Goal: Task Accomplishment & Management: Manage account settings

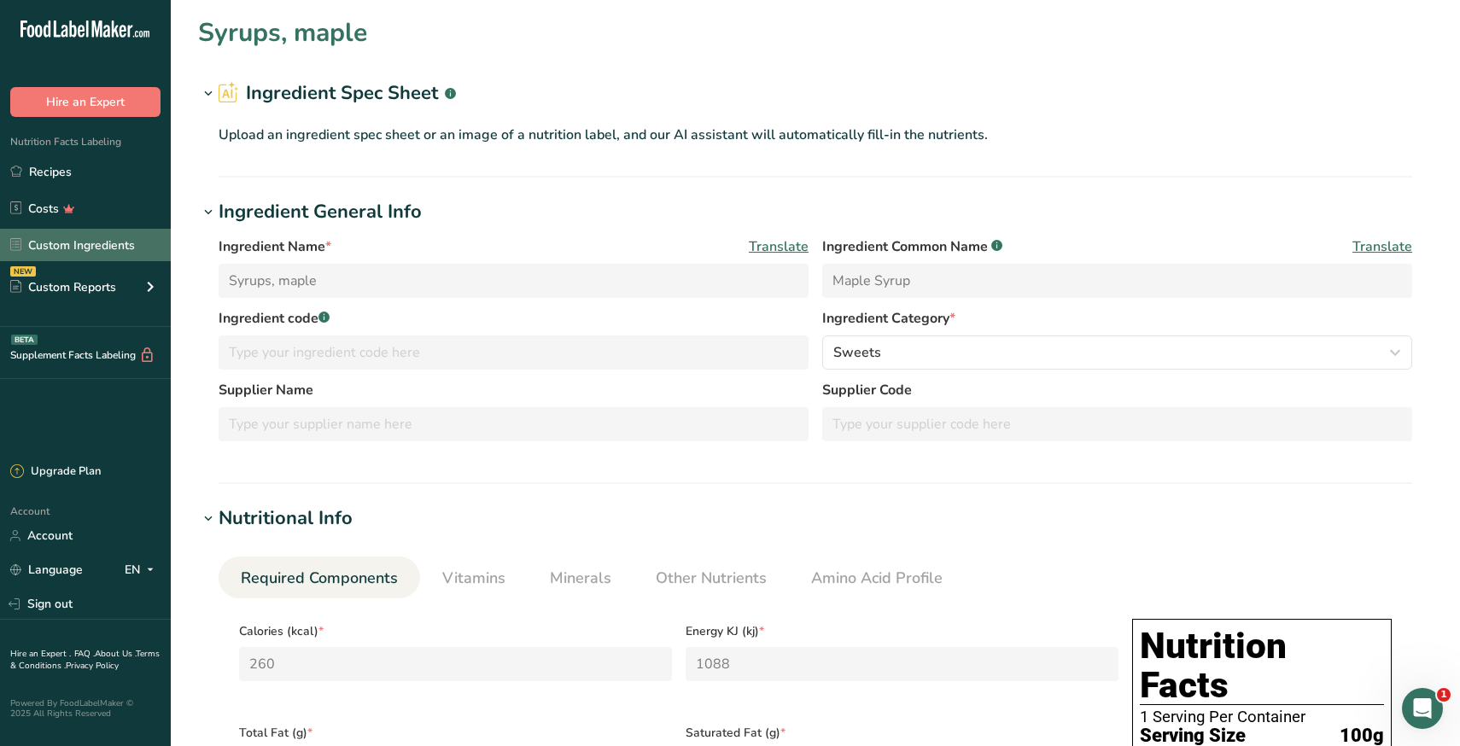
click at [78, 242] on link "Custom Ingredients" at bounding box center [85, 245] width 171 height 32
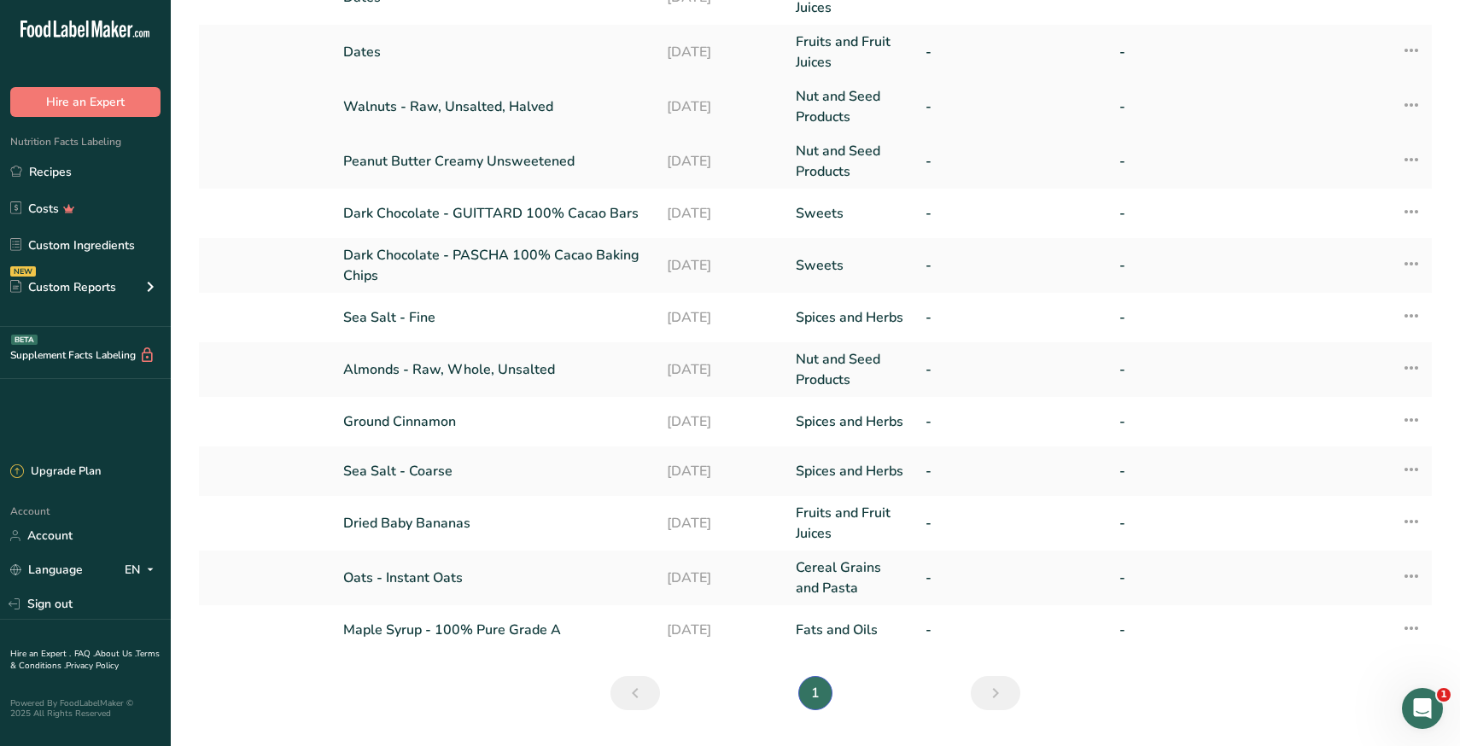
scroll to position [301, 0]
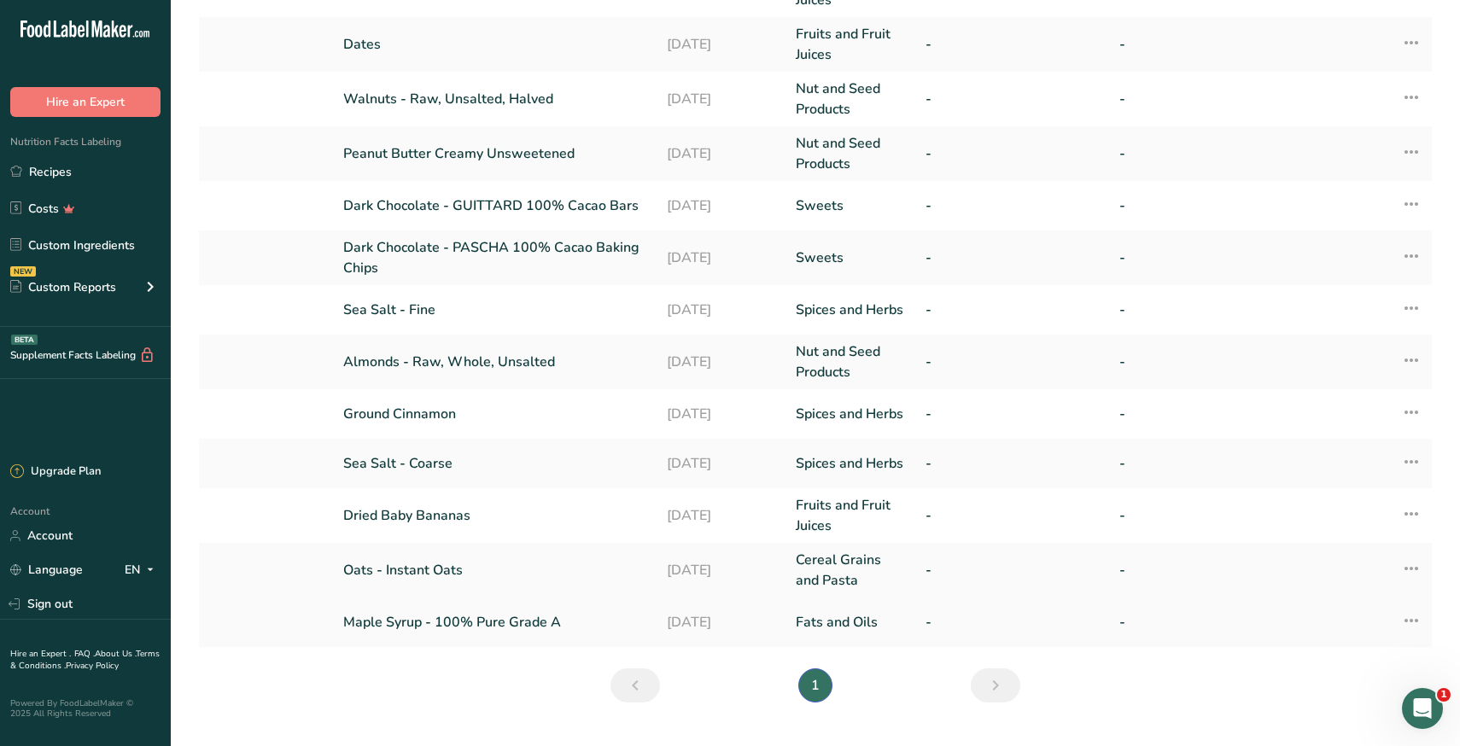
click at [413, 621] on link "Maple Syrup - 100% Pure Grade A" at bounding box center [494, 622] width 302 height 20
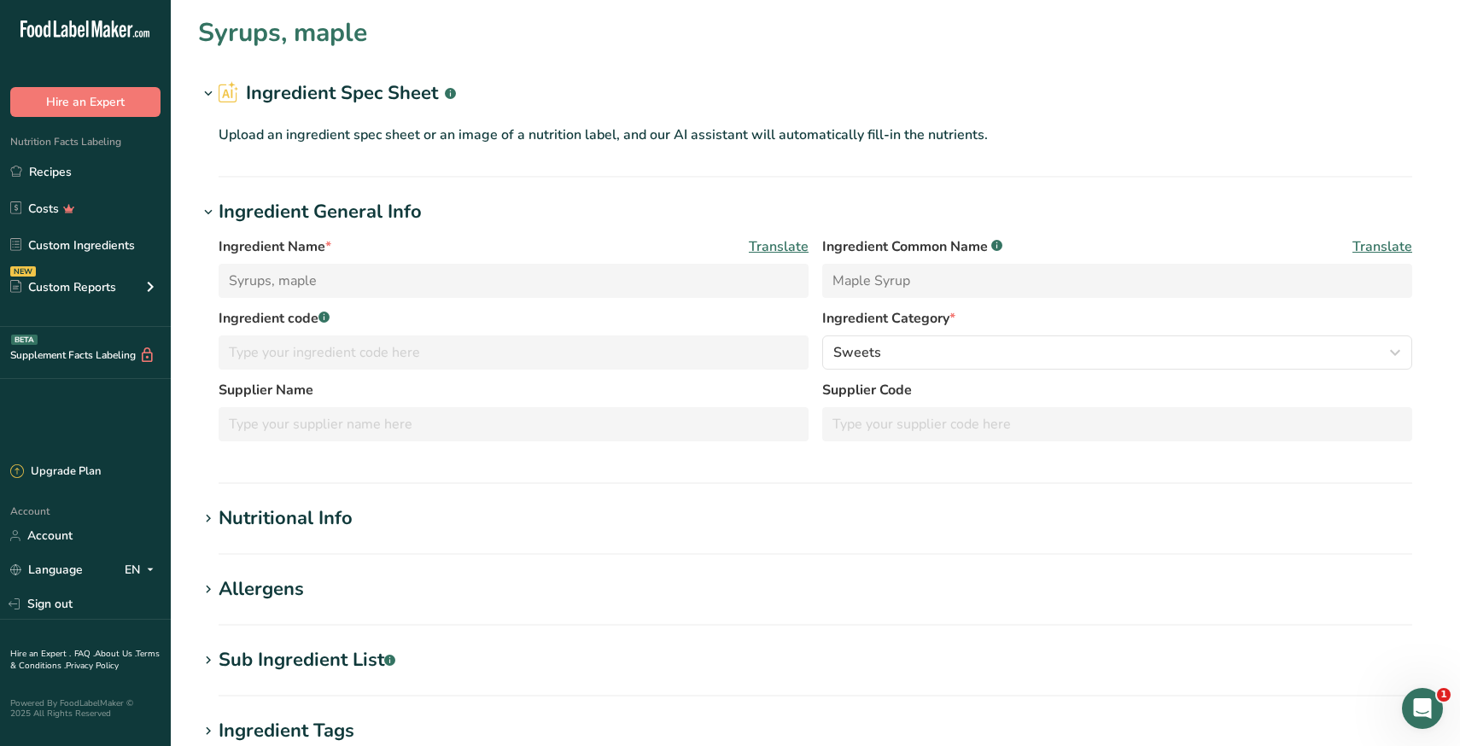
type input "Maple Syrup - 100% Pure Grade A"
type input "100% Pure Maple Syrup"
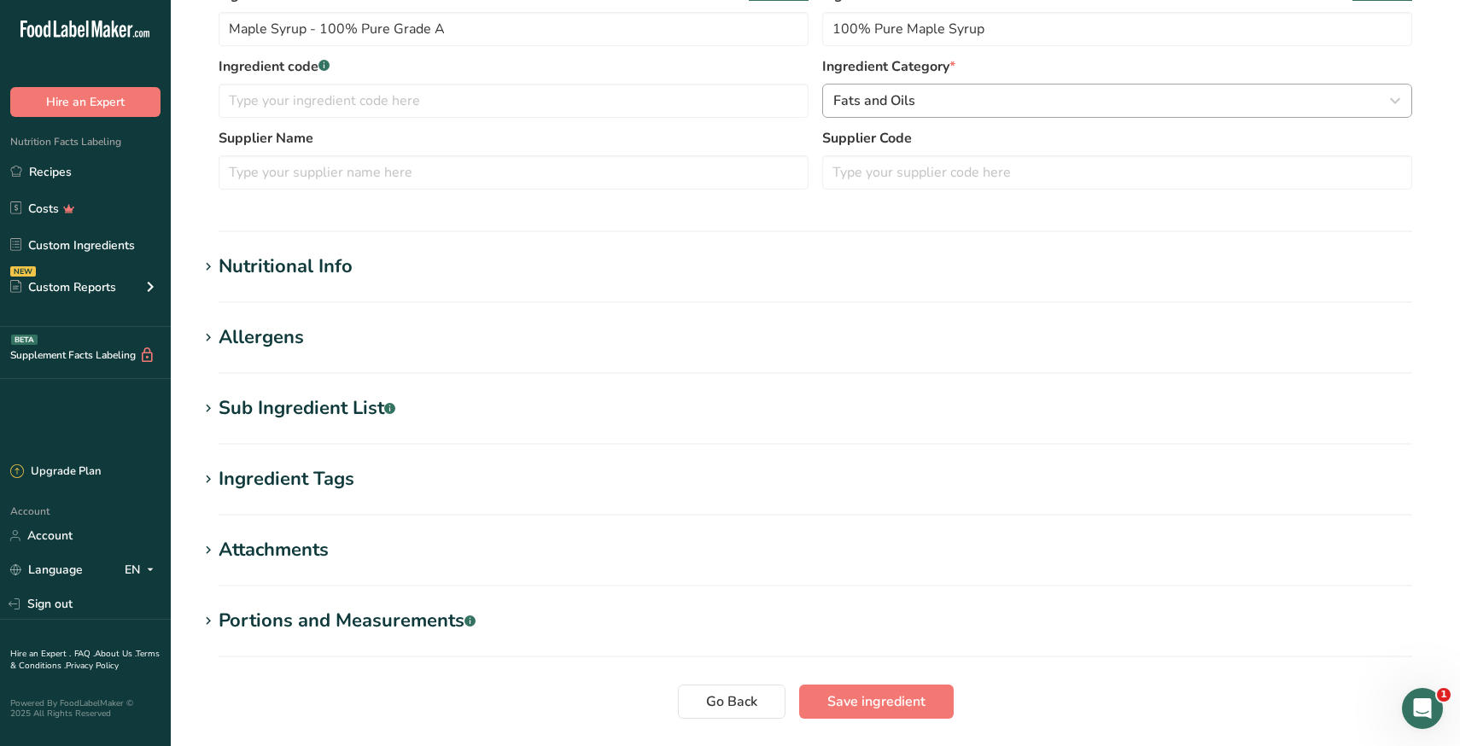
scroll to position [383, 0]
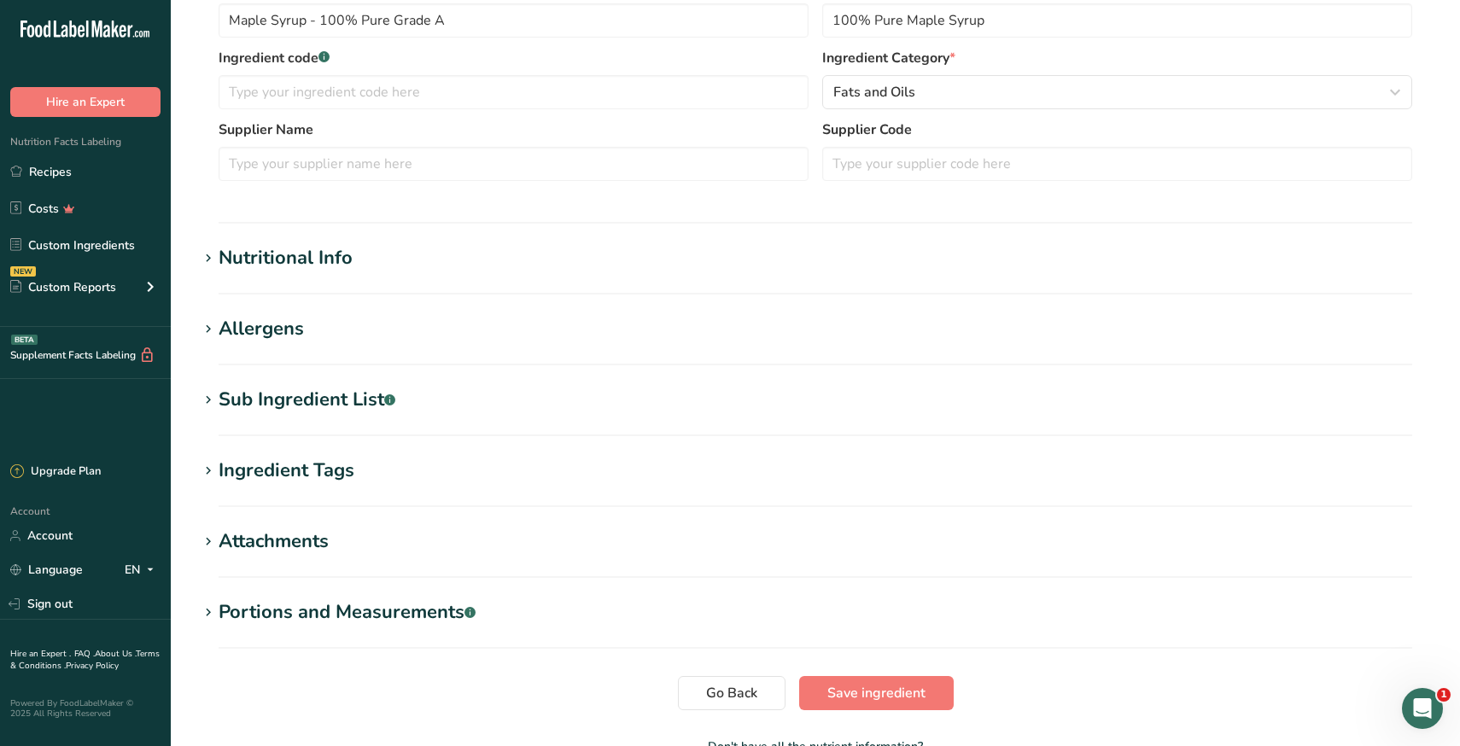
click at [211, 255] on icon at bounding box center [208, 259] width 15 height 24
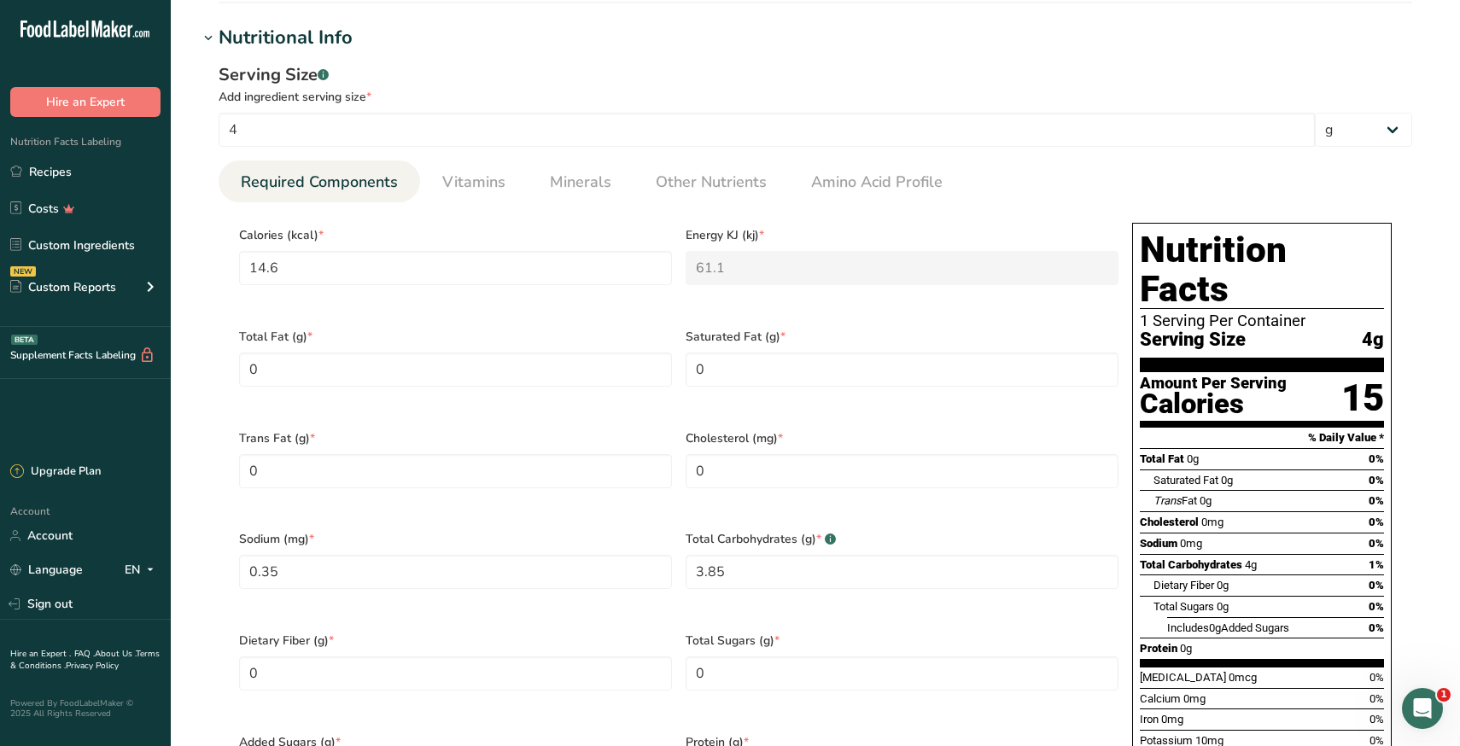
scroll to position [600, 0]
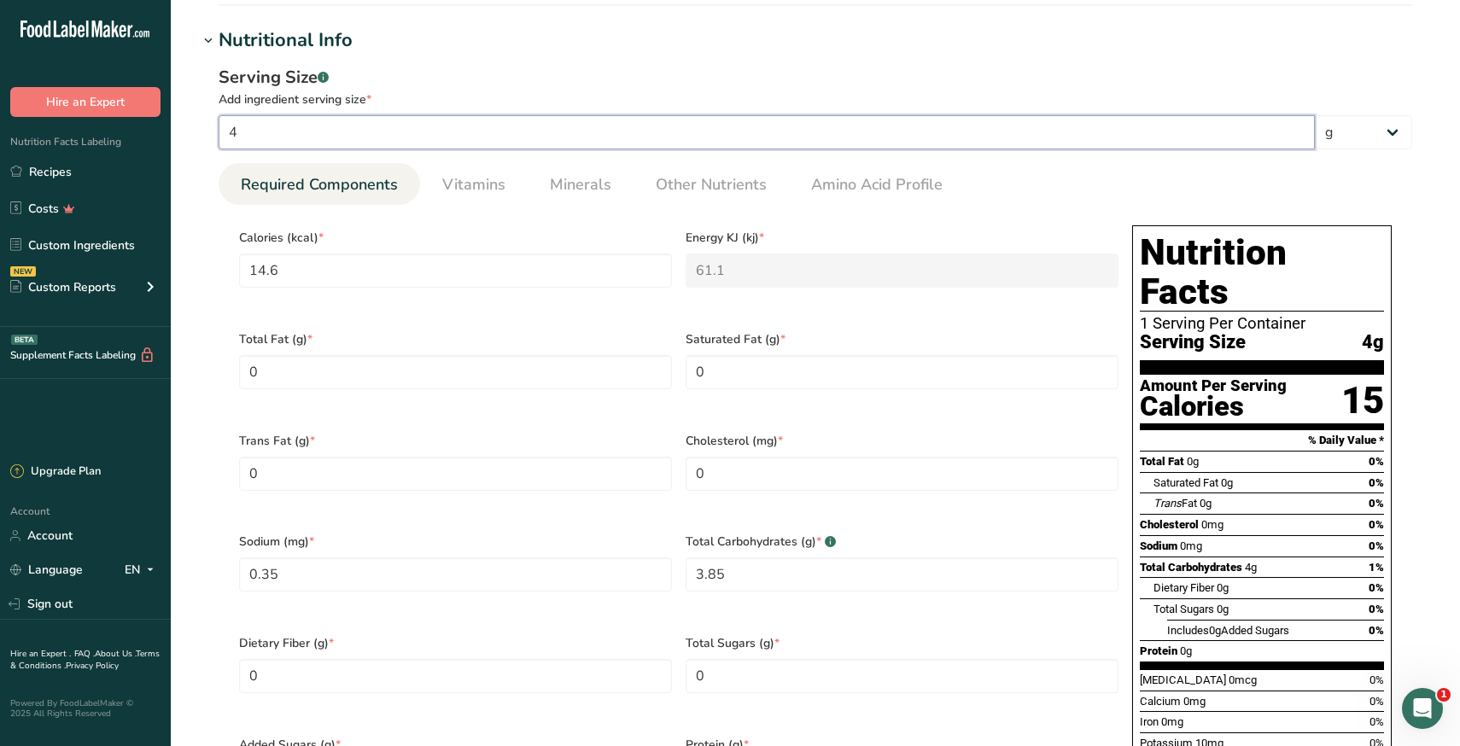
click at [425, 134] on input "4" at bounding box center [767, 132] width 1096 height 34
click at [1336, 126] on select "g kg mg mcg lb oz l mL fl oz tbsp tsp cup qt gallon" at bounding box center [1363, 132] width 97 height 34
click at [821, 126] on input "4" at bounding box center [767, 132] width 1096 height 34
type input "14.6004"
type KJ "61.1015"
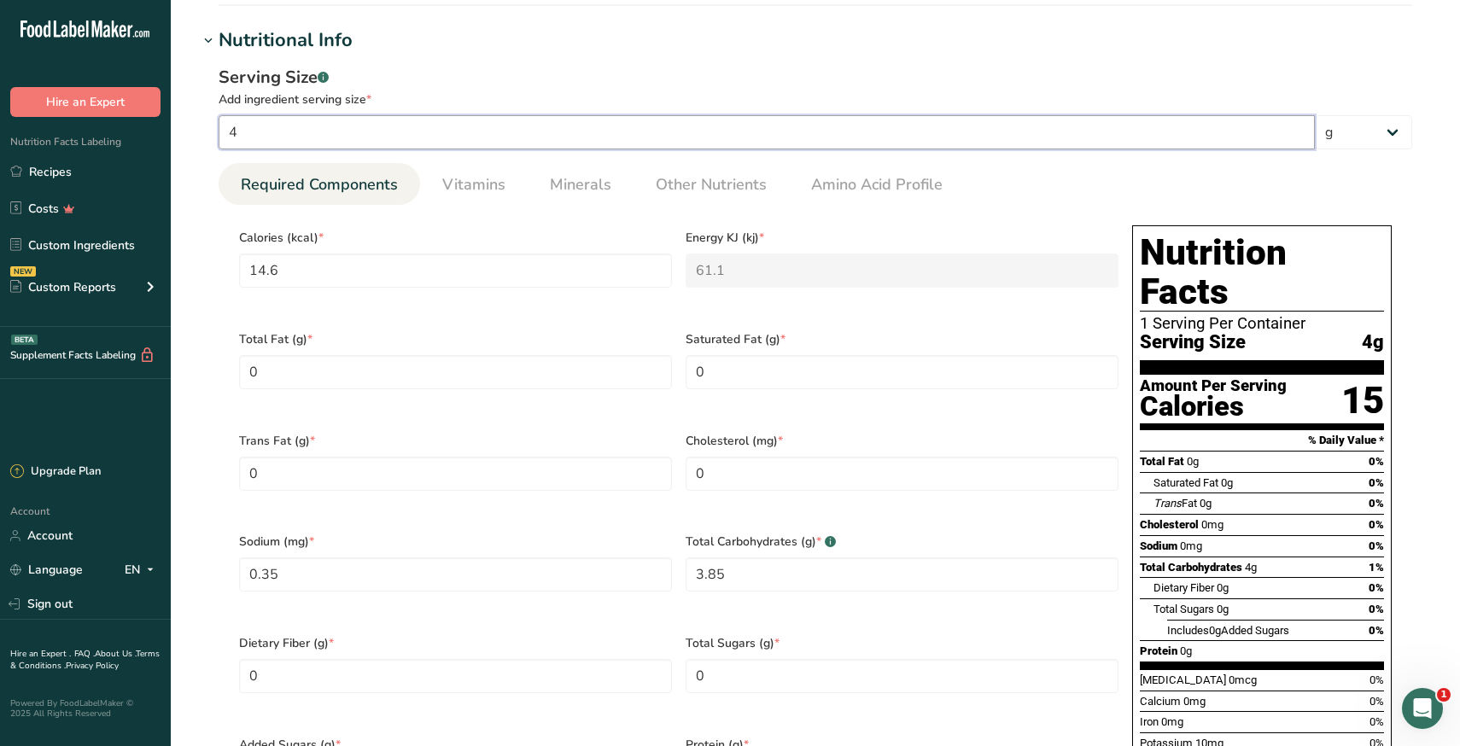
type Carbohydrates "3.8501"
type input "4.0001"
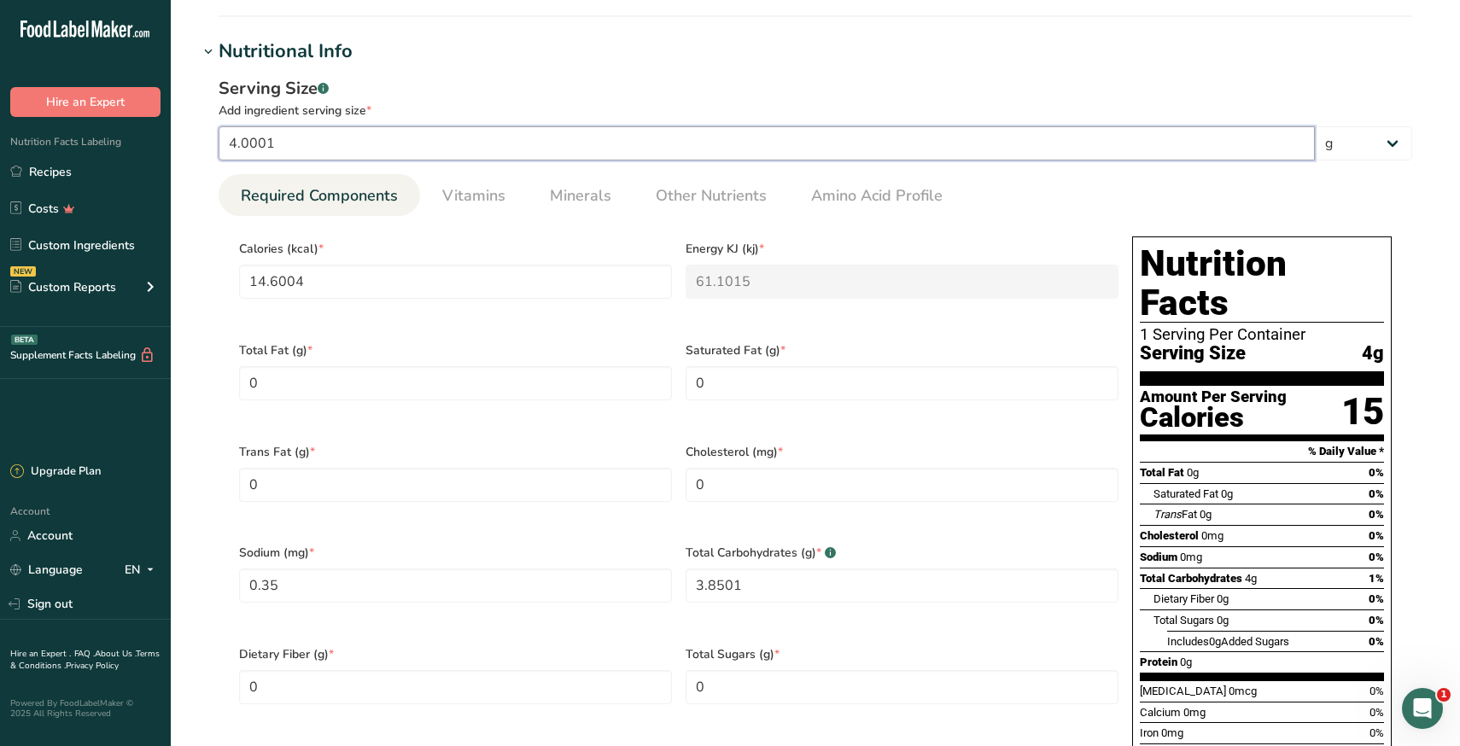
type input "14.6"
type KJ "61.1"
type Carbohydrates "3.85"
type input "4"
type input "14.5985"
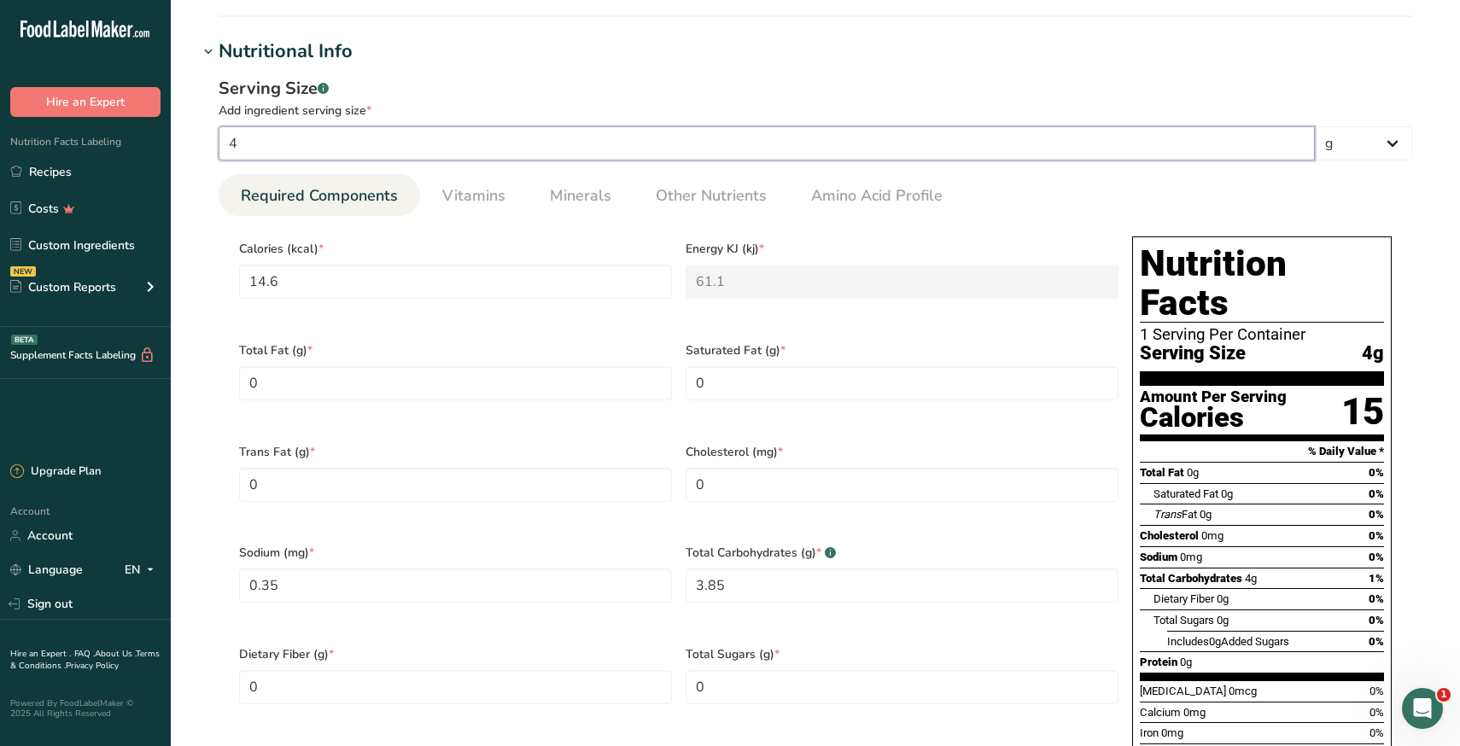
type KJ "61.0939"
type Carbohydrates "3.8496"
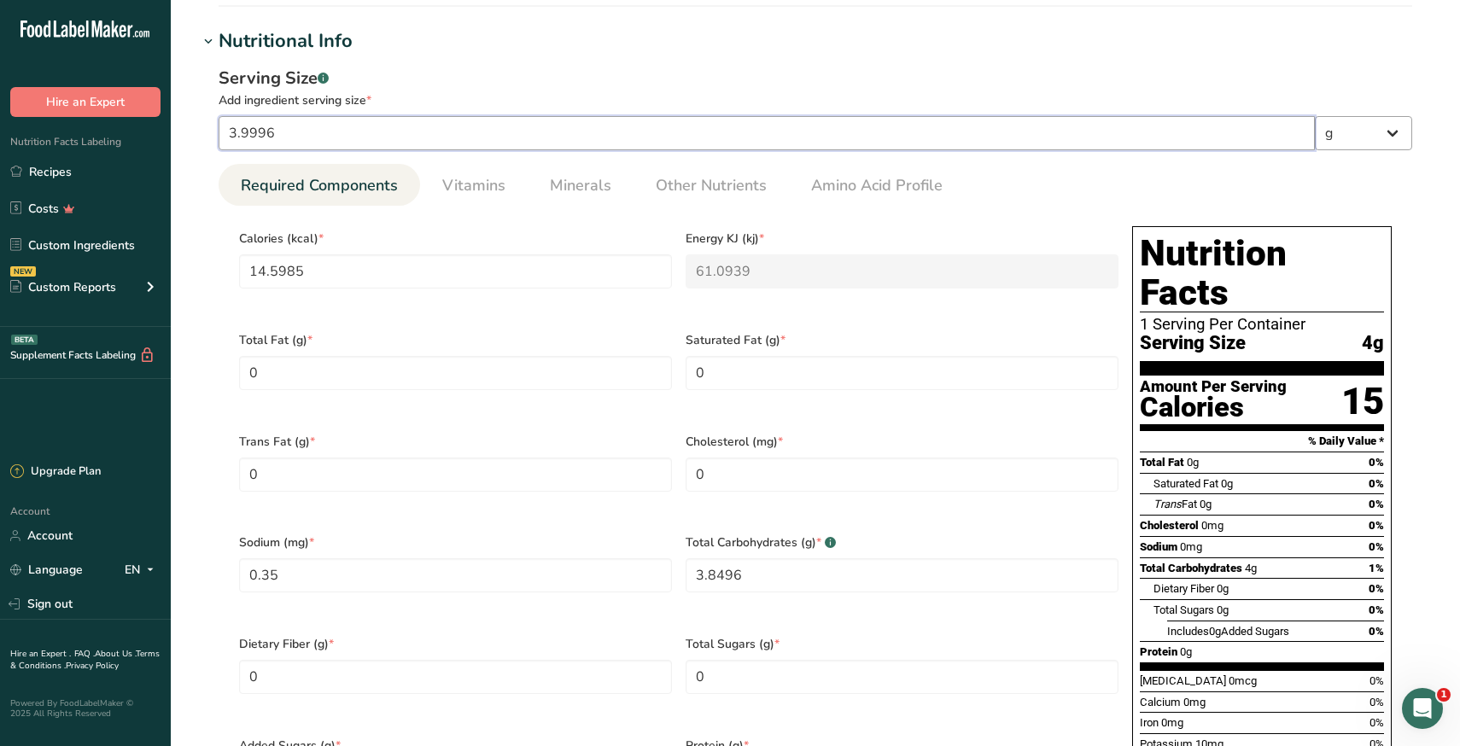
type input "3.9996"
click at [1335, 137] on select "g kg mg mcg lb oz l mL fl oz tbsp tsp cup qt gallon" at bounding box center [1363, 133] width 97 height 34
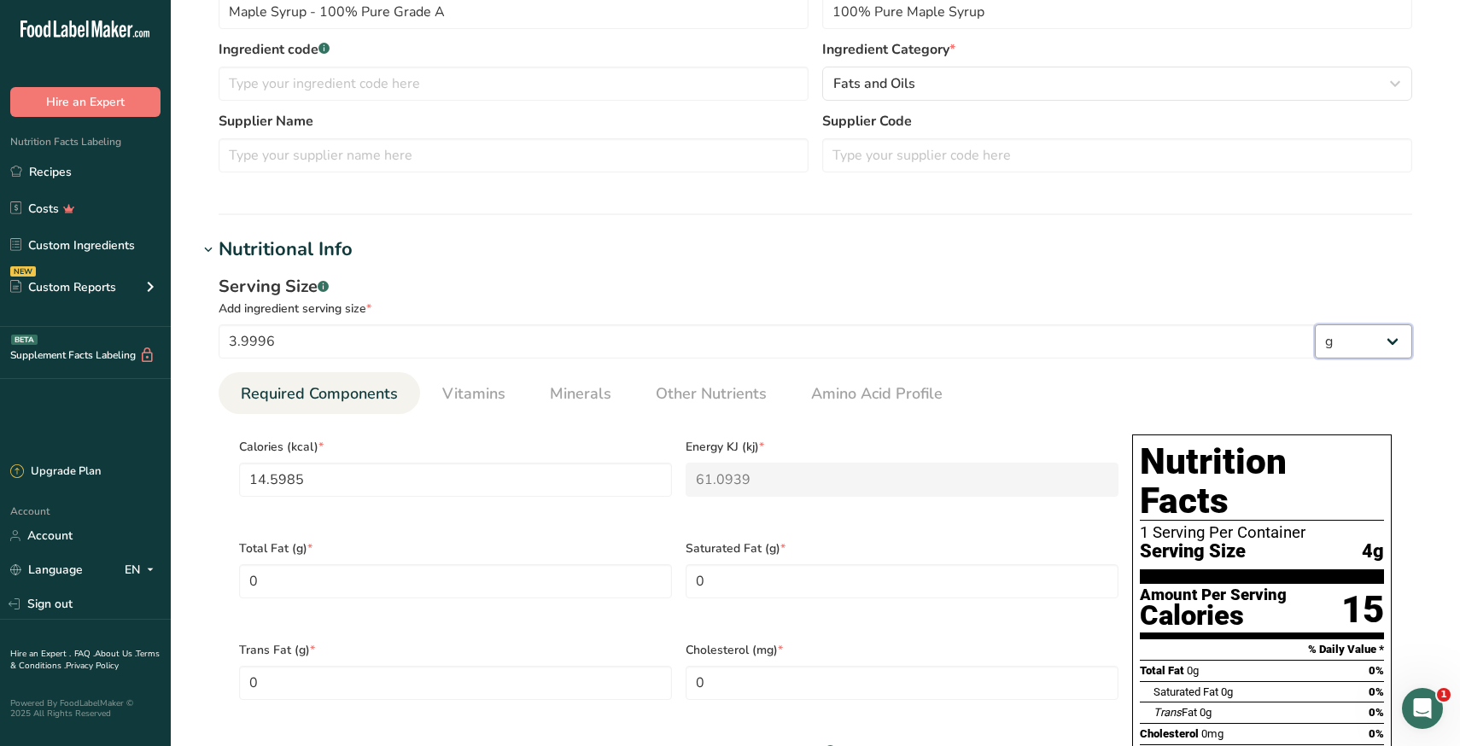
scroll to position [399, 0]
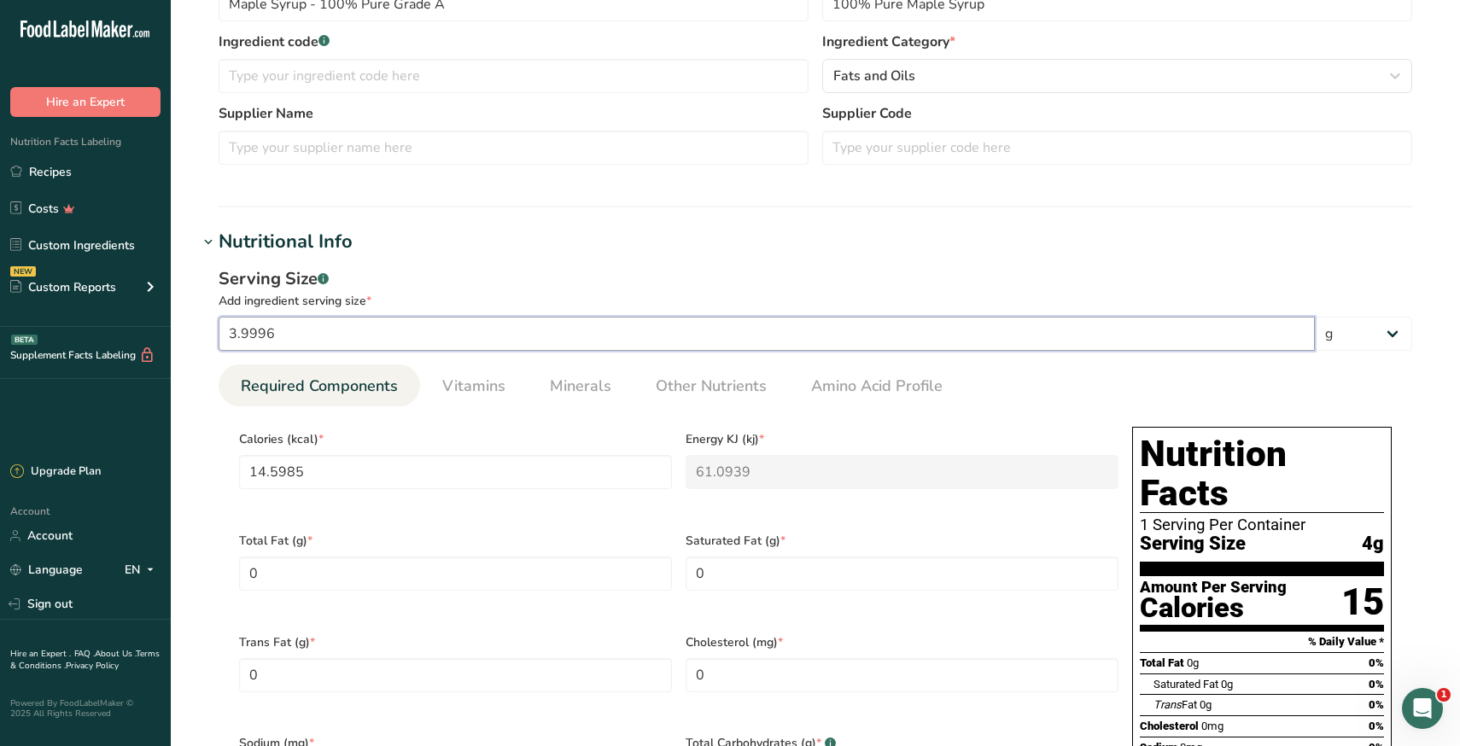
click at [350, 344] on input "3.9996" at bounding box center [767, 334] width 1096 height 34
type input "14.5964"
type KJ "61.0847"
type input "0.3499"
type Carbohydrates "3.849"
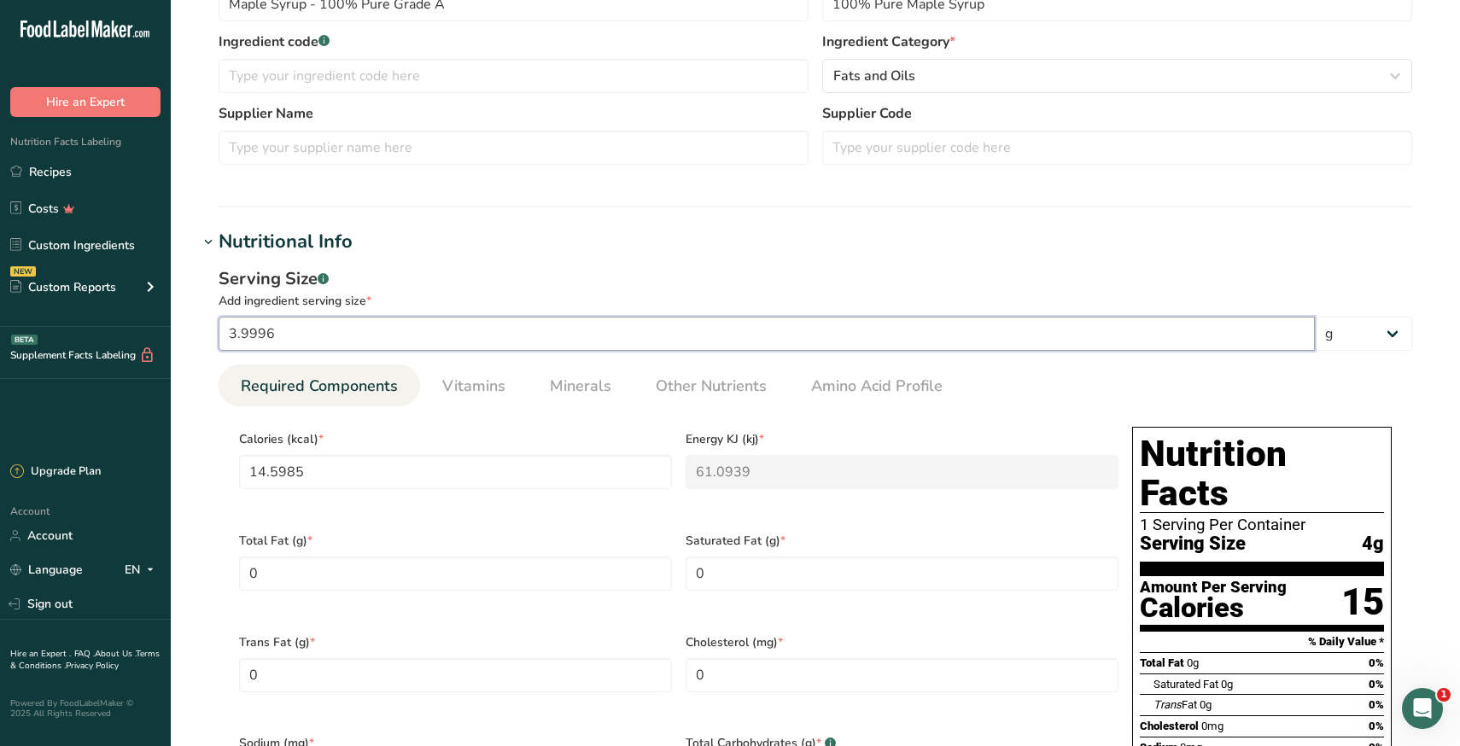
type input "3.999"
type input "14.5635"
type KJ "60.9473"
type input "0.3491"
type Carbohydrates "3.8404"
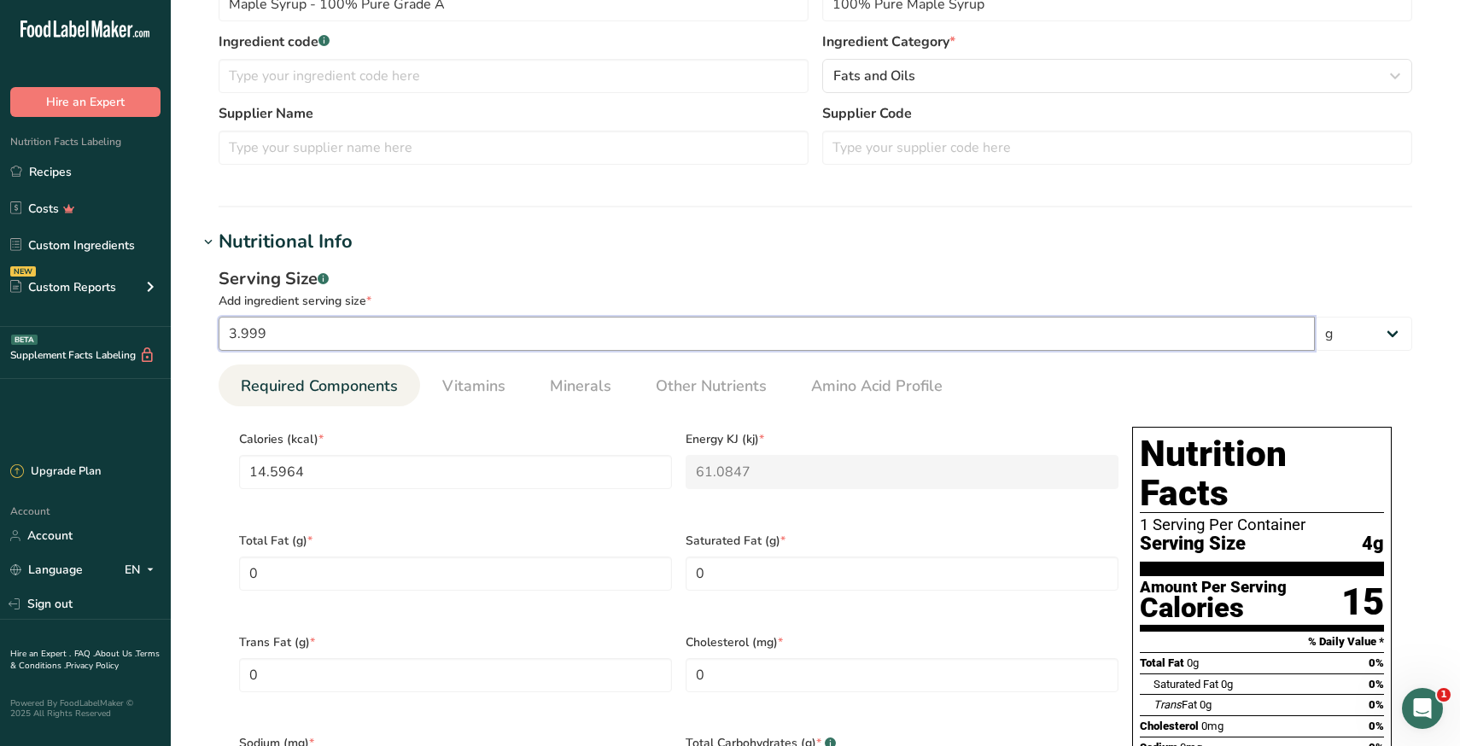
type input "3.99"
type input "14.235"
type KJ "59.5725"
type input "0.3413"
type Carbohydrates "3.7538"
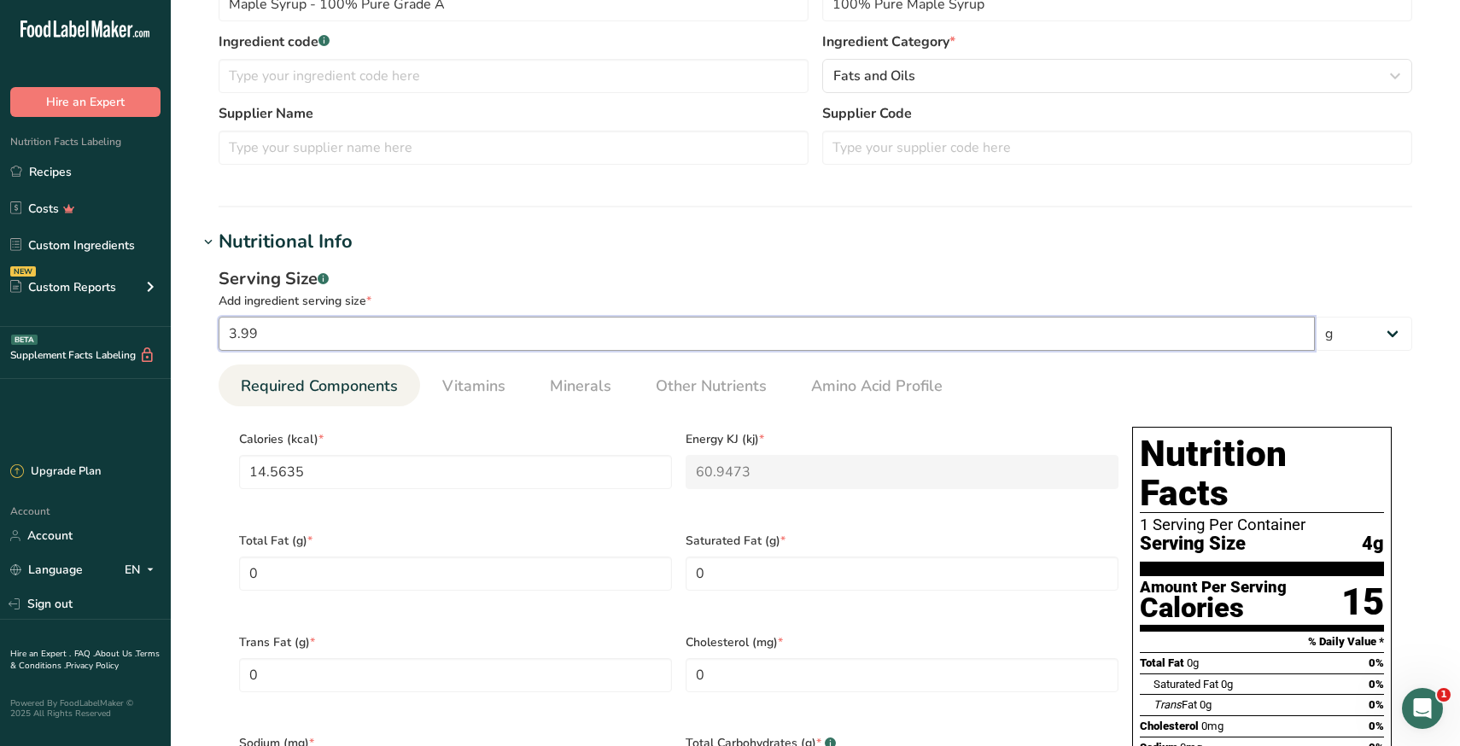
type input "3.9"
type input "10.95"
type KJ "45.825"
type input "0.2625"
type Carbohydrates "2.8875"
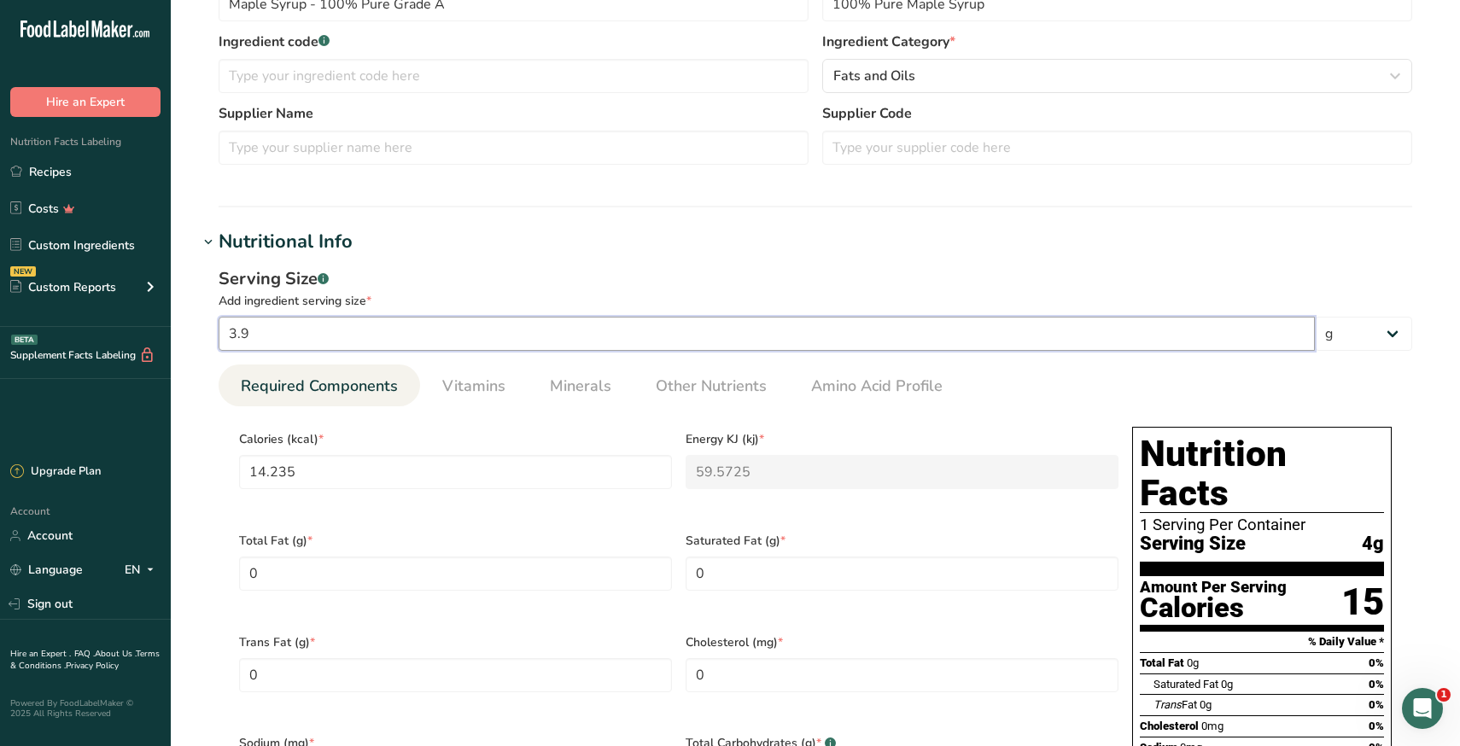
type input "3"
type input "7.3"
type KJ "30.55"
type input "0.175"
type Carbohydrates "1.925"
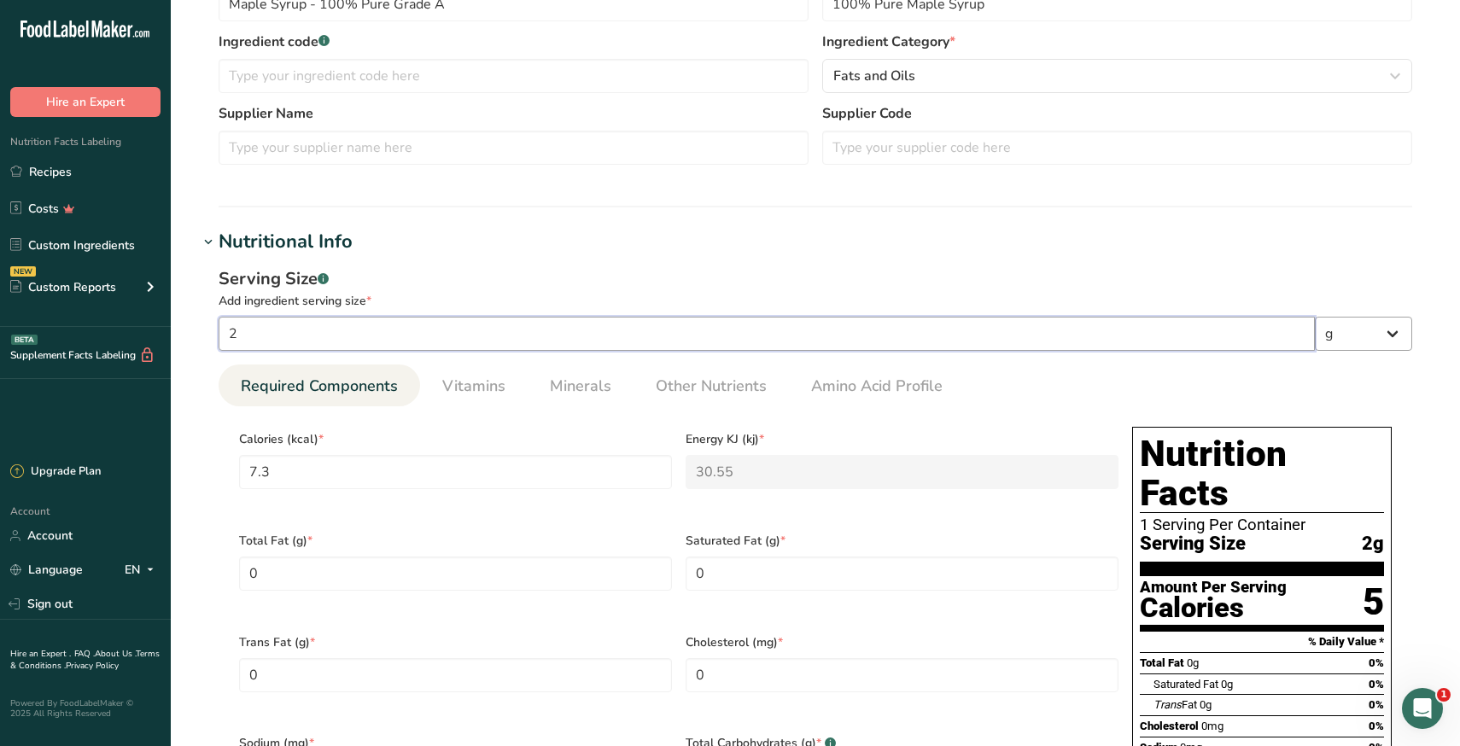
type input "2"
click at [1349, 337] on select "g kg mg mcg lb oz l mL fl oz tbsp tsp cup qt gallon" at bounding box center [1363, 334] width 97 height 34
click at [1328, 331] on select "g kg mg mcg lb oz l mL fl oz tbsp tsp cup qt gallon" at bounding box center [1363, 334] width 97 height 34
select select "19"
type input "107.9451"
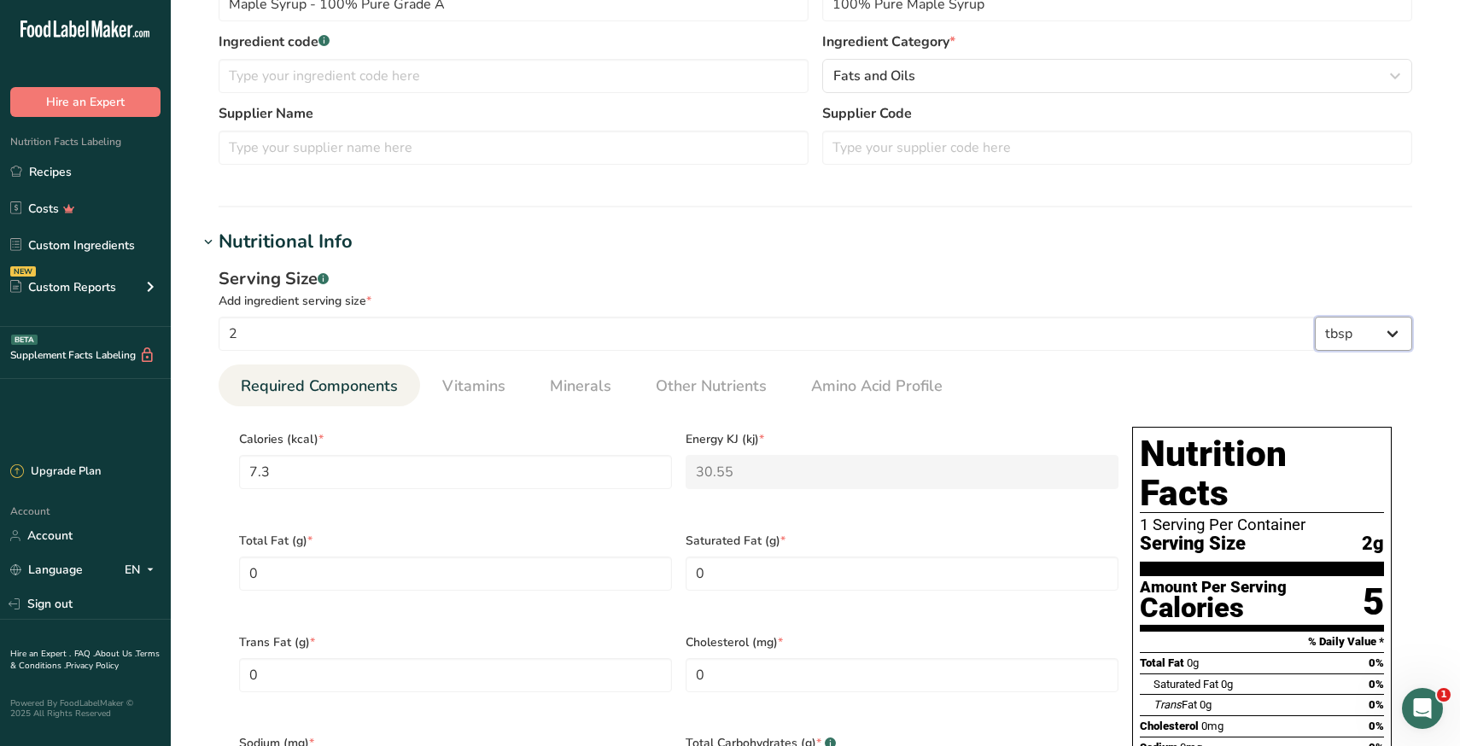
type KJ "451.7429"
type input "2.5877"
type Carbohydrates "28.465"
select select "22"
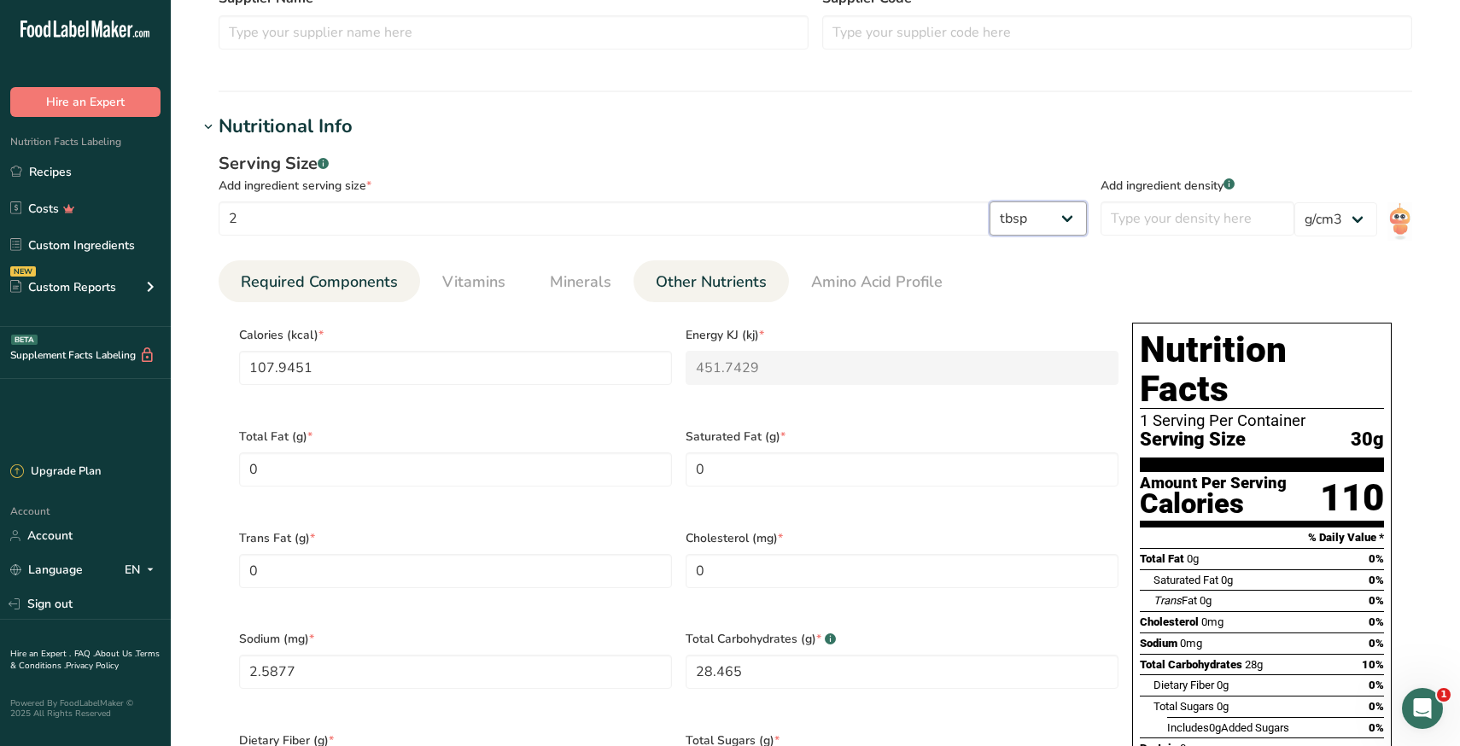
scroll to position [517, 0]
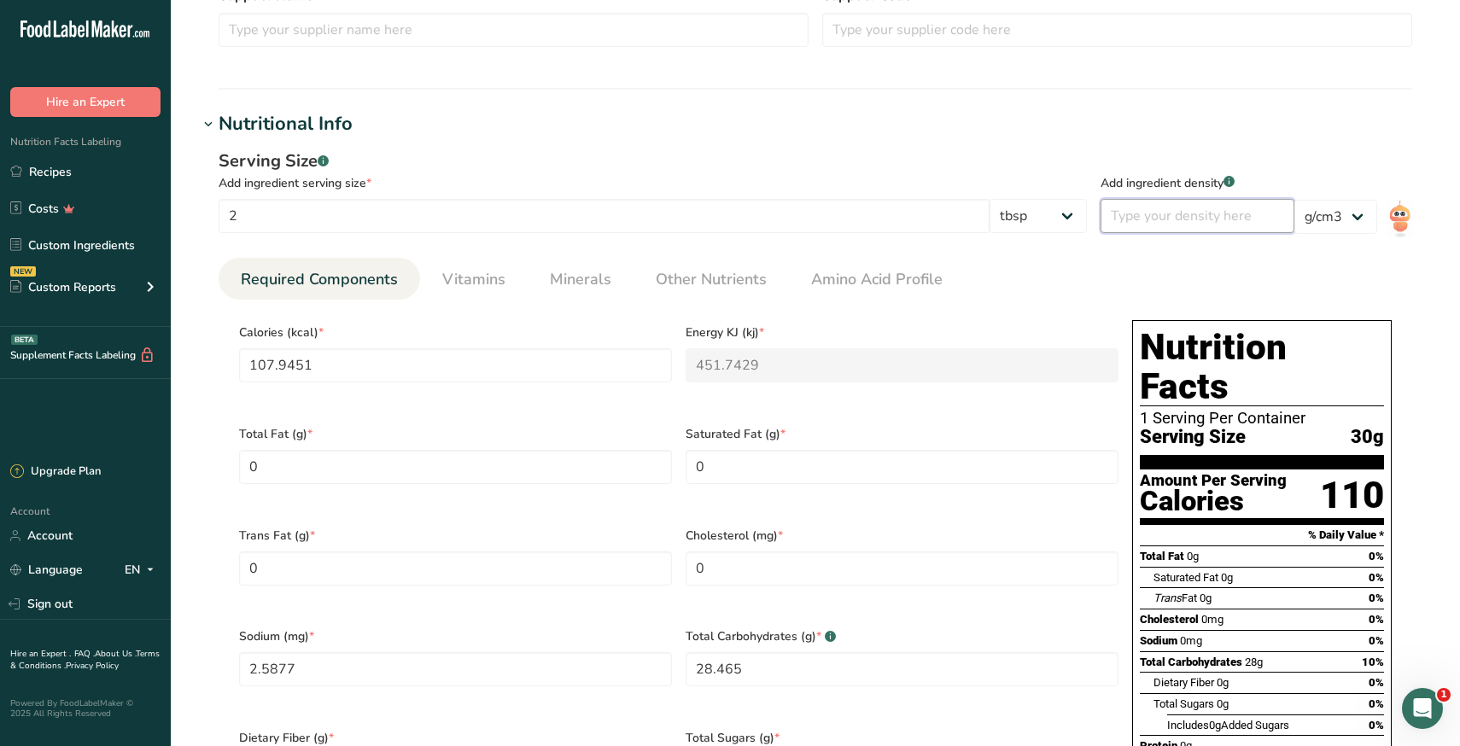
click at [1193, 219] on input "number" at bounding box center [1198, 216] width 194 height 34
type input "1"
type input "140.3286"
type KJ "587.2657"
type input "3.364"
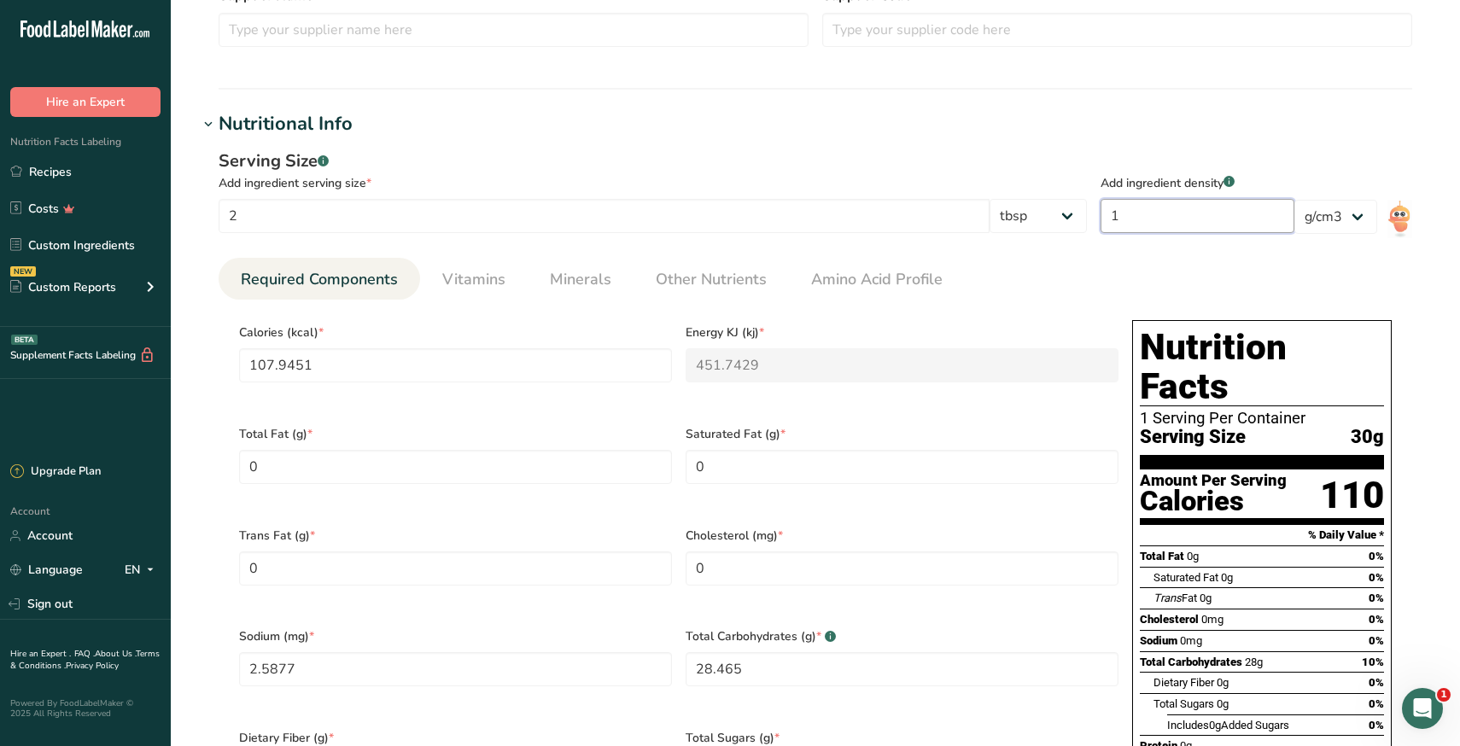
type Carbohydrates "37.0045"
type input "1.3"
type input "143.567"
type KJ "600.818"
type input "3.4417"
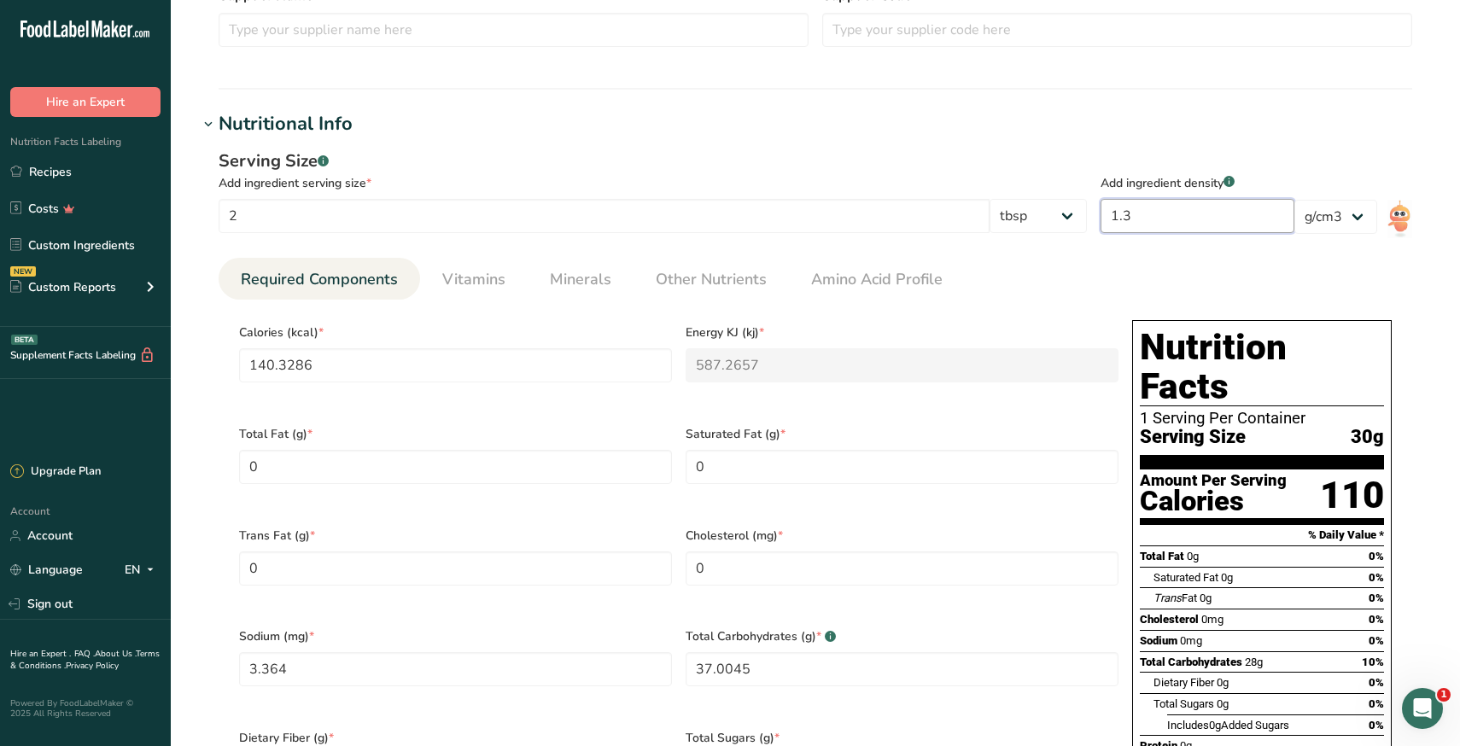
type Carbohydrates "37.8584"
type input "1.33"
click at [1119, 270] on ul "Required Components Vitamins Minerals Other Nutrients Amino Acid Profile" at bounding box center [816, 279] width 1194 height 42
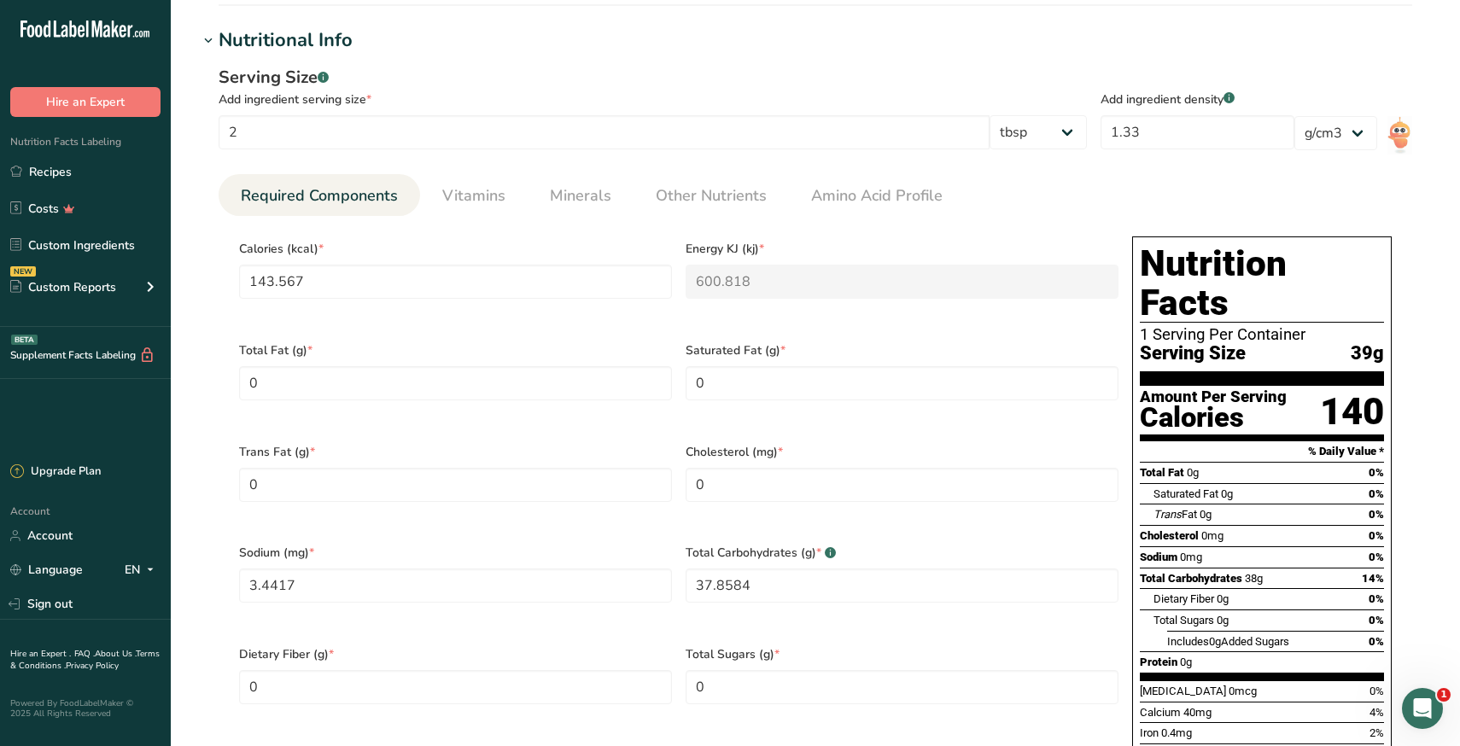
scroll to position [601, 0]
click at [511, 271] on input "143.567" at bounding box center [455, 281] width 433 height 34
type input "1"
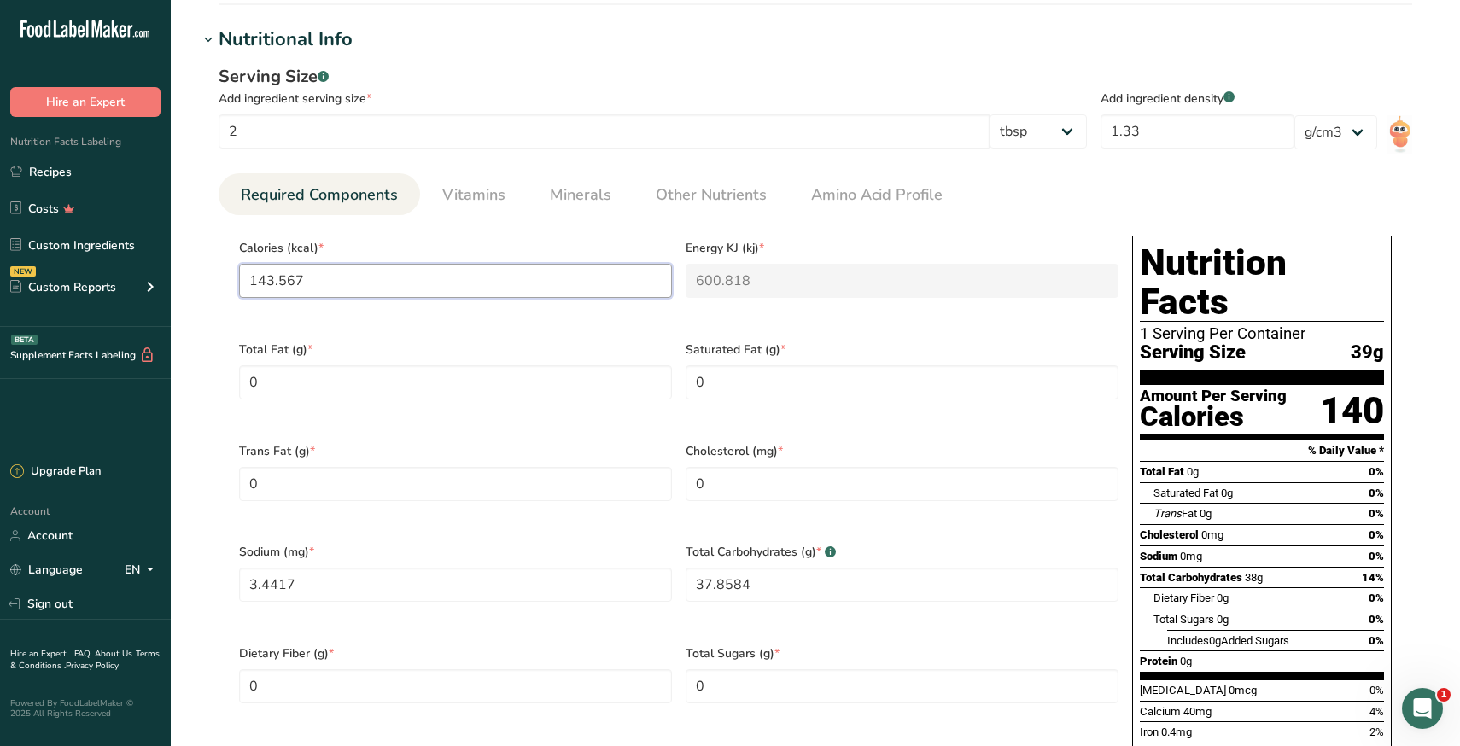
type KJ "4.2"
type input "11"
type KJ "46"
type input "110"
type KJ "460.2"
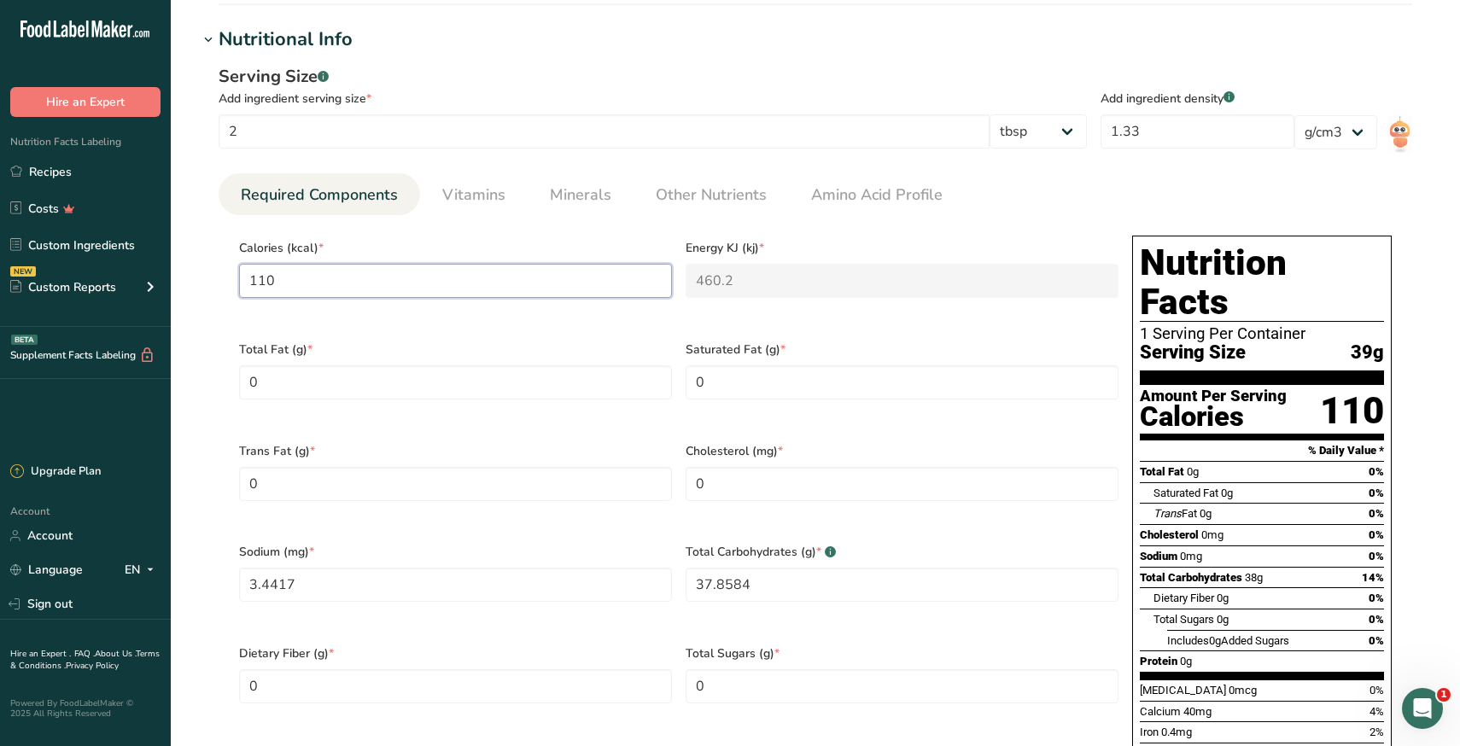
type input "110"
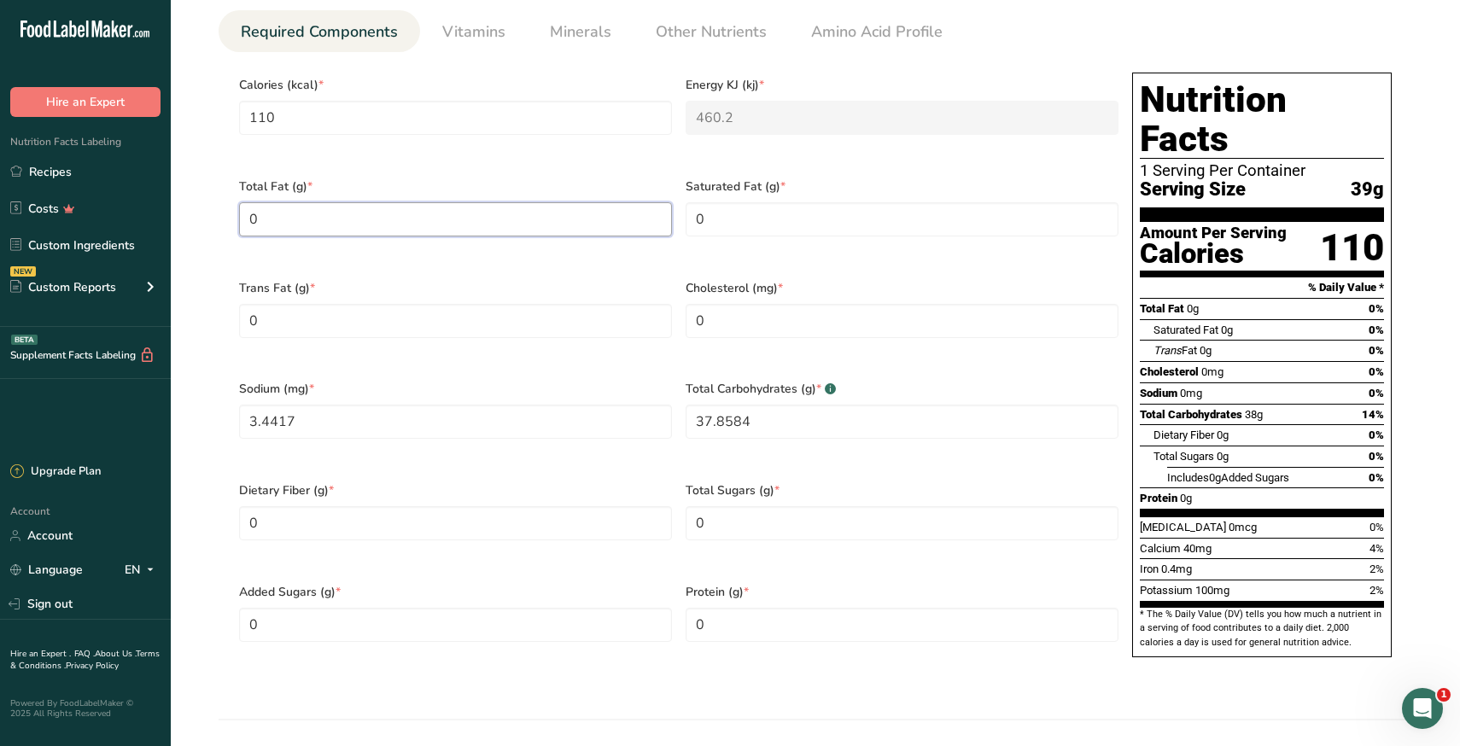
scroll to position [766, 0]
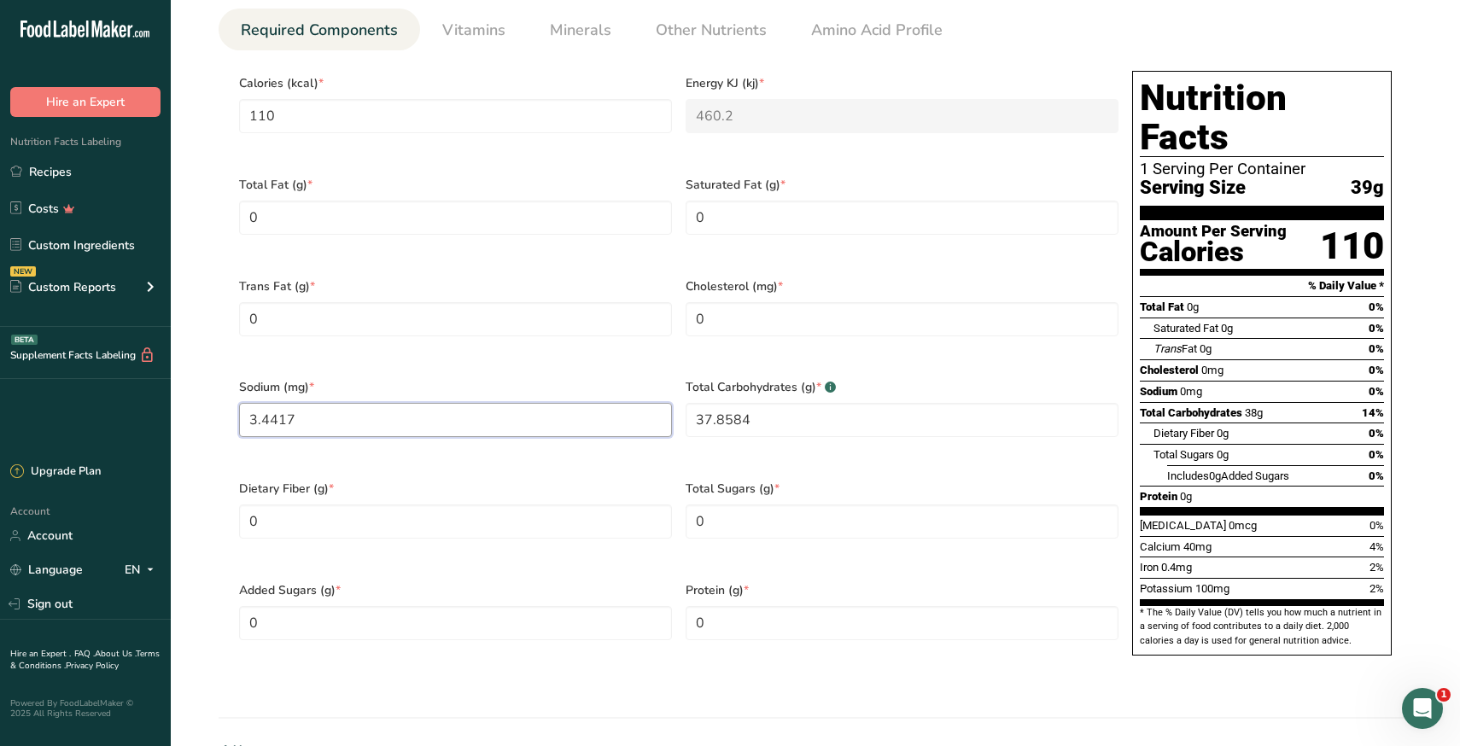
click at [348, 411] on input "3.4417" at bounding box center [455, 420] width 433 height 34
type input "5"
click at [753, 403] on Carbohydrates "37.8584" at bounding box center [902, 420] width 433 height 34
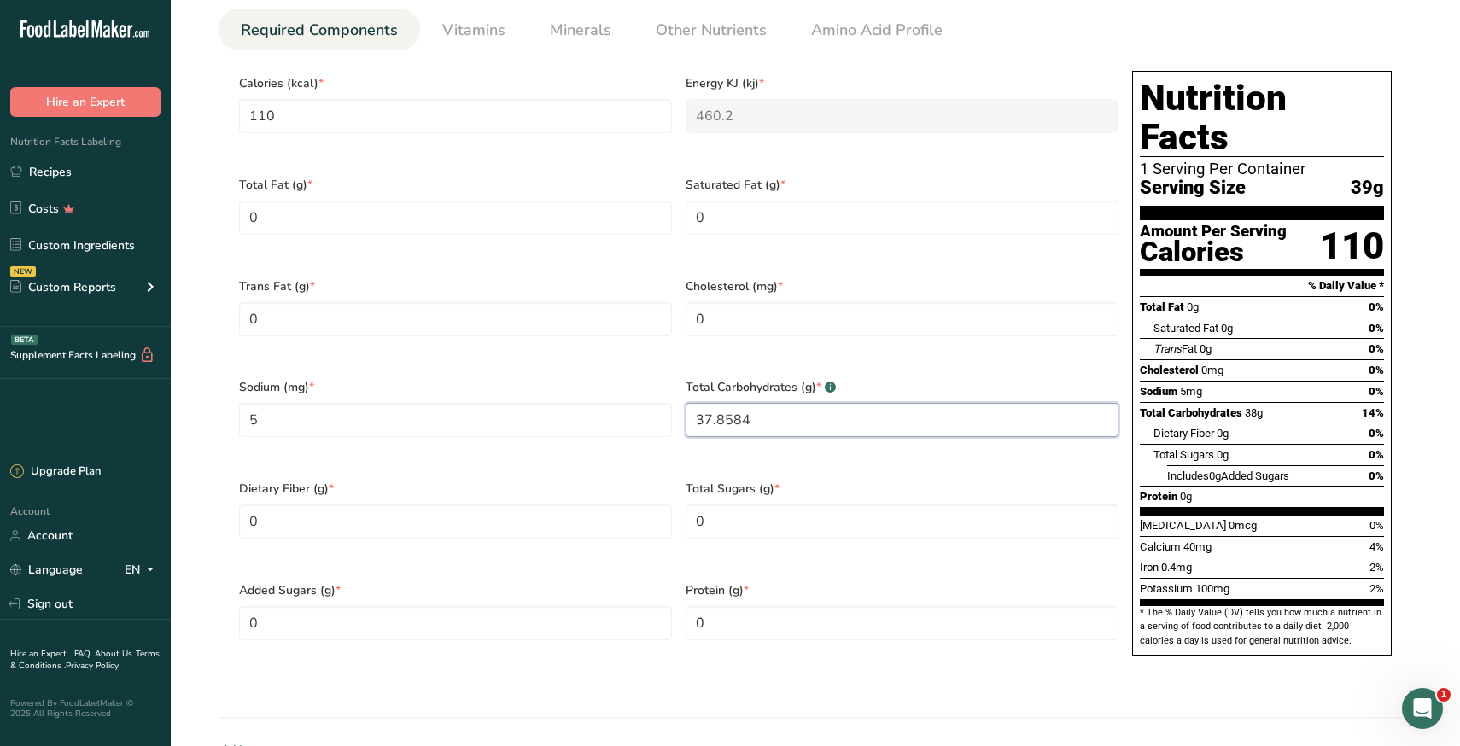
click at [753, 403] on Carbohydrates "37.8584" at bounding box center [902, 420] width 433 height 34
type Carbohydrates "27"
click at [692, 368] on div "Total Carbohydrates (g) * .a-a{fill:#347362;}.b-a{fill:#fff;} 27" at bounding box center [902, 419] width 447 height 102
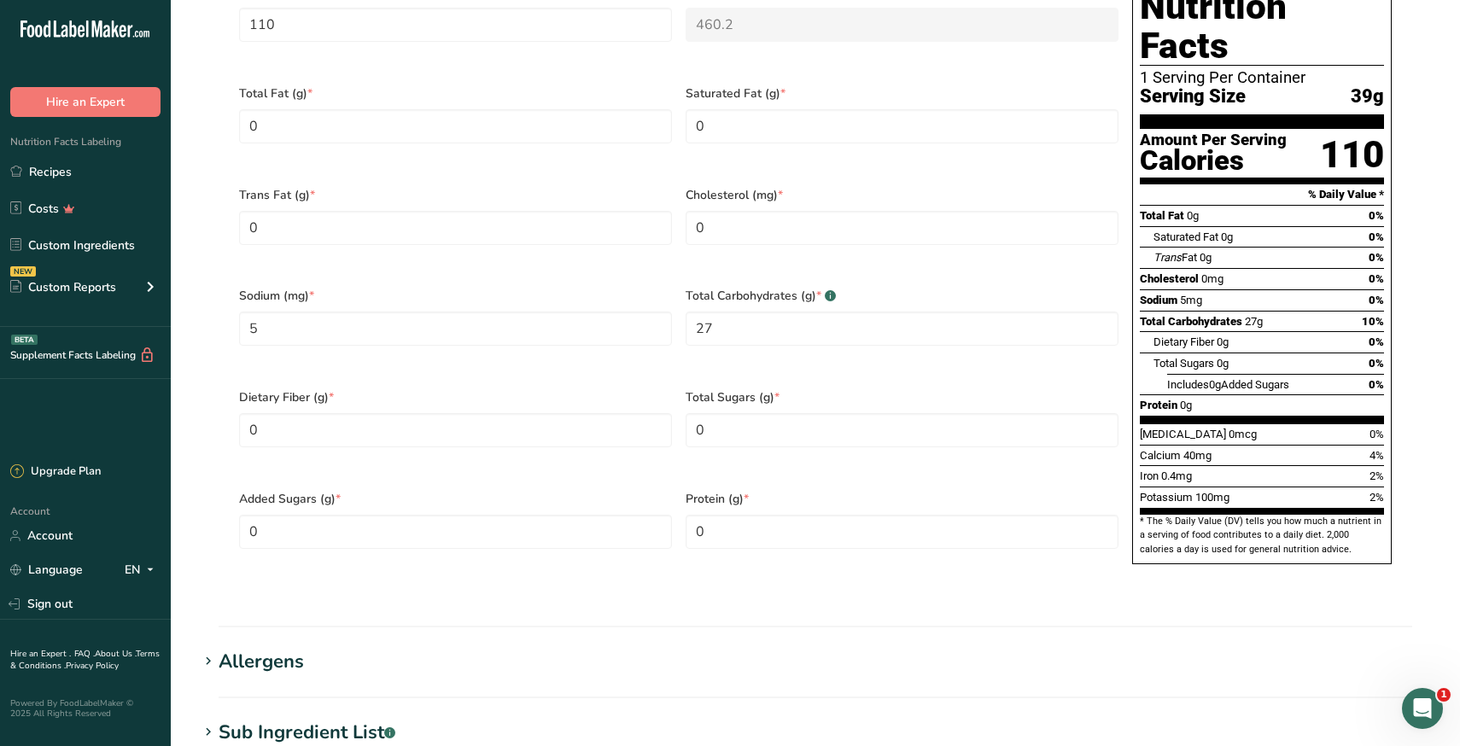
scroll to position [862, 0]
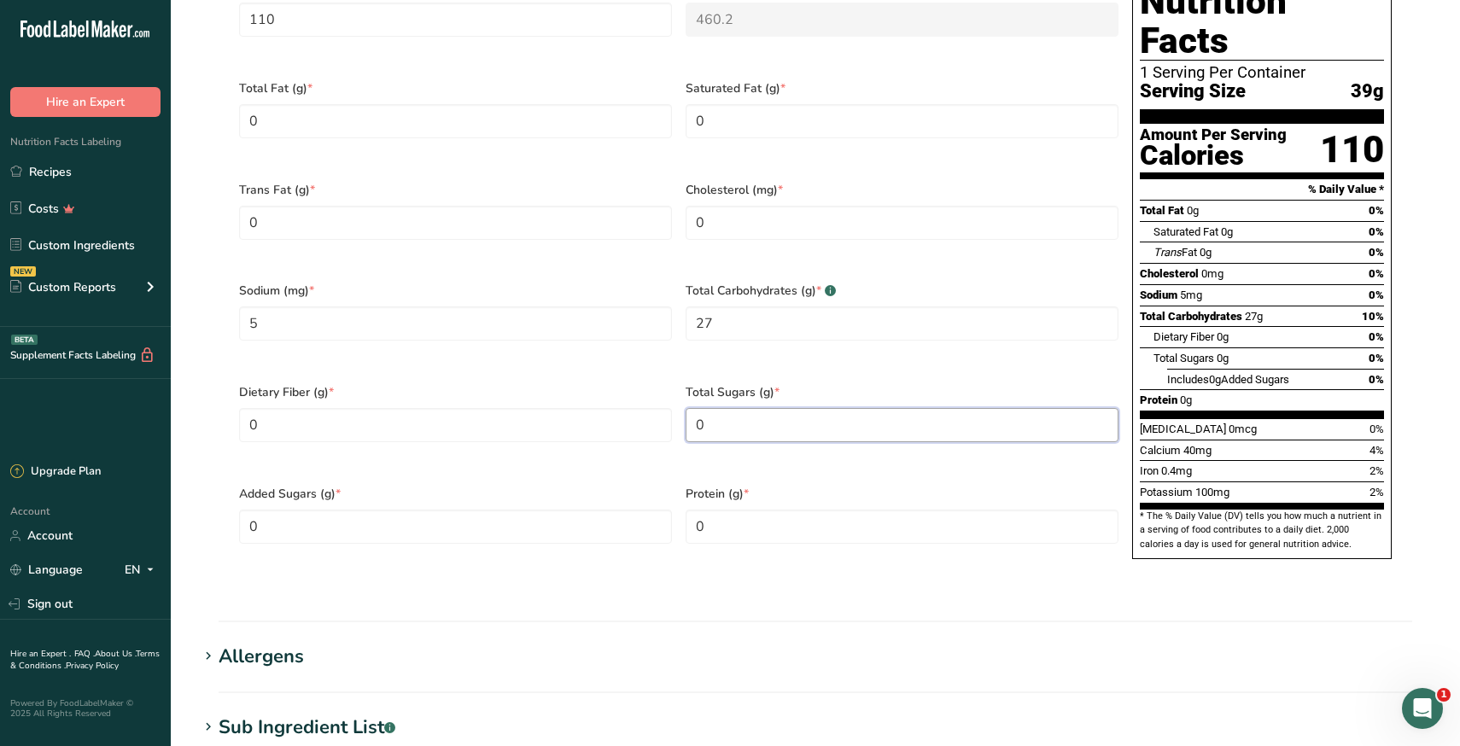
click at [723, 408] on Sugars "0" at bounding box center [902, 425] width 433 height 34
type Sugars "24"
click at [638, 441] on div "Dietary Fiber (g) * 0" at bounding box center [455, 424] width 447 height 102
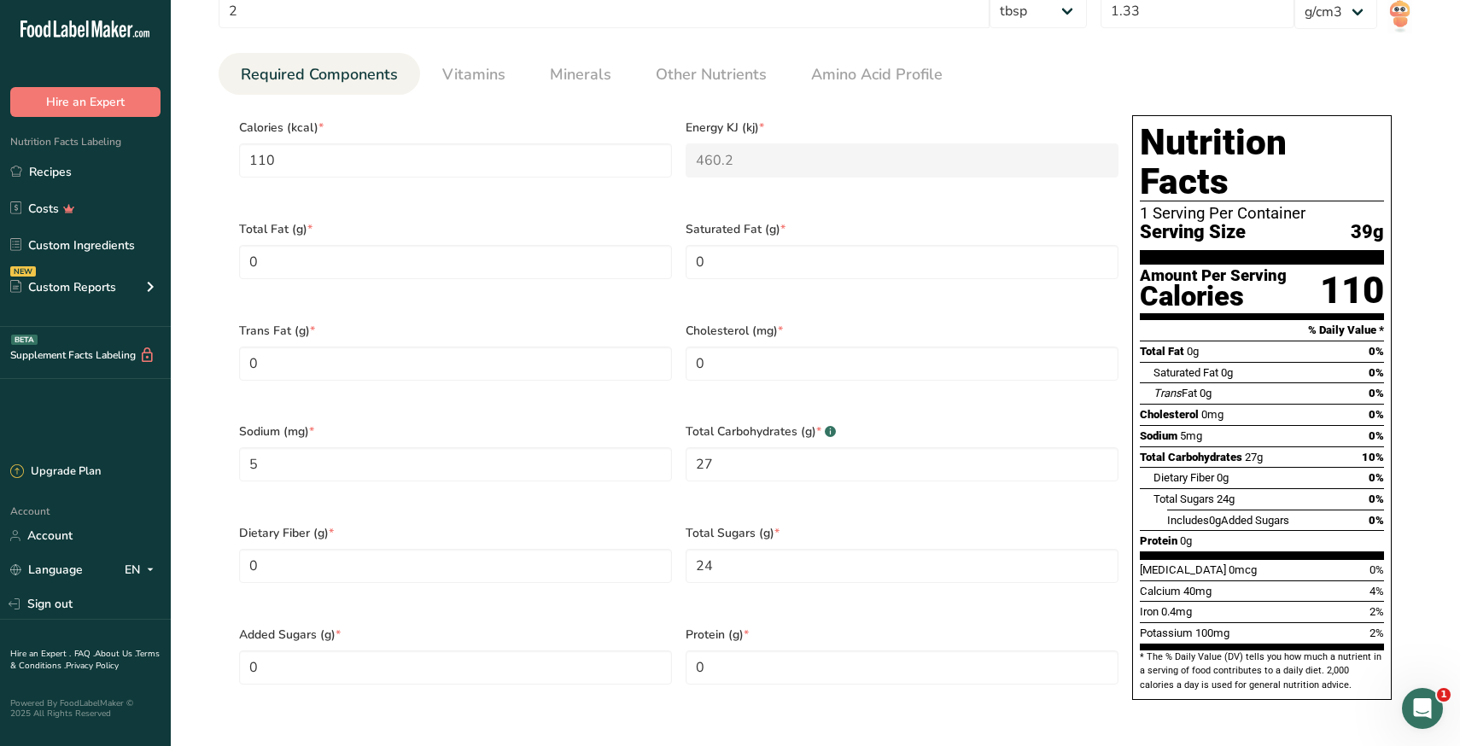
scroll to position [727, 0]
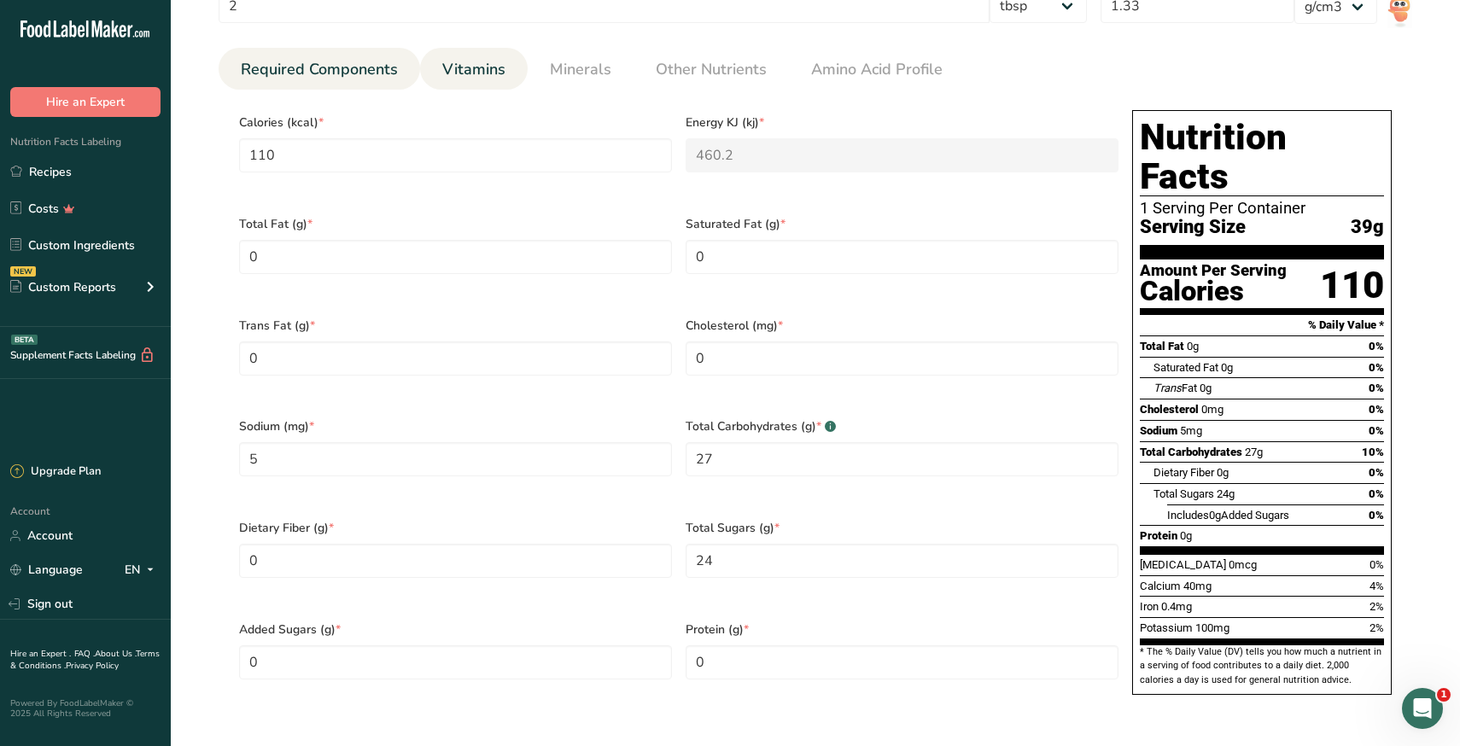
click at [491, 79] on span "Vitamins" at bounding box center [473, 69] width 63 height 23
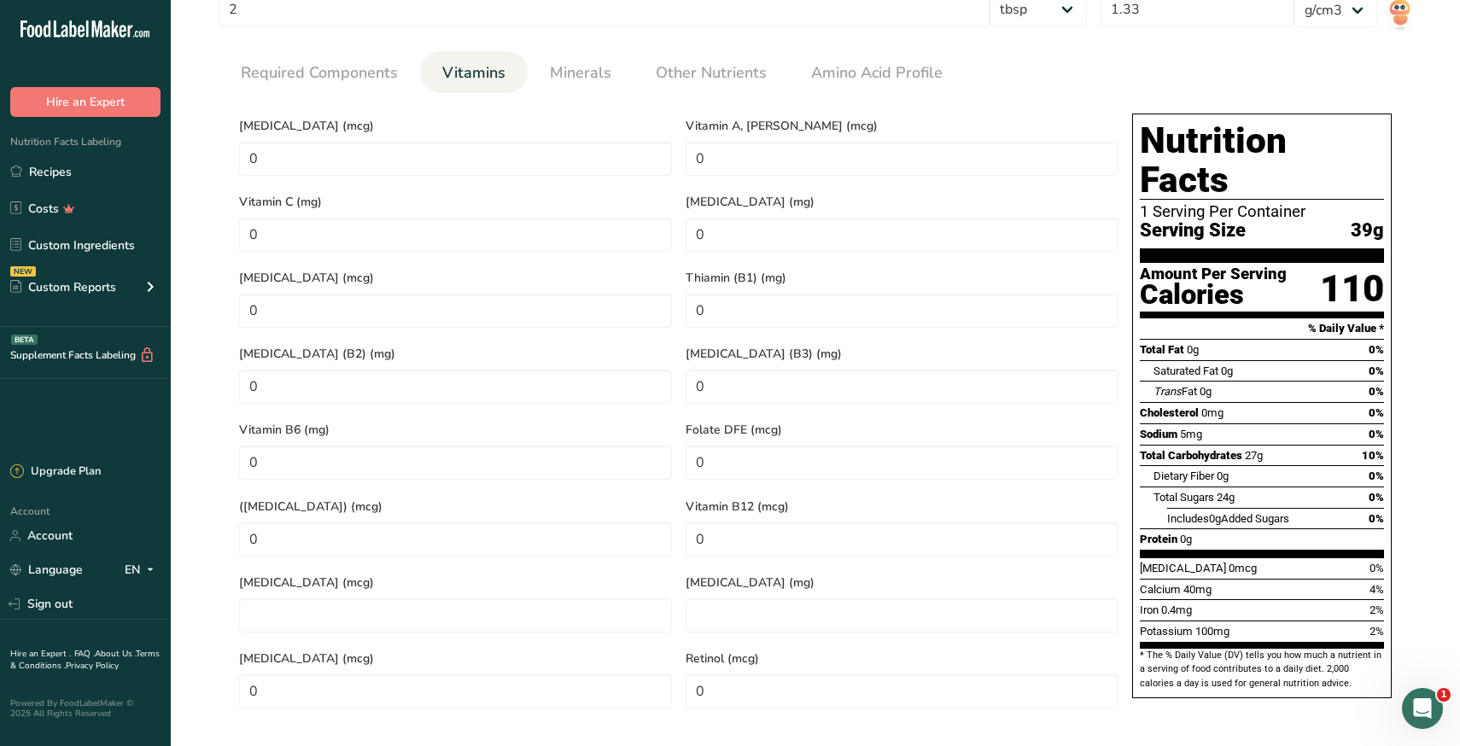
scroll to position [707, 0]
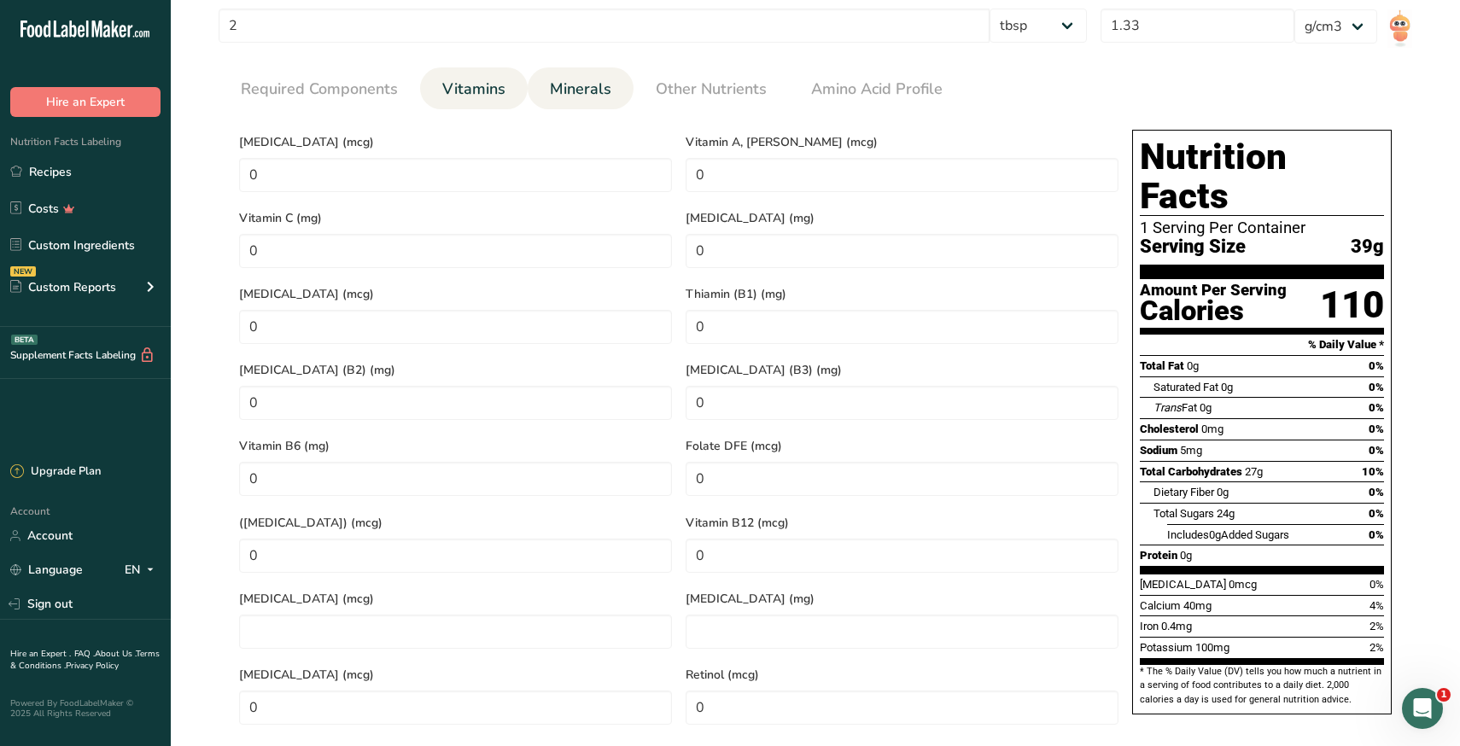
click at [564, 100] on span "Minerals" at bounding box center [580, 89] width 61 height 23
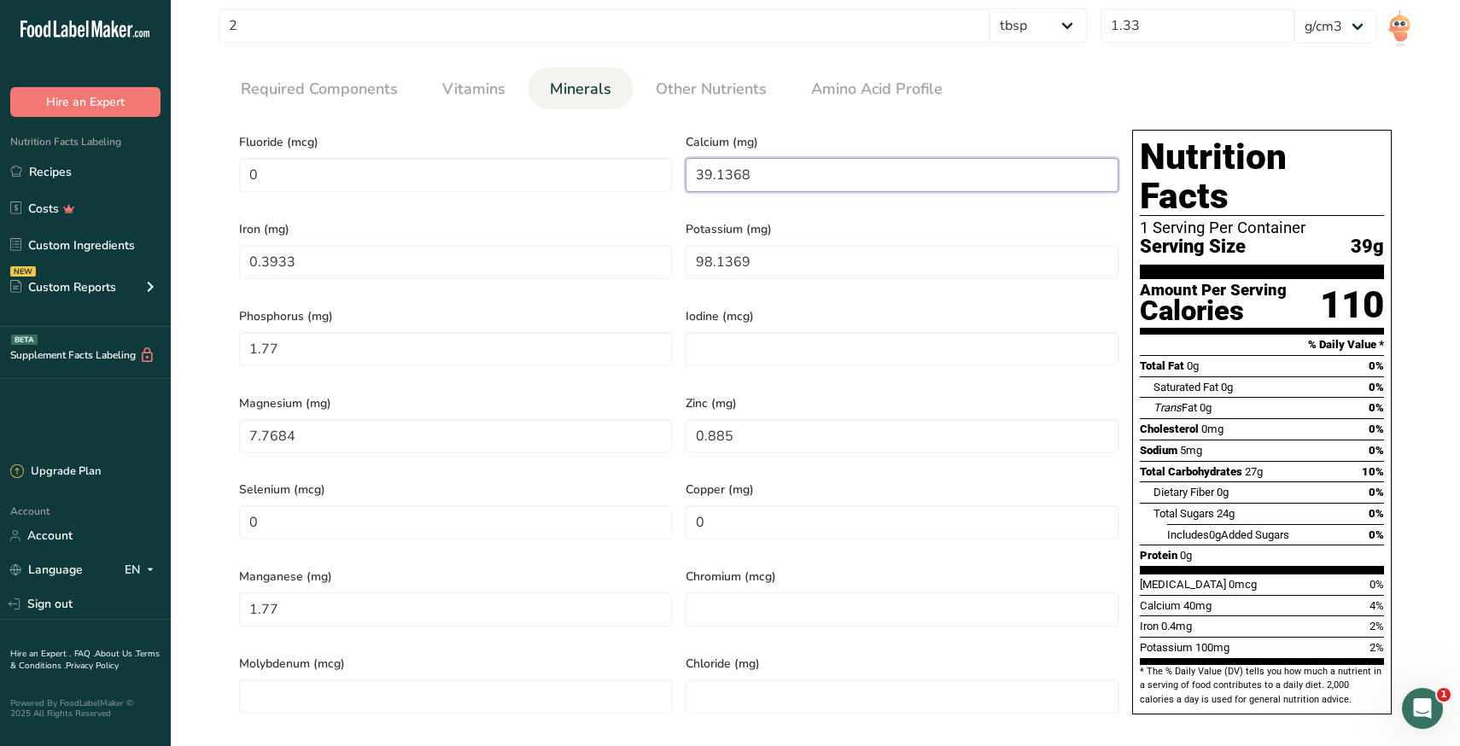
click at [716, 178] on input "39.1368" at bounding box center [902, 175] width 433 height 34
type input "30"
click at [630, 212] on div "Iron (mg) 0.3933" at bounding box center [455, 253] width 447 height 87
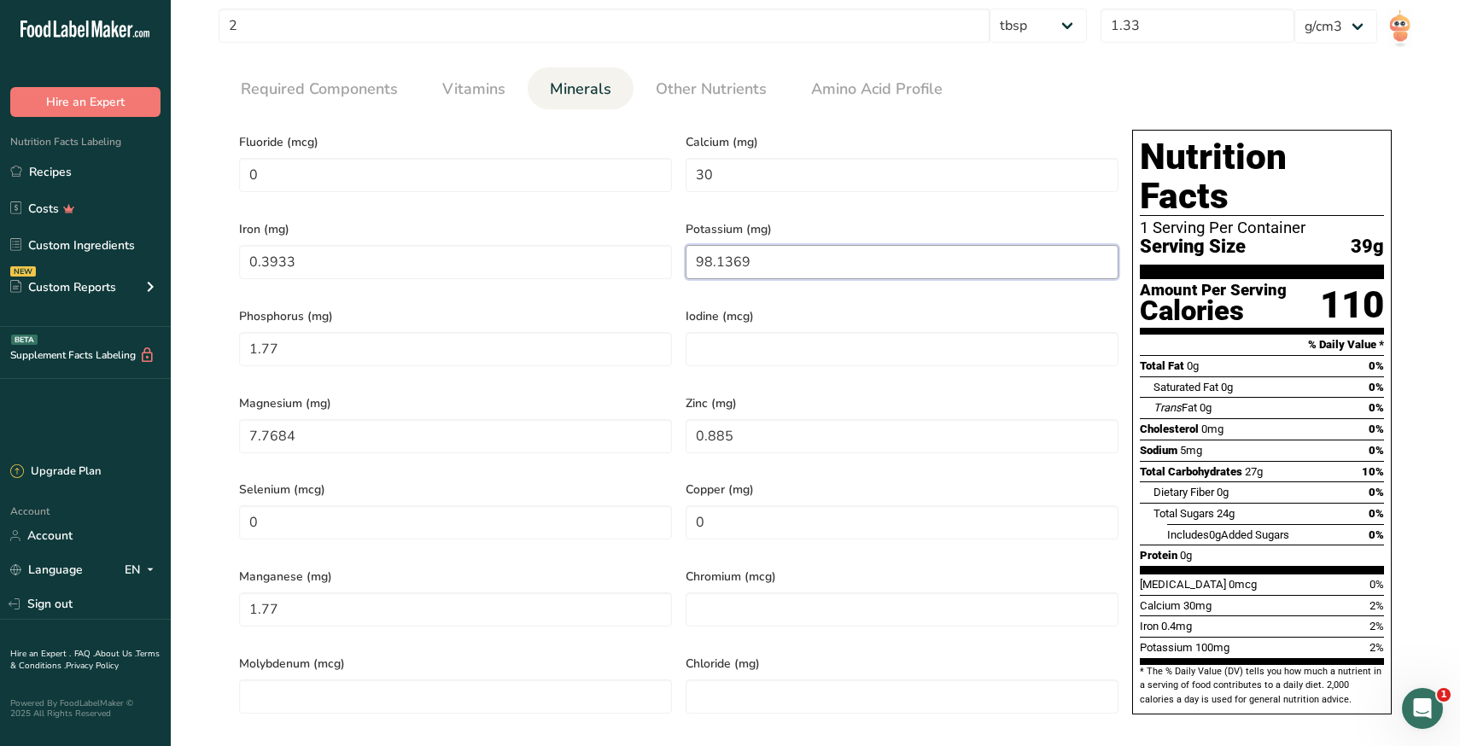
click at [733, 260] on input "98.1369" at bounding box center [902, 262] width 433 height 34
type input "90"
click at [594, 220] on span "Iron (mg)" at bounding box center [455, 229] width 433 height 18
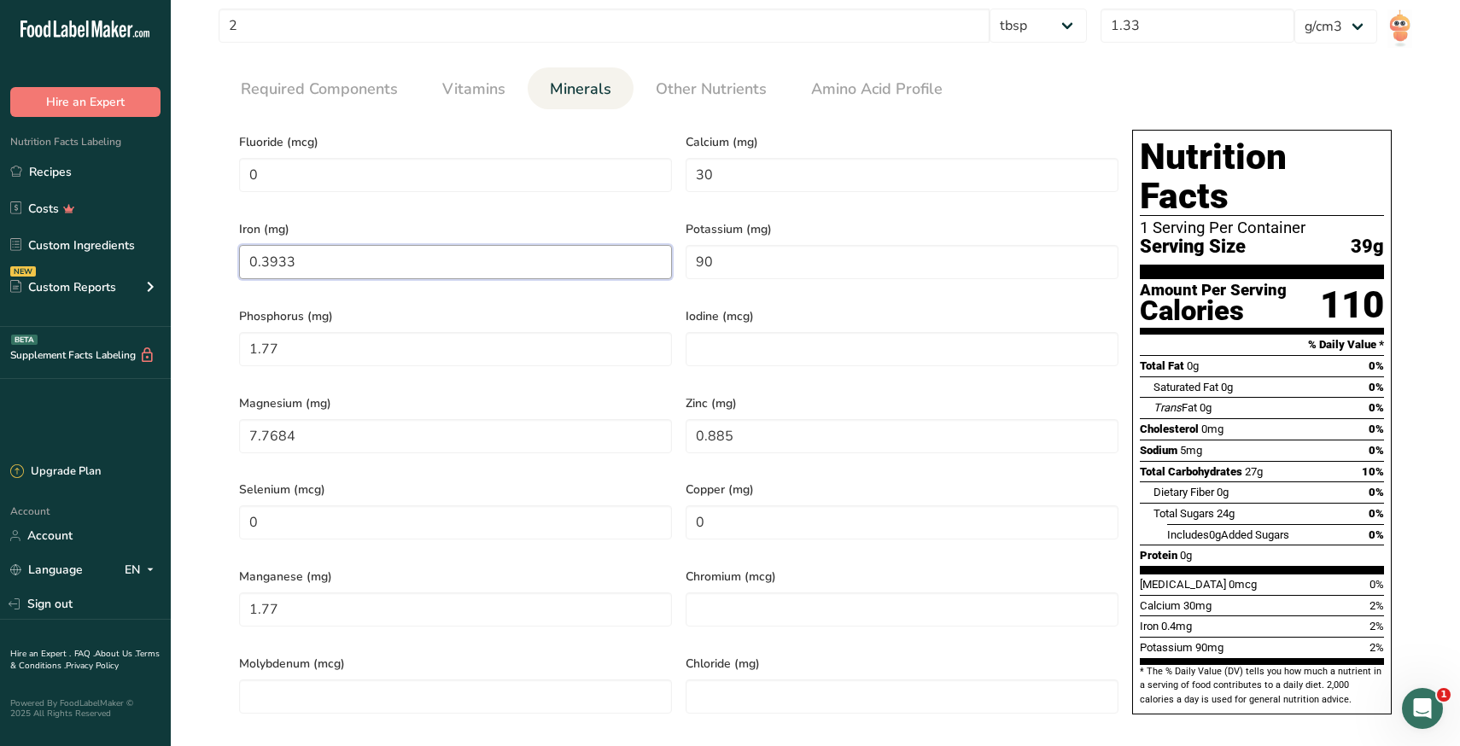
click at [467, 267] on input "0.3933" at bounding box center [455, 262] width 433 height 34
type input "0"
click at [370, 336] on input "1.77" at bounding box center [455, 349] width 433 height 34
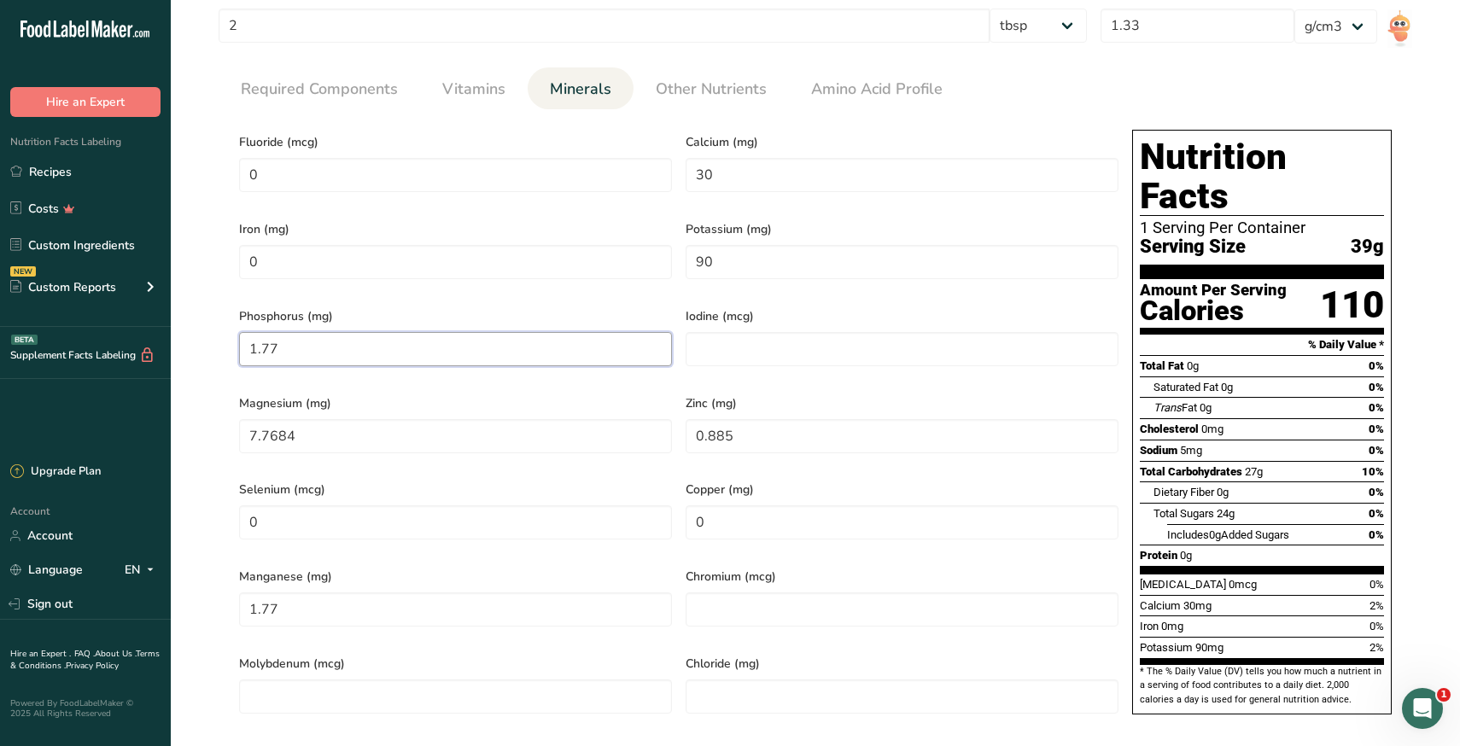
click at [370, 336] on input "1.77" at bounding box center [455, 349] width 433 height 34
type input "0"
click at [346, 419] on input "7.7684" at bounding box center [455, 436] width 433 height 34
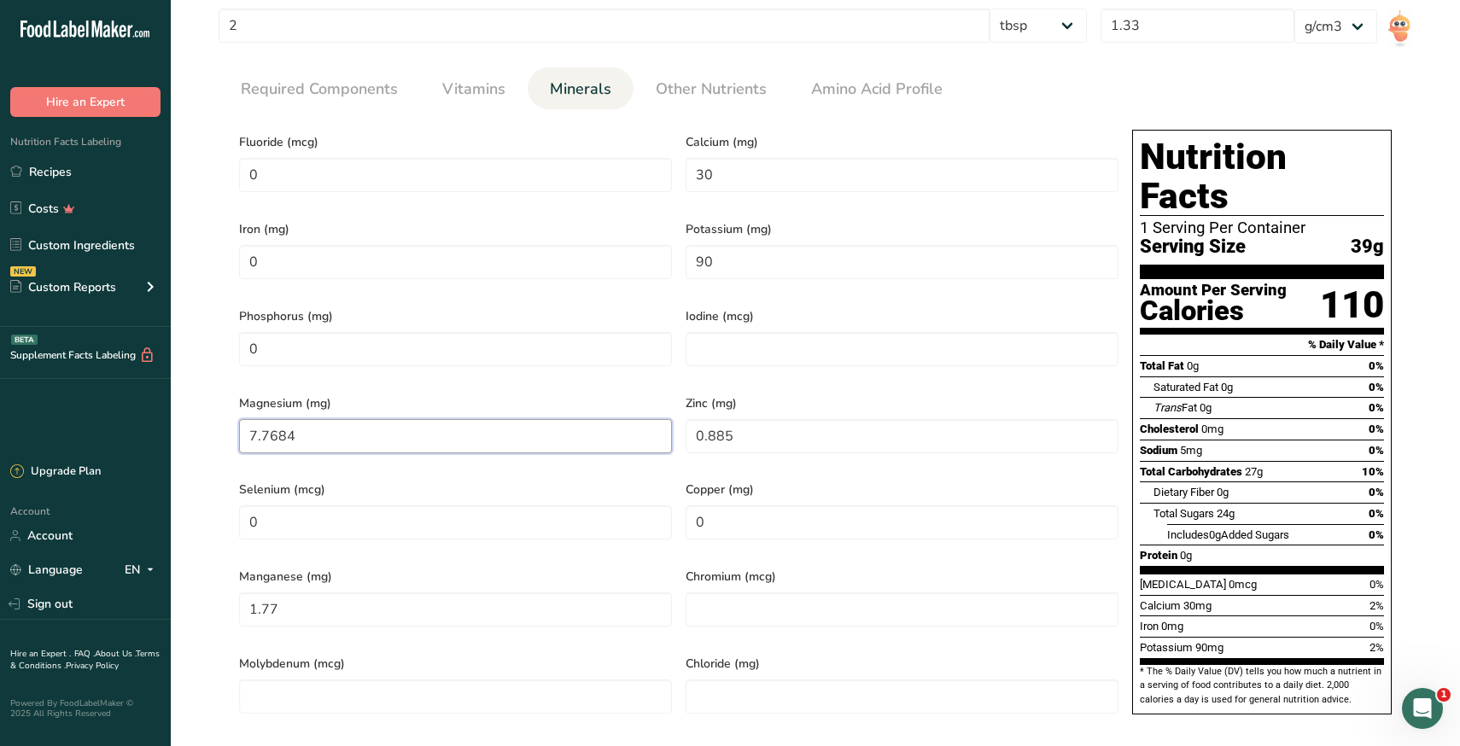
click at [346, 419] on input "7.7684" at bounding box center [455, 436] width 433 height 34
type input "0"
click at [704, 429] on input "0.885" at bounding box center [902, 436] width 433 height 34
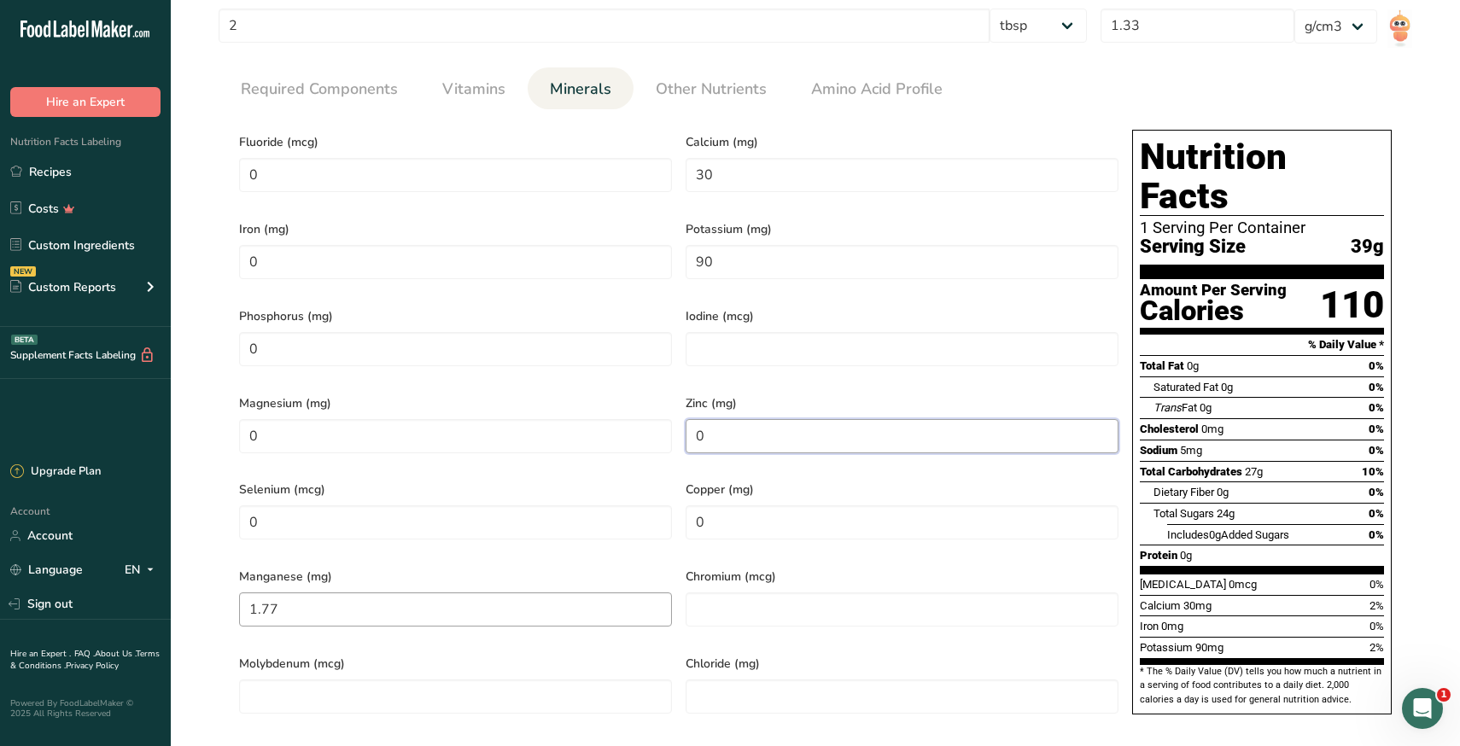
type input "0"
click at [376, 593] on input "1.77" at bounding box center [455, 610] width 433 height 34
type input "0"
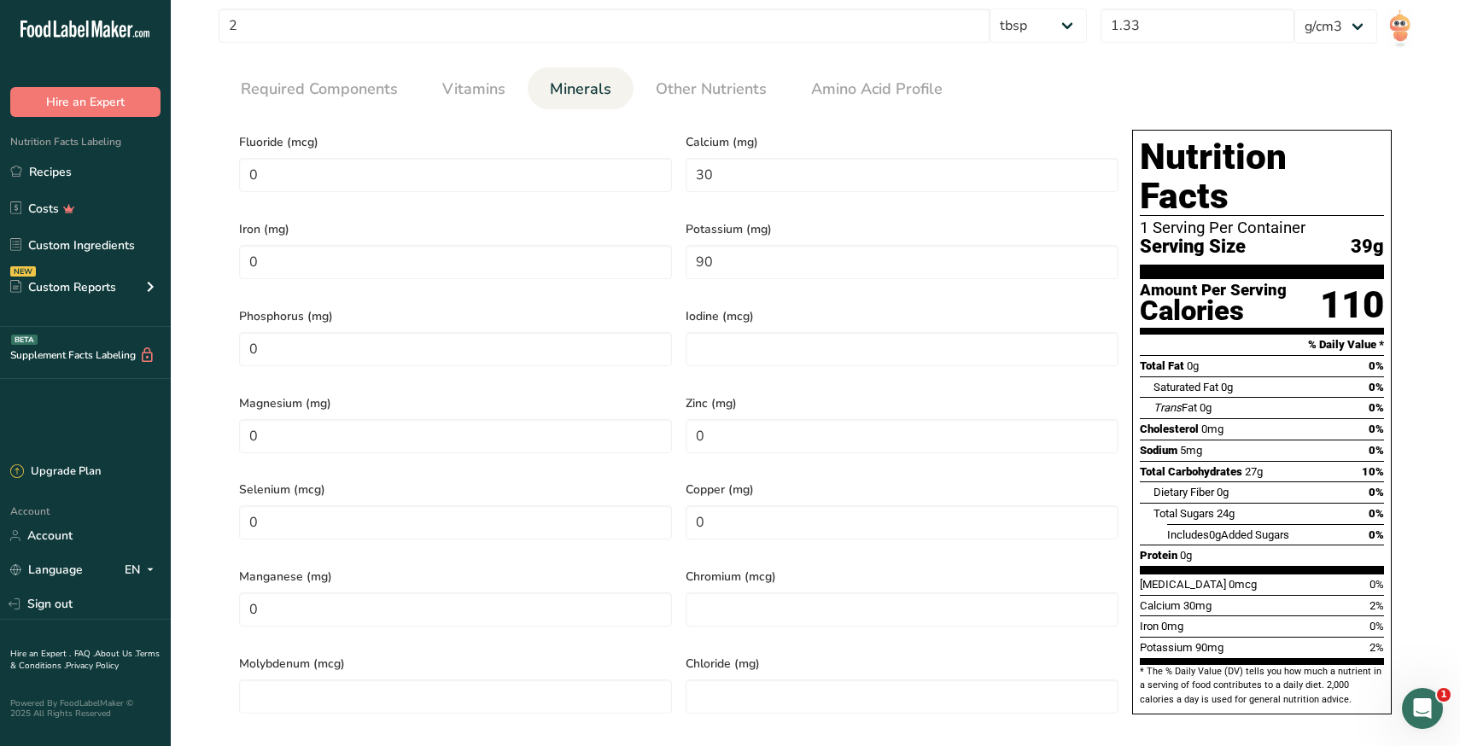
click at [459, 394] on span "Magnesium (mg)" at bounding box center [455, 403] width 433 height 18
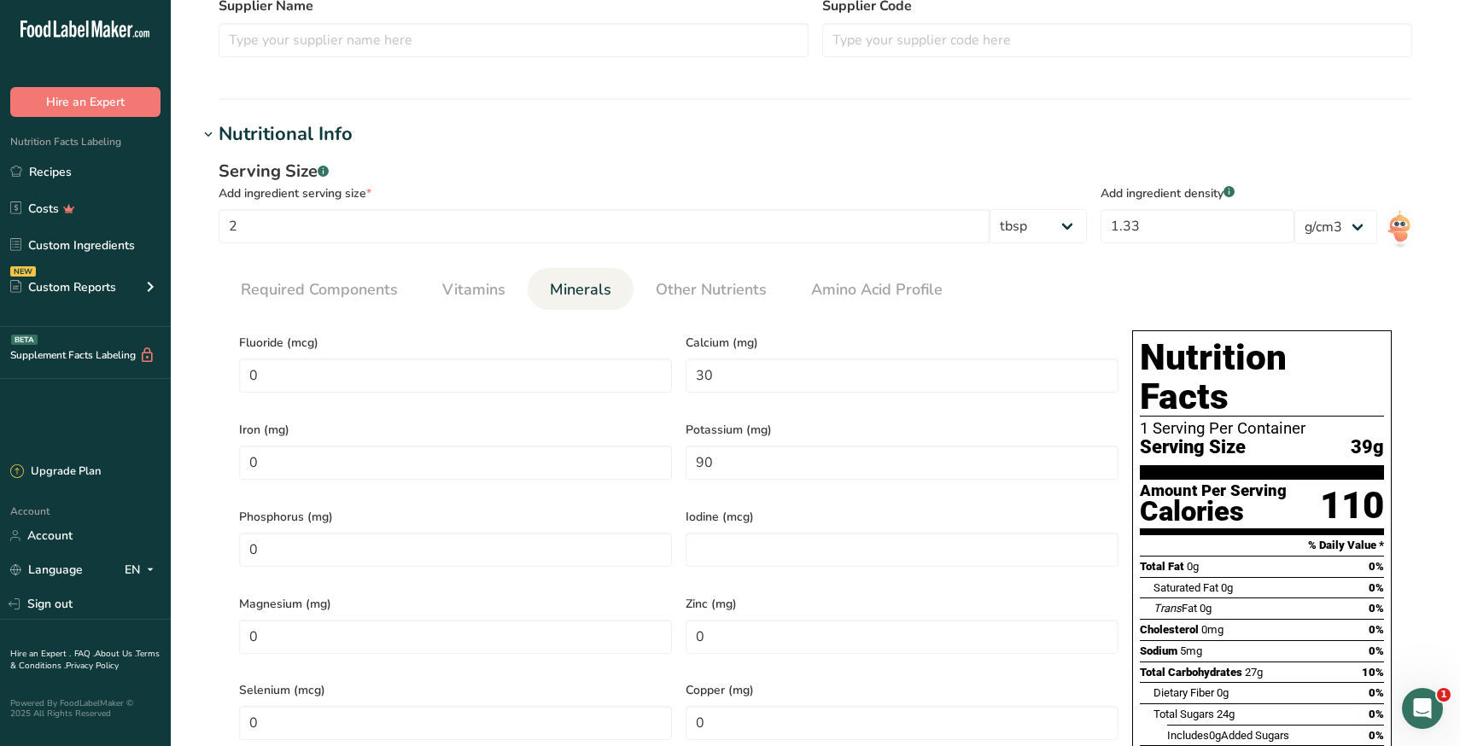
scroll to position [1260, 0]
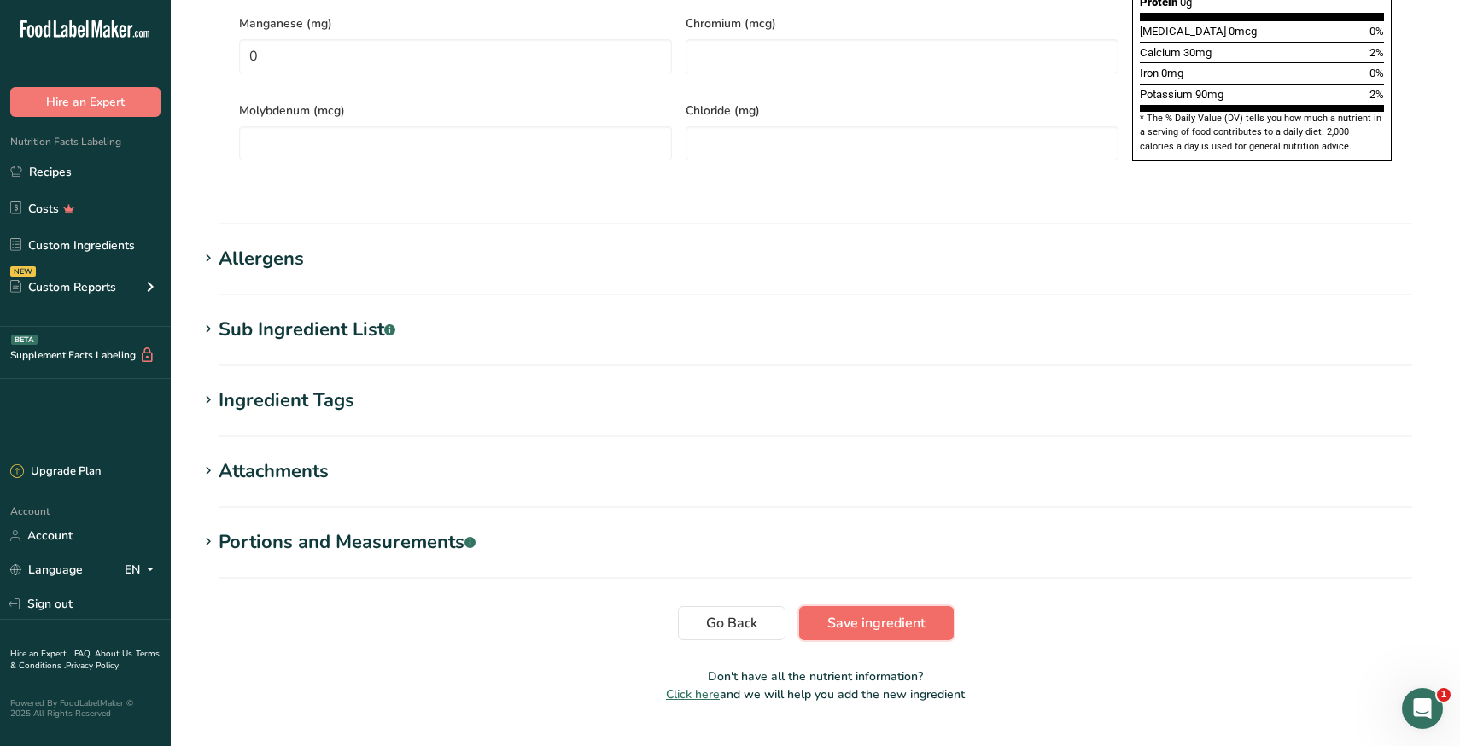
click at [880, 613] on span "Save ingredient" at bounding box center [876, 623] width 98 height 20
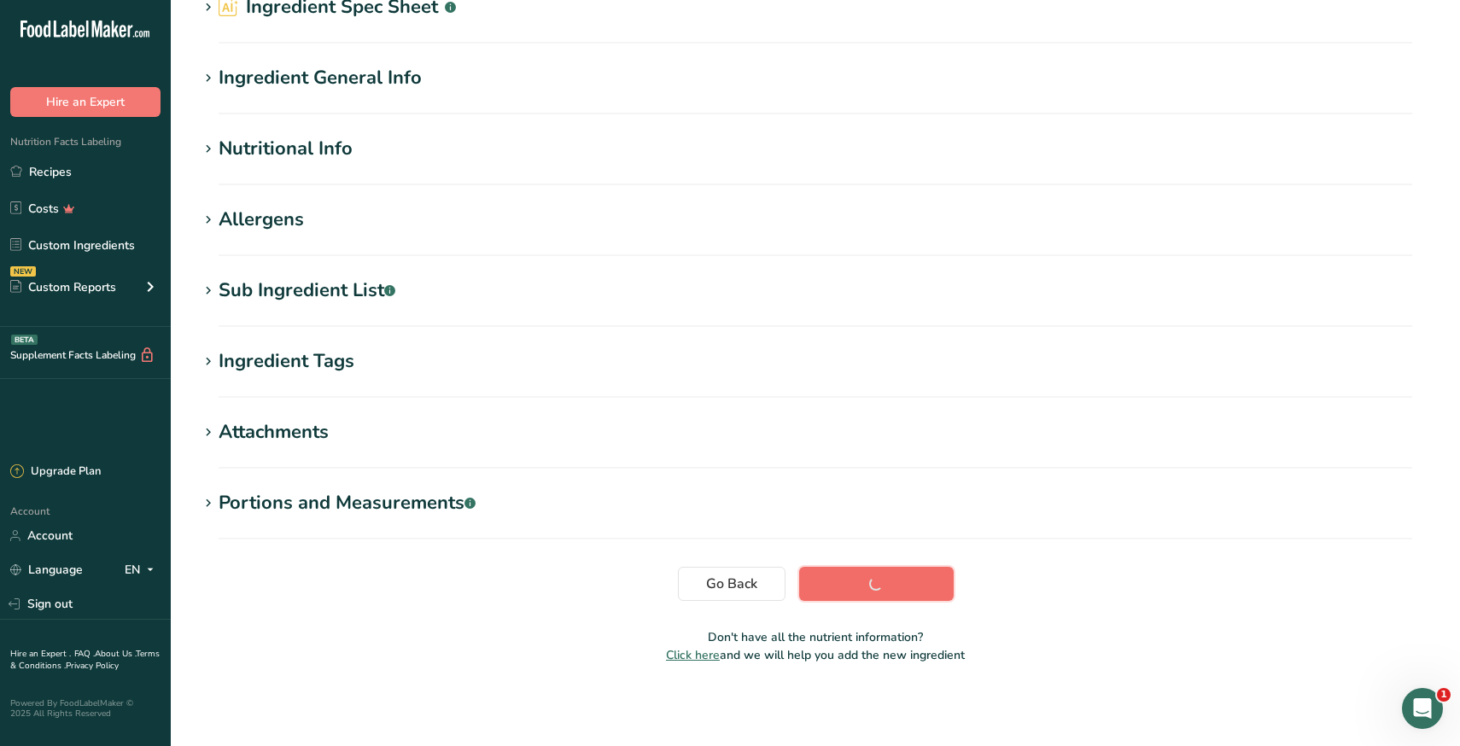
scroll to position [86, 0]
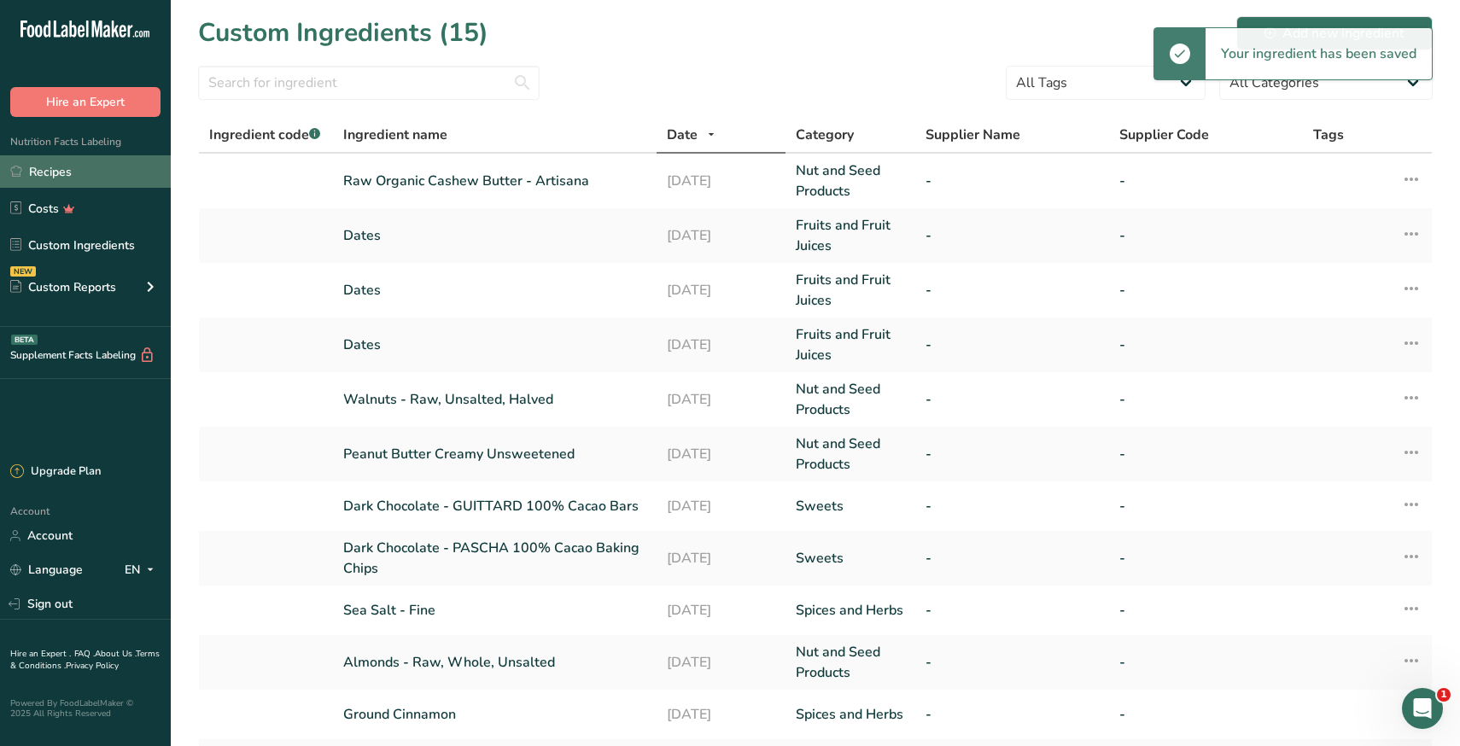
click at [76, 164] on link "Recipes" at bounding box center [85, 171] width 171 height 32
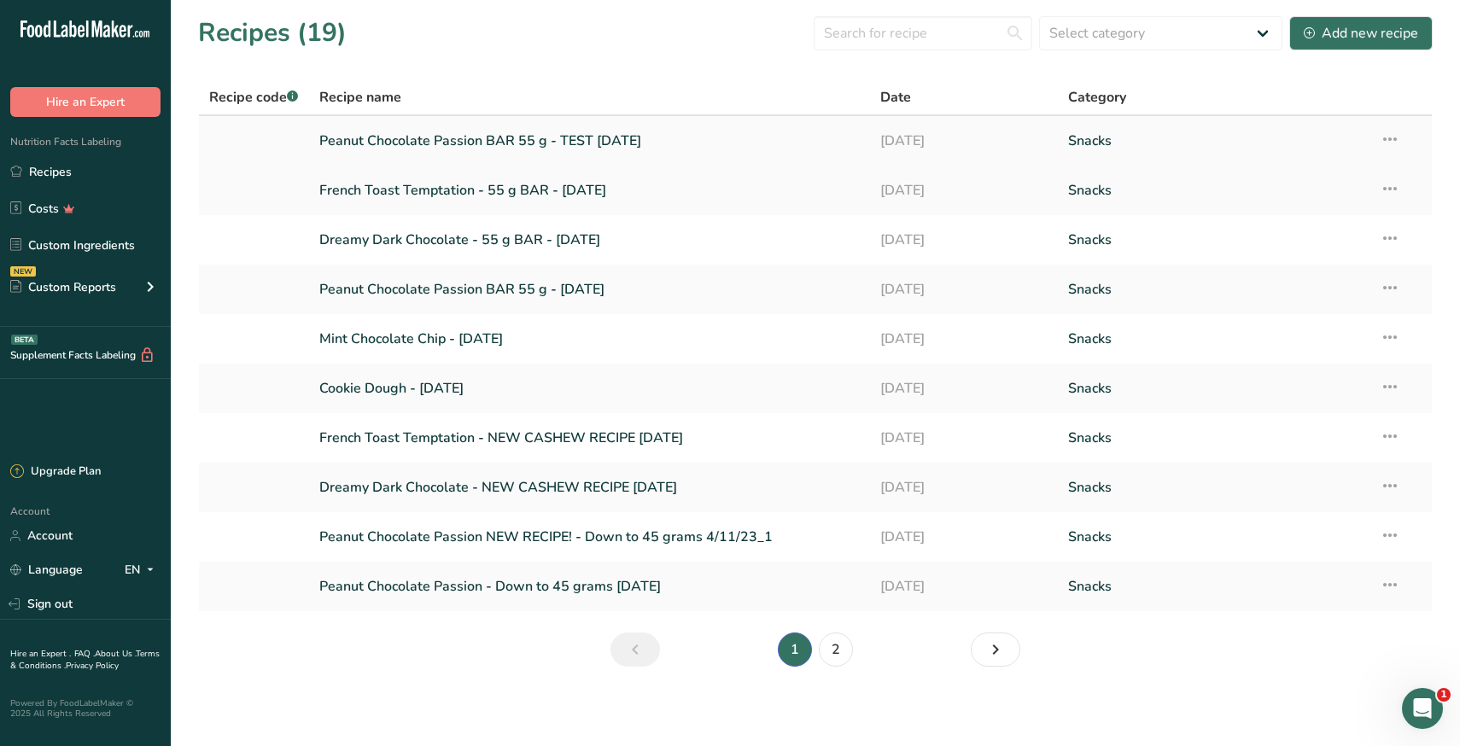
click at [441, 143] on link "Peanut Chocolate Passion BAR 55 g - TEST [DATE]" at bounding box center [589, 141] width 541 height 36
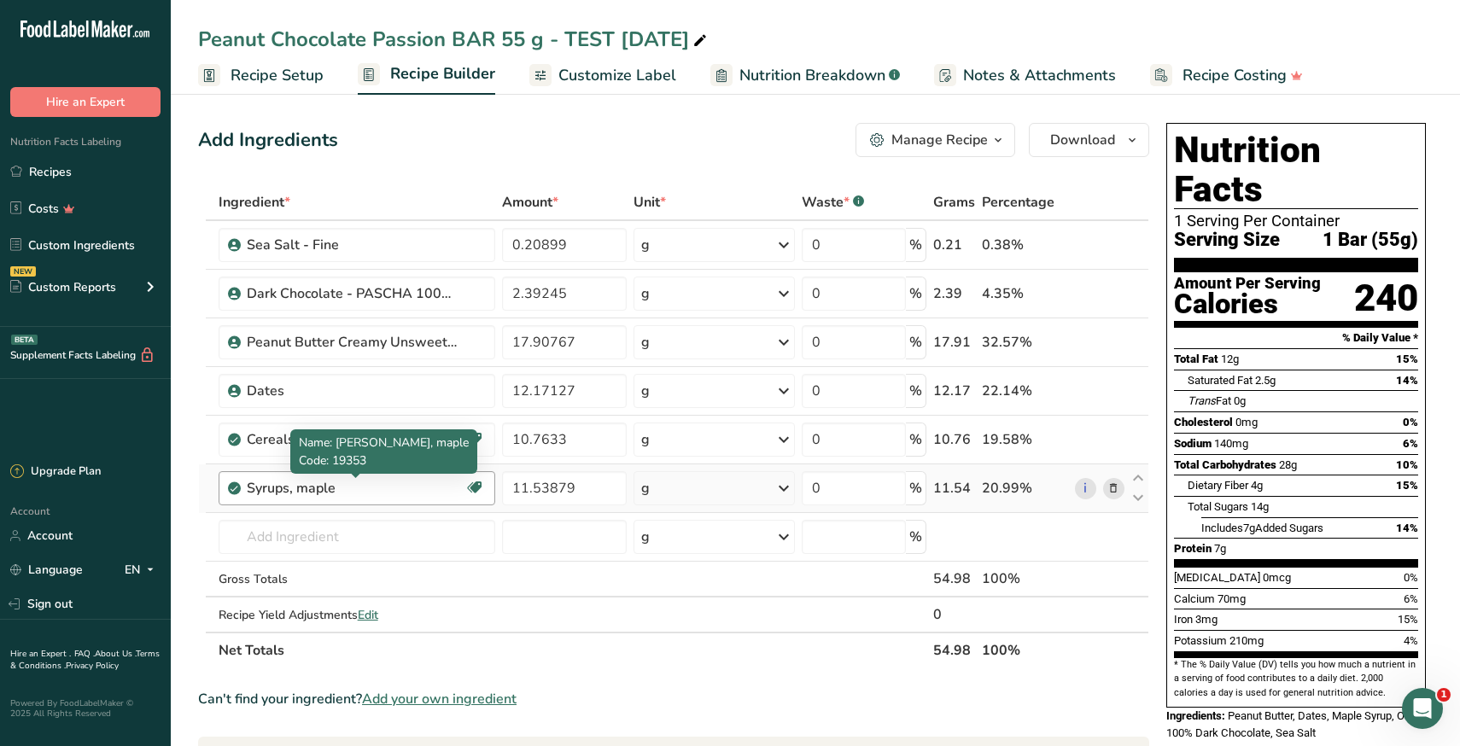
click at [426, 497] on div "Syrups, maple" at bounding box center [353, 488] width 213 height 20
click at [405, 486] on div "Syrups, maple" at bounding box center [353, 488] width 213 height 20
click at [584, 493] on input "11.53879" at bounding box center [564, 488] width 124 height 34
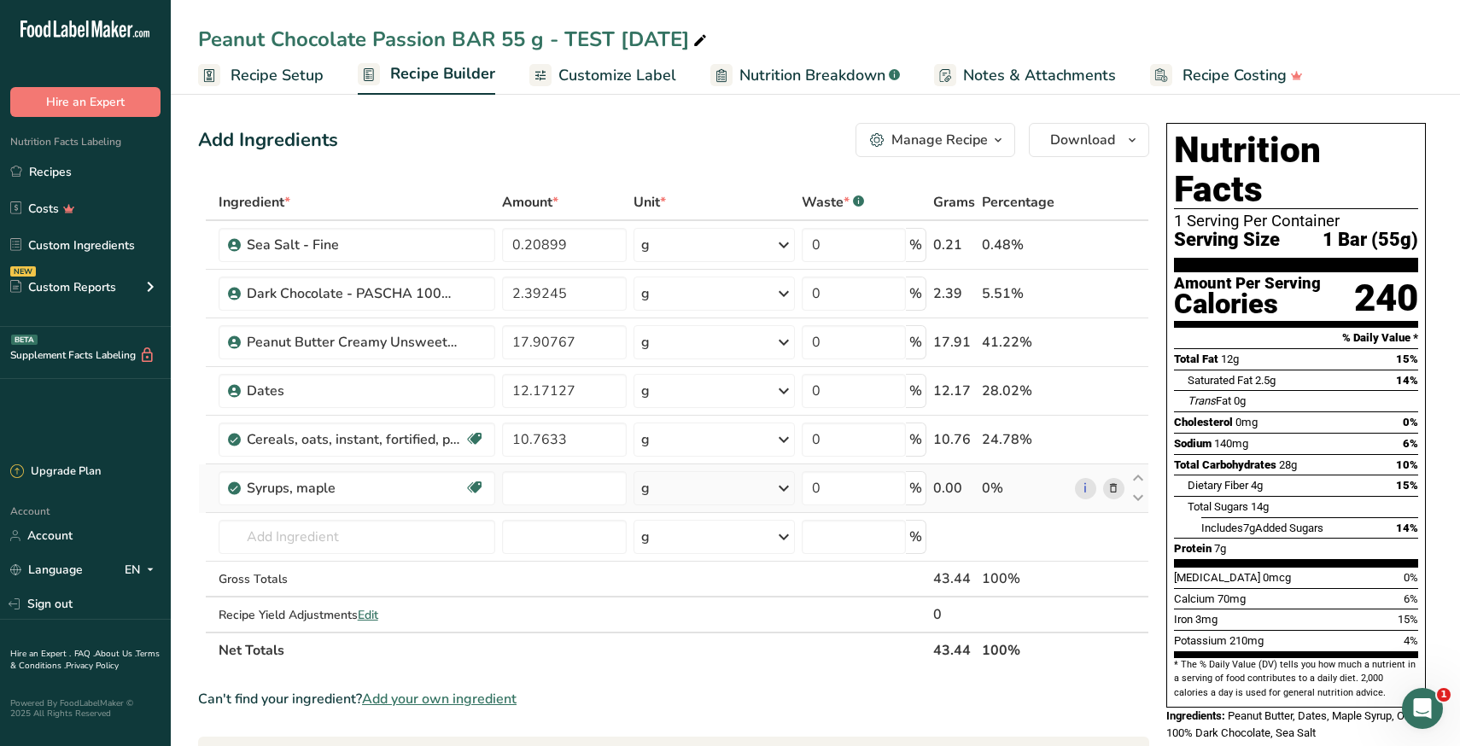
type input "0"
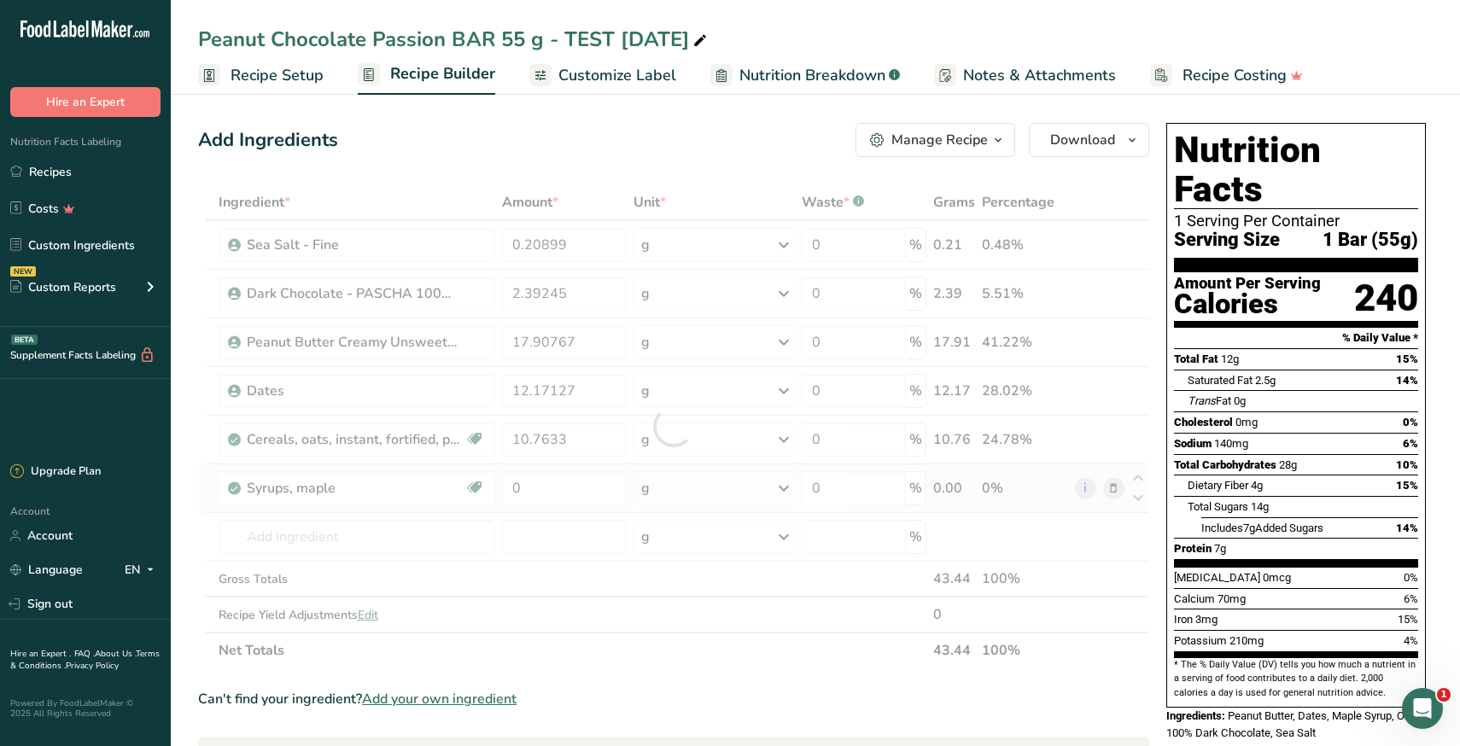
click at [1113, 490] on div "Ingredient * Amount * Unit * Waste * .a-a{fill:#347362;}.b-a{fill:#fff;} Grams …" at bounding box center [673, 426] width 951 height 484
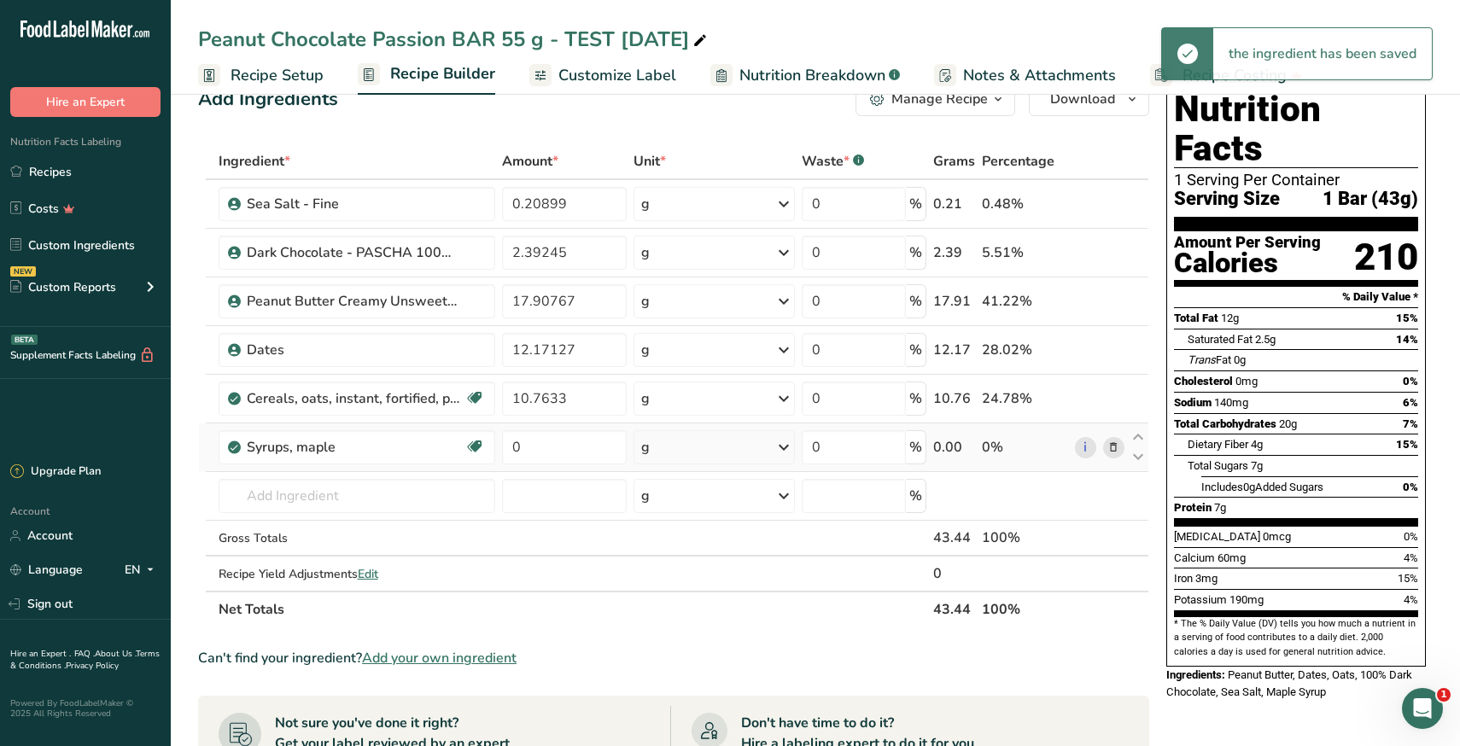
scroll to position [44, 0]
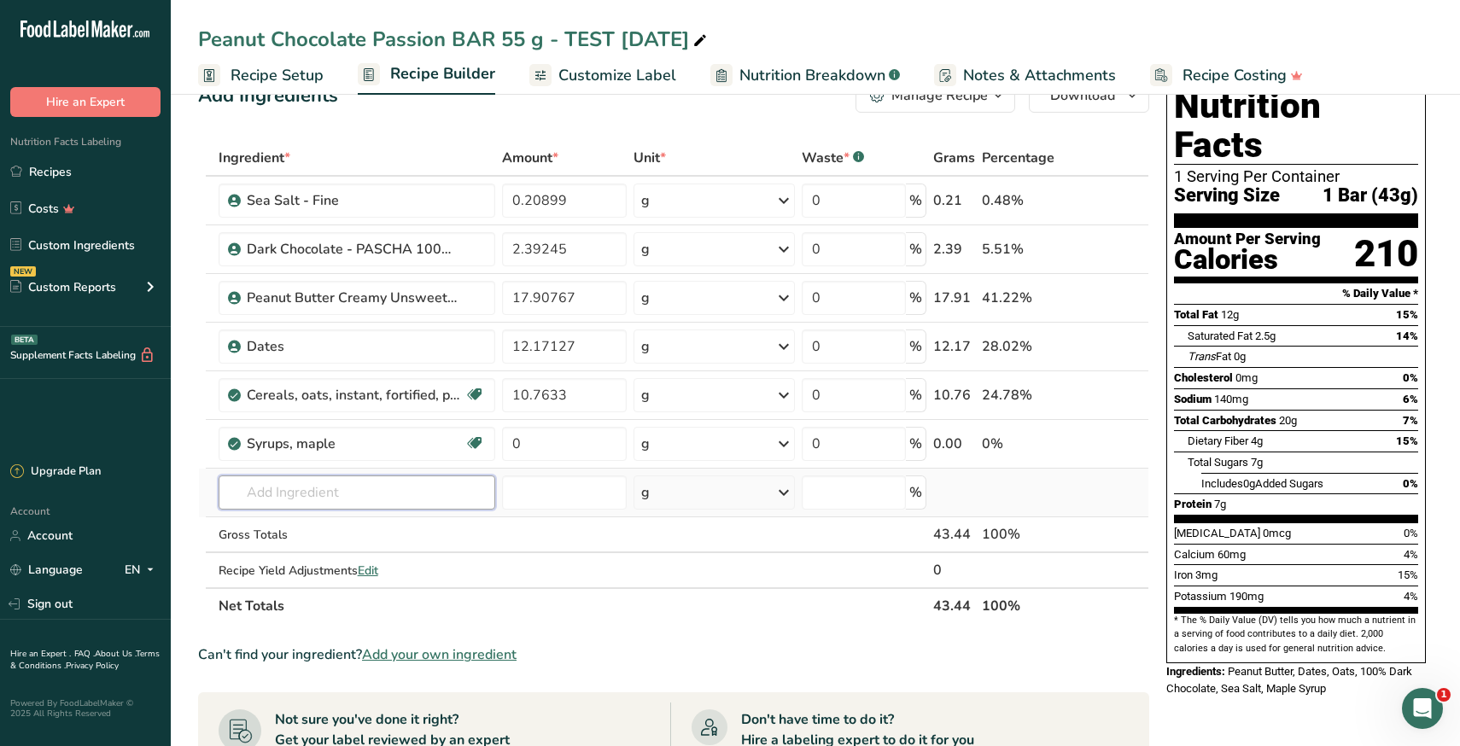
click at [381, 494] on input "text" at bounding box center [357, 493] width 277 height 34
type input "100% pure map"
click at [381, 528] on p "Maple Syrup - 100% Pure Grade A" at bounding box center [334, 527] width 204 height 18
type input "Maple Syrup - 100% Pure Grade A"
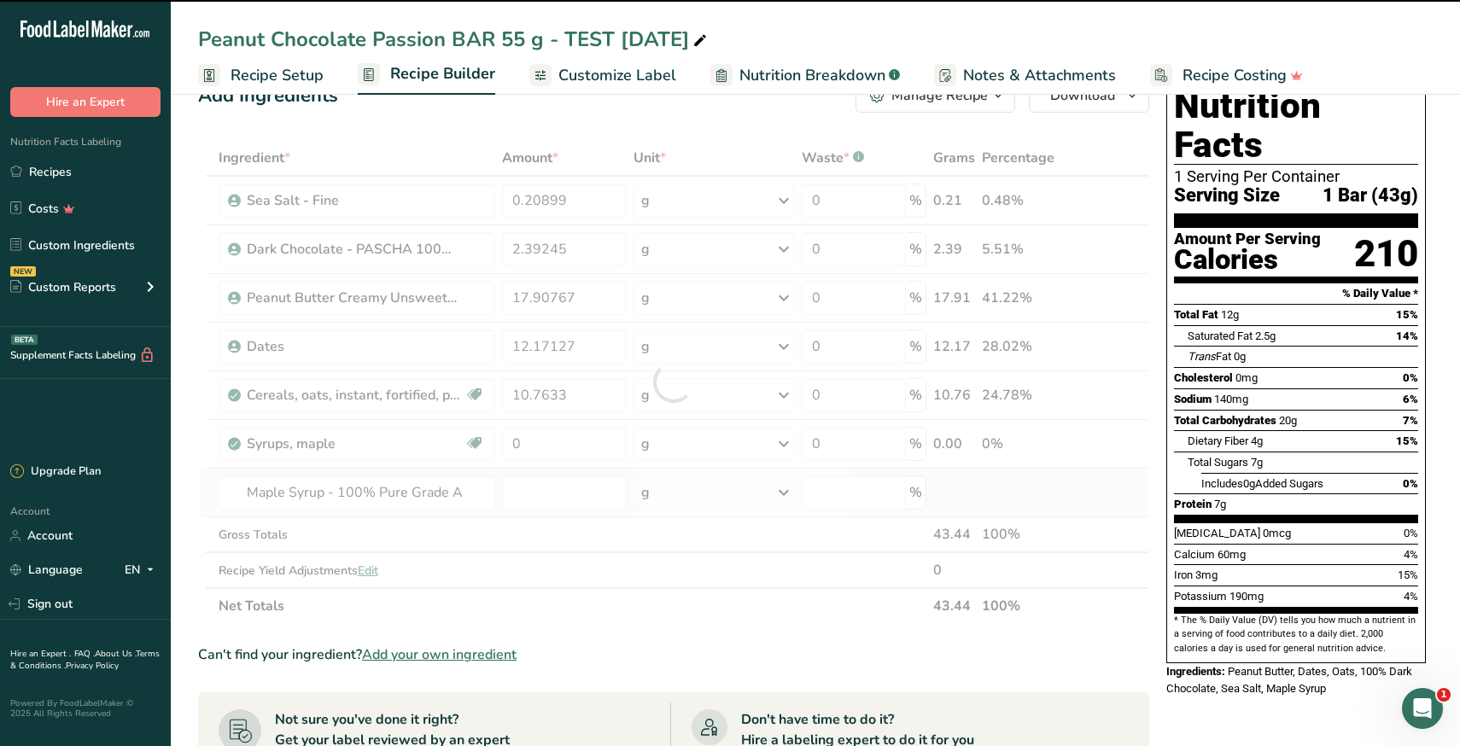
type input "0"
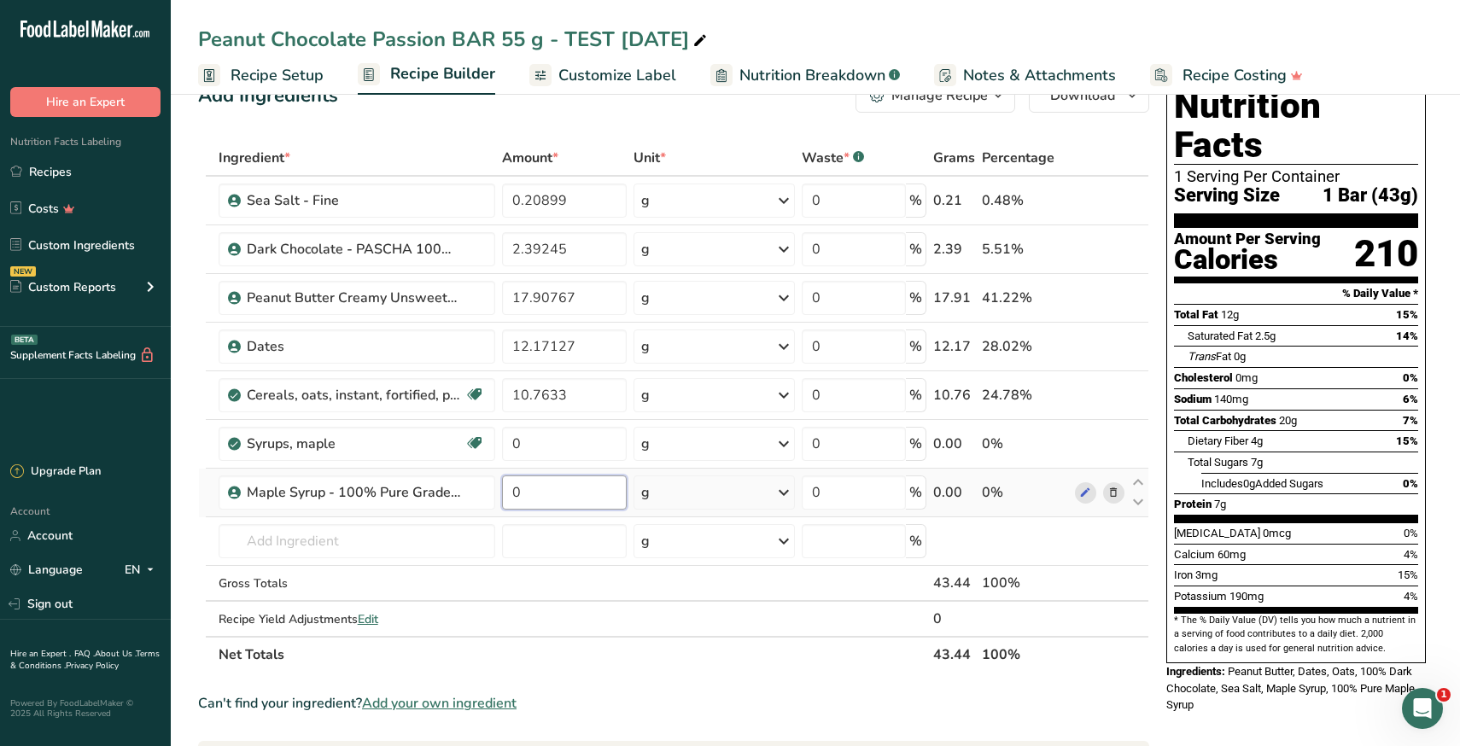
click at [534, 497] on input "0" at bounding box center [564, 493] width 124 height 34
paste input "11.53879"
type input "11.53879"
click at [1113, 446] on div "Ingredient * Amount * Unit * Waste * .a-a{fill:#347362;}.b-a{fill:#fff;} Grams …" at bounding box center [673, 406] width 951 height 533
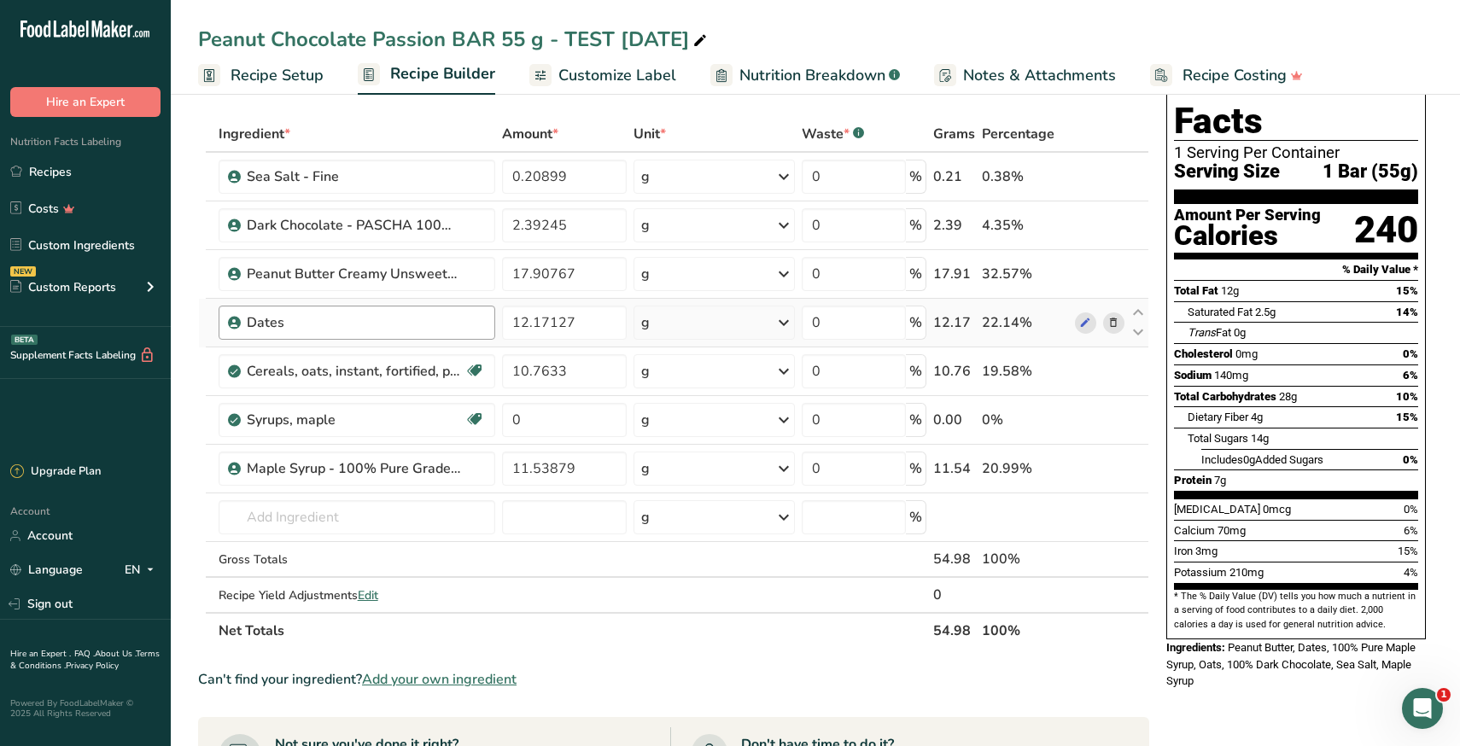
scroll to position [65, 0]
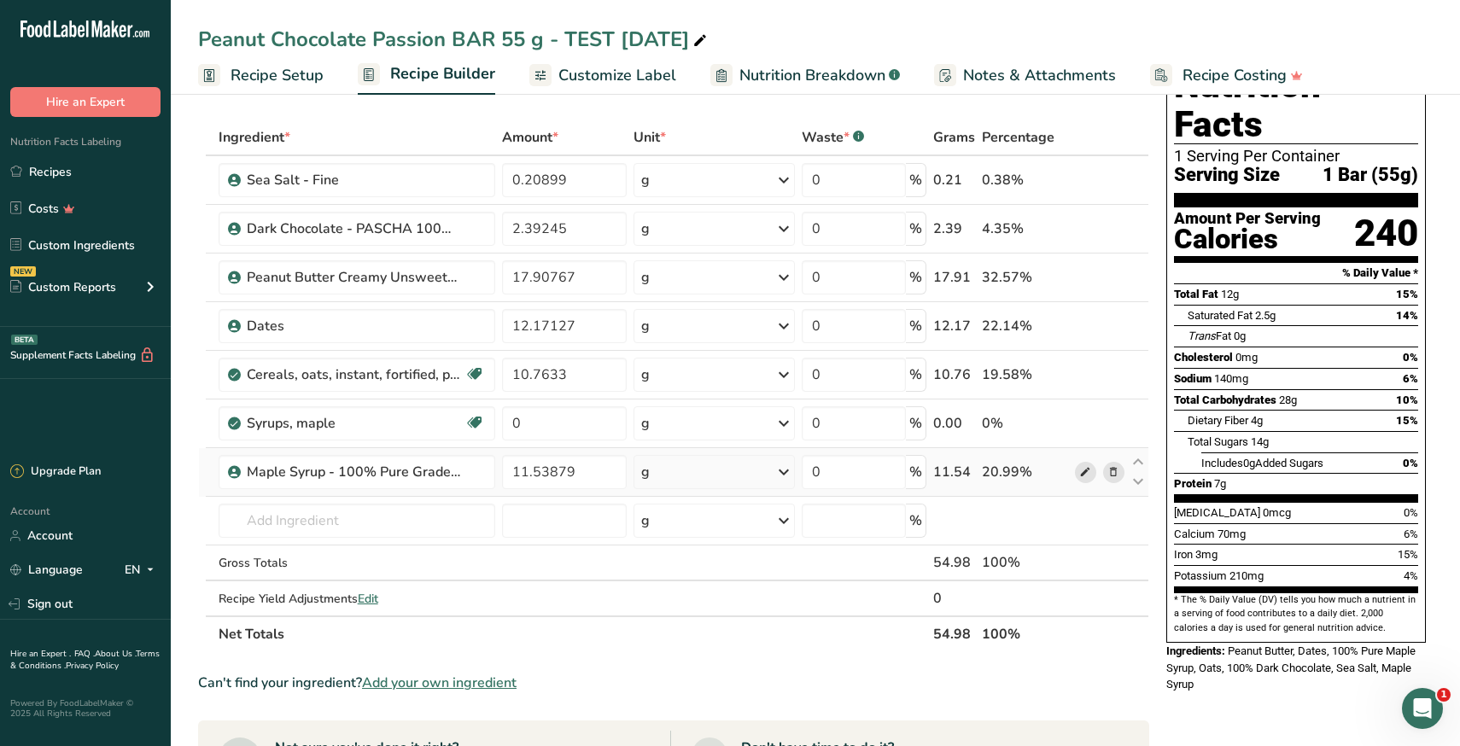
click at [1086, 476] on icon at bounding box center [1085, 473] width 12 height 18
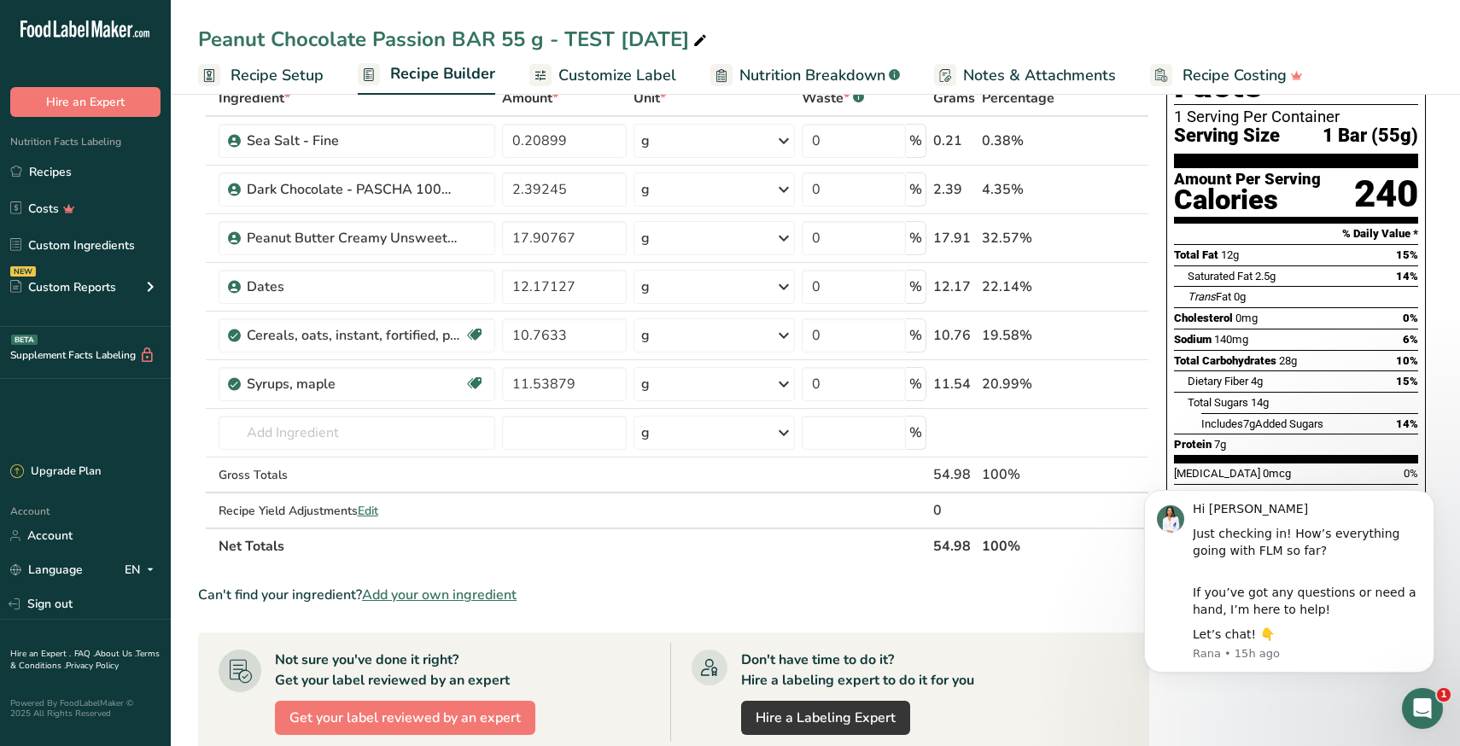
scroll to position [108, 0]
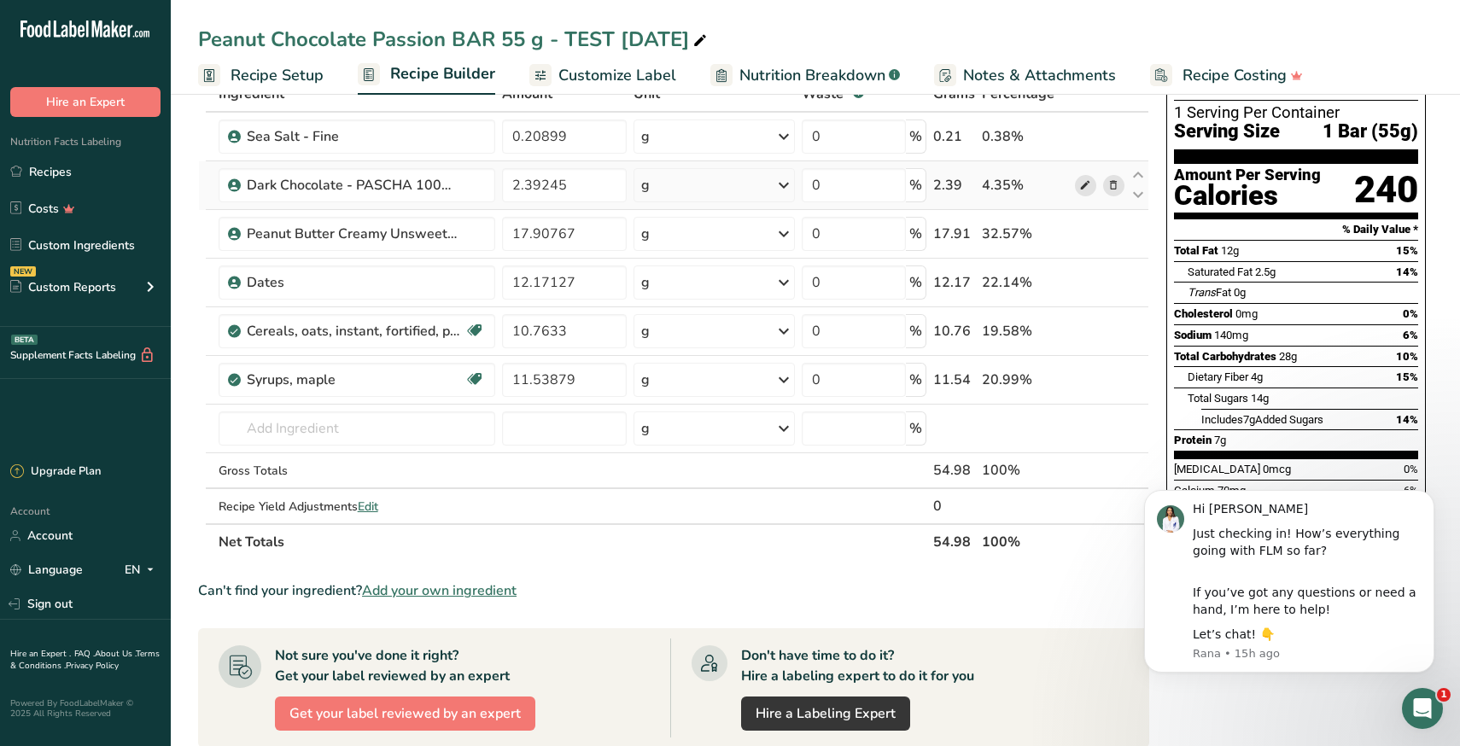
click at [1087, 184] on icon at bounding box center [1085, 186] width 12 height 18
click at [1084, 282] on icon at bounding box center [1085, 283] width 12 height 18
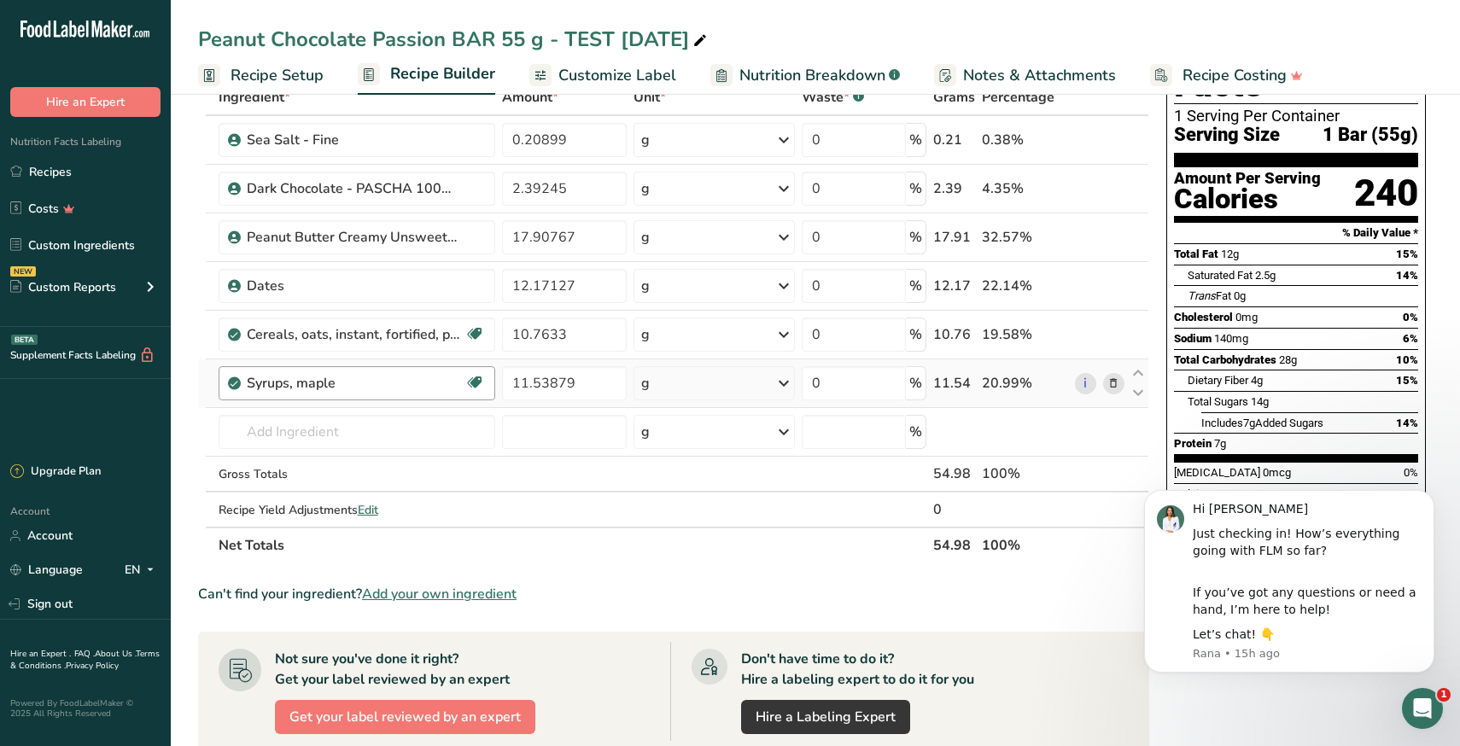
scroll to position [103, 0]
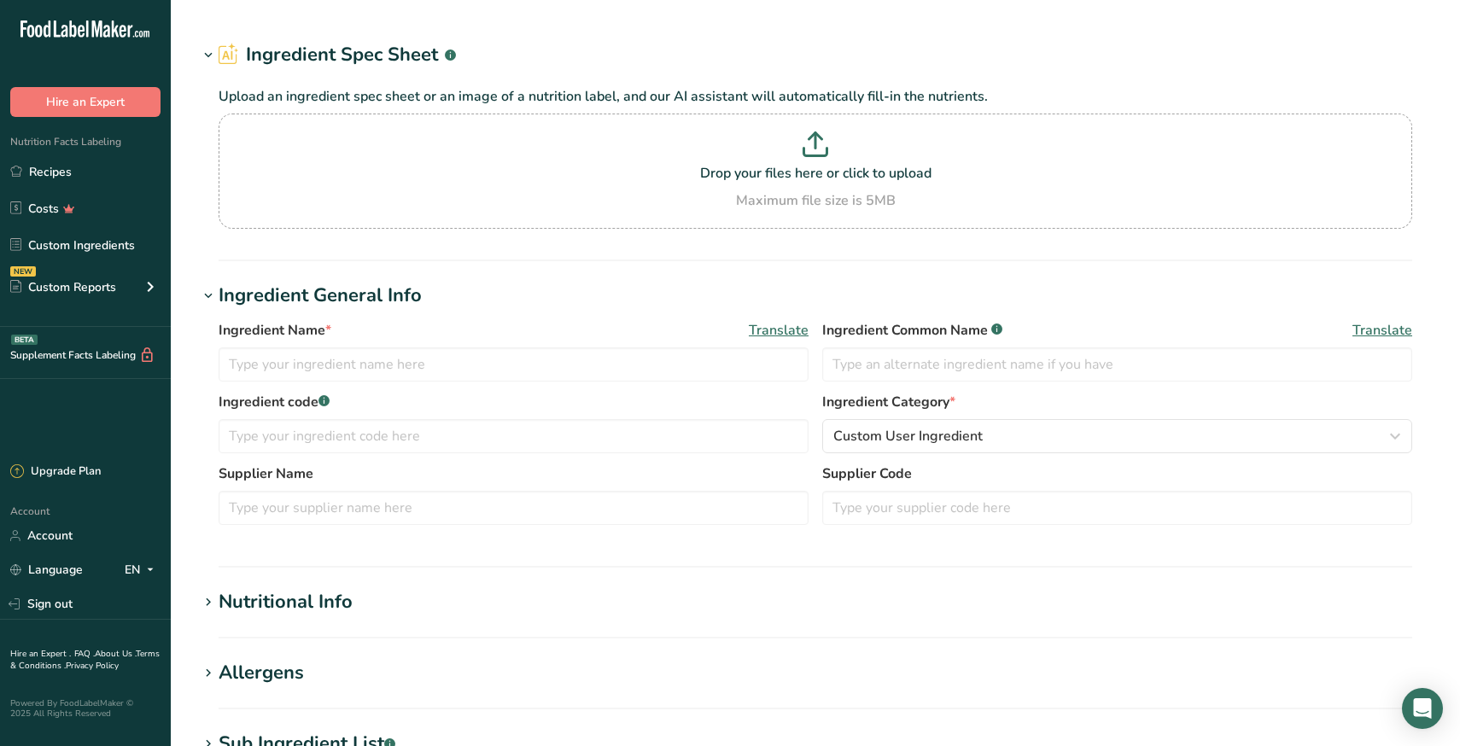
type input "Dark Chocolate - PASCHA 100% Cacao Baking Chips"
type input "100% Dark Chocolate"
type input "100"
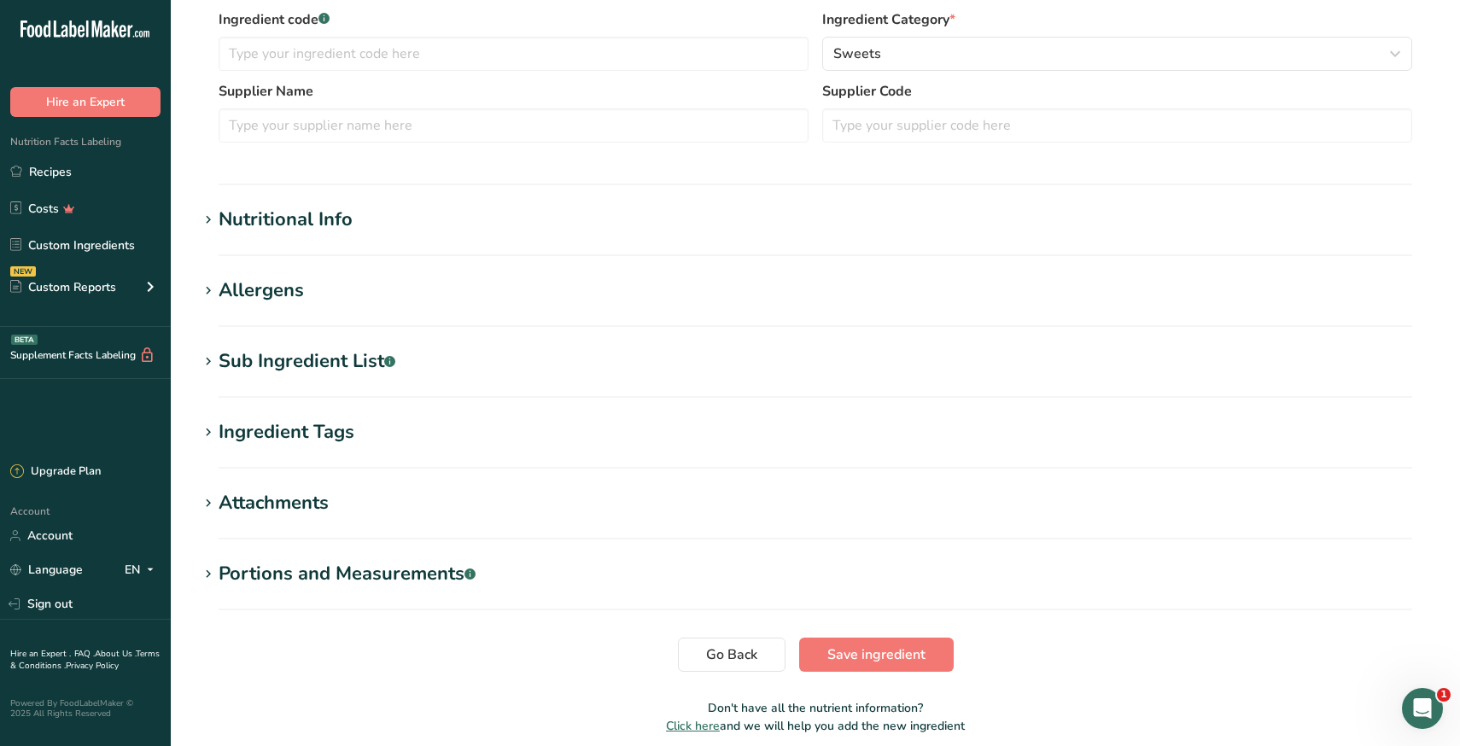
scroll to position [390, 0]
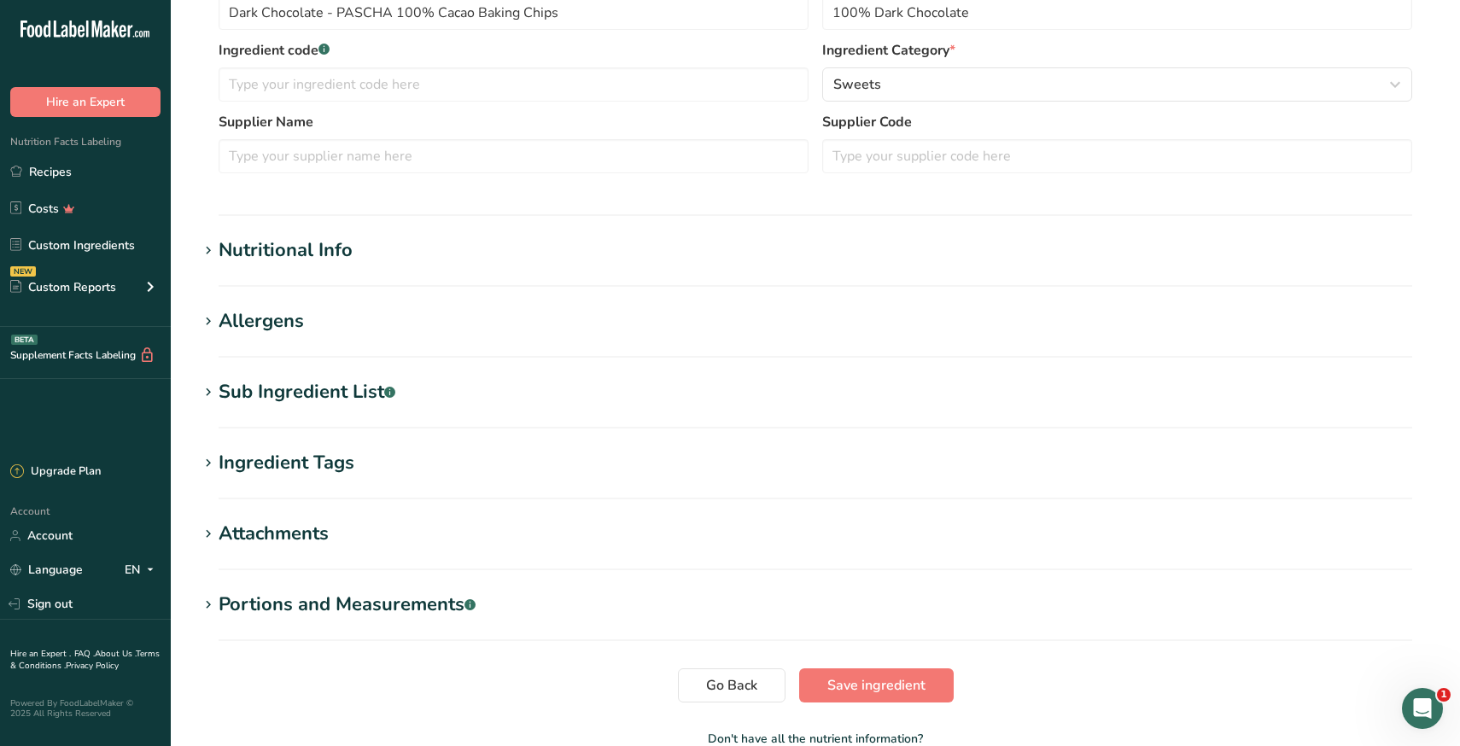
click at [220, 260] on div "Nutritional Info" at bounding box center [286, 251] width 134 height 28
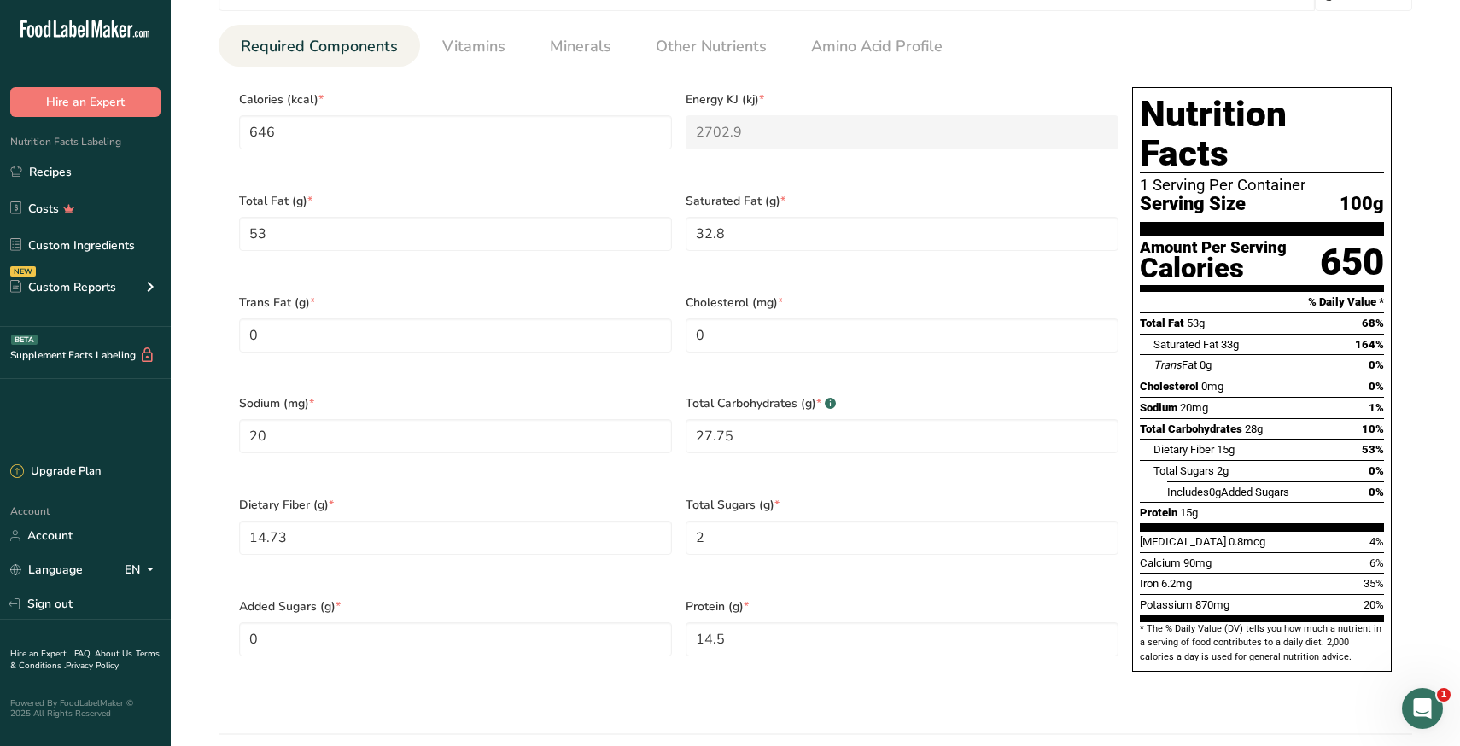
scroll to position [733, 0]
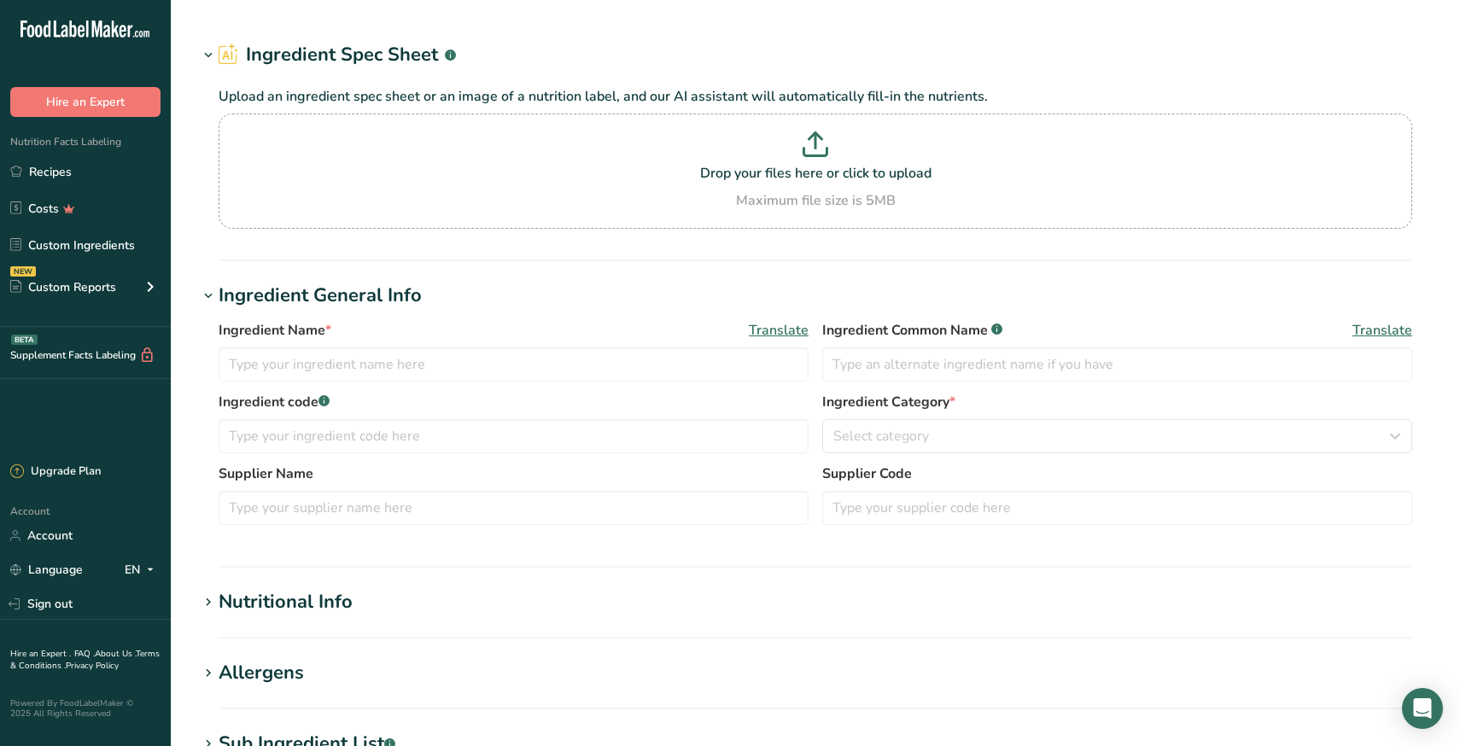
type input "Dates"
type input "100"
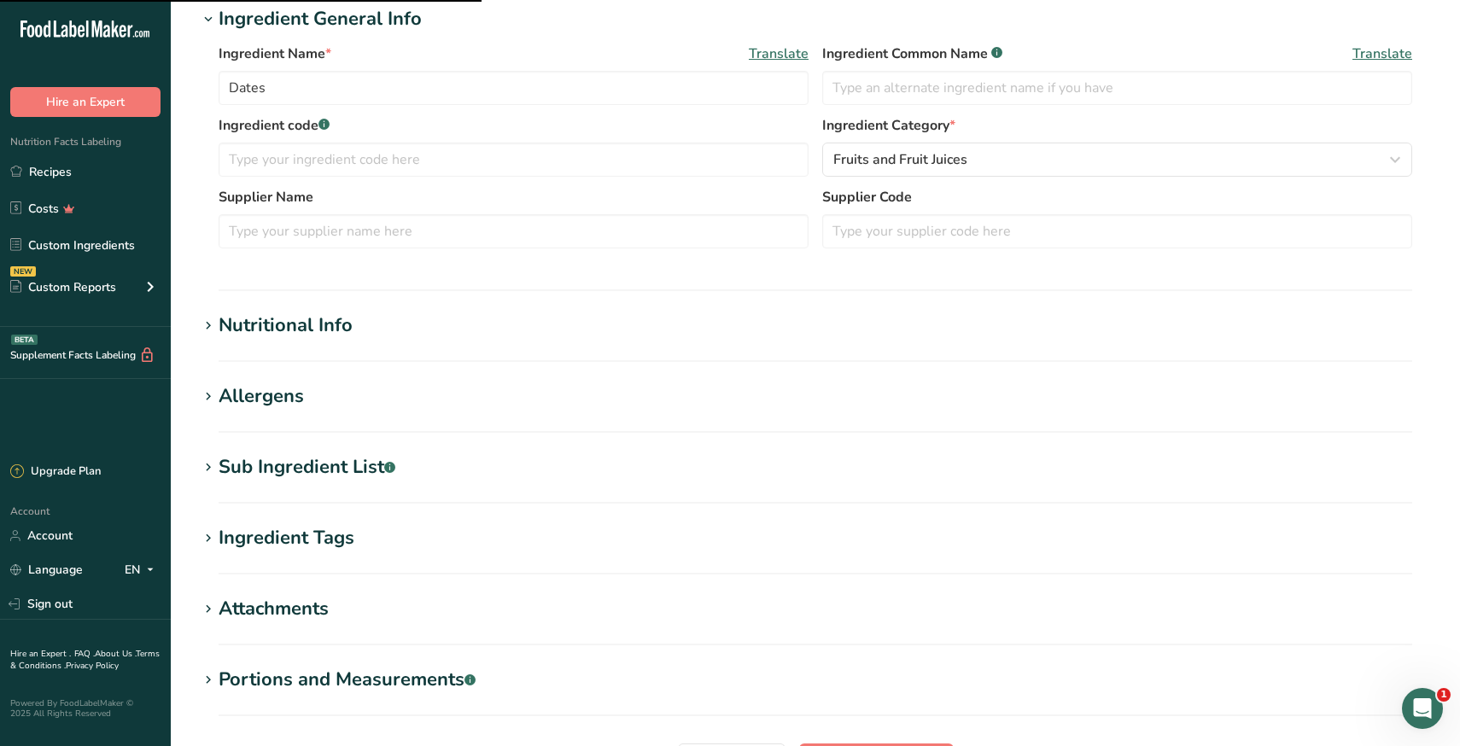
scroll to position [492, 0]
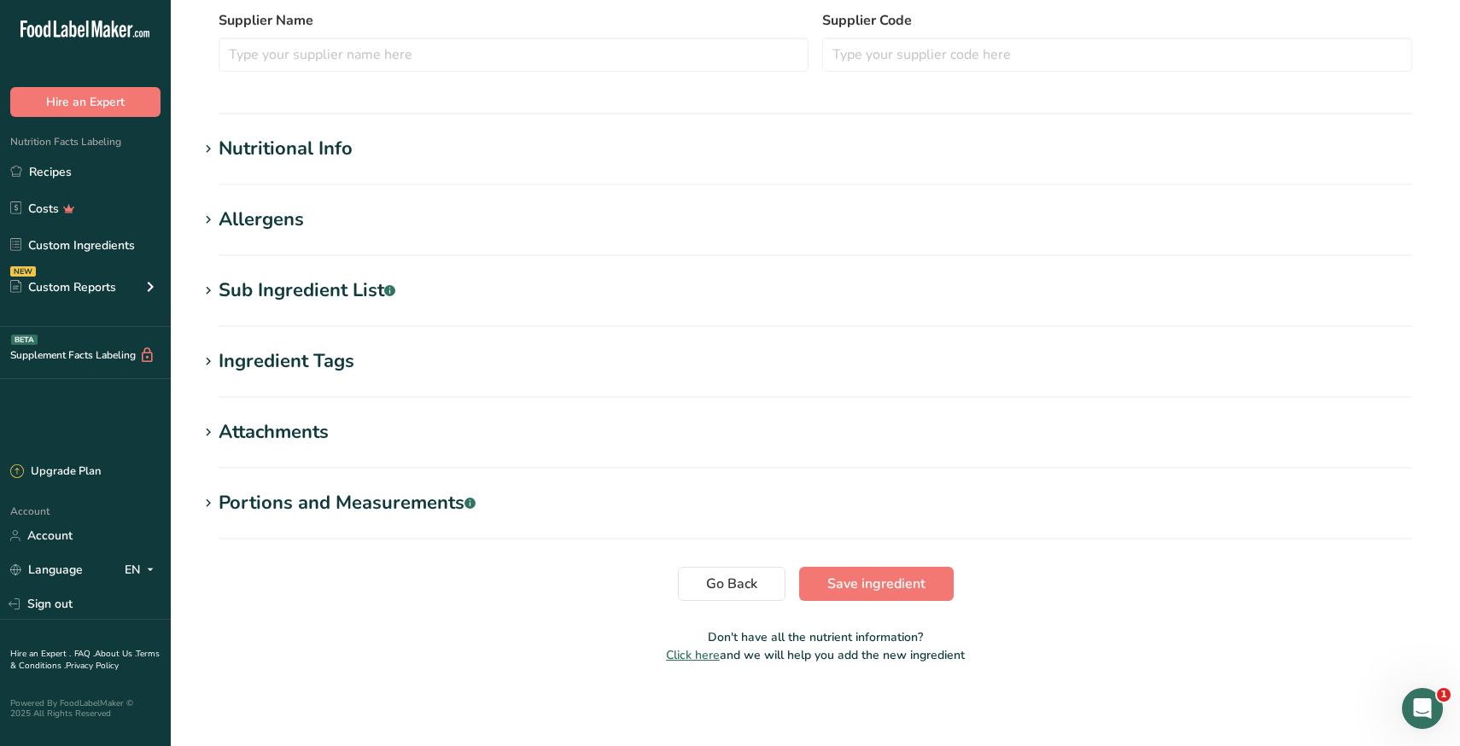
click at [205, 153] on icon at bounding box center [208, 149] width 15 height 24
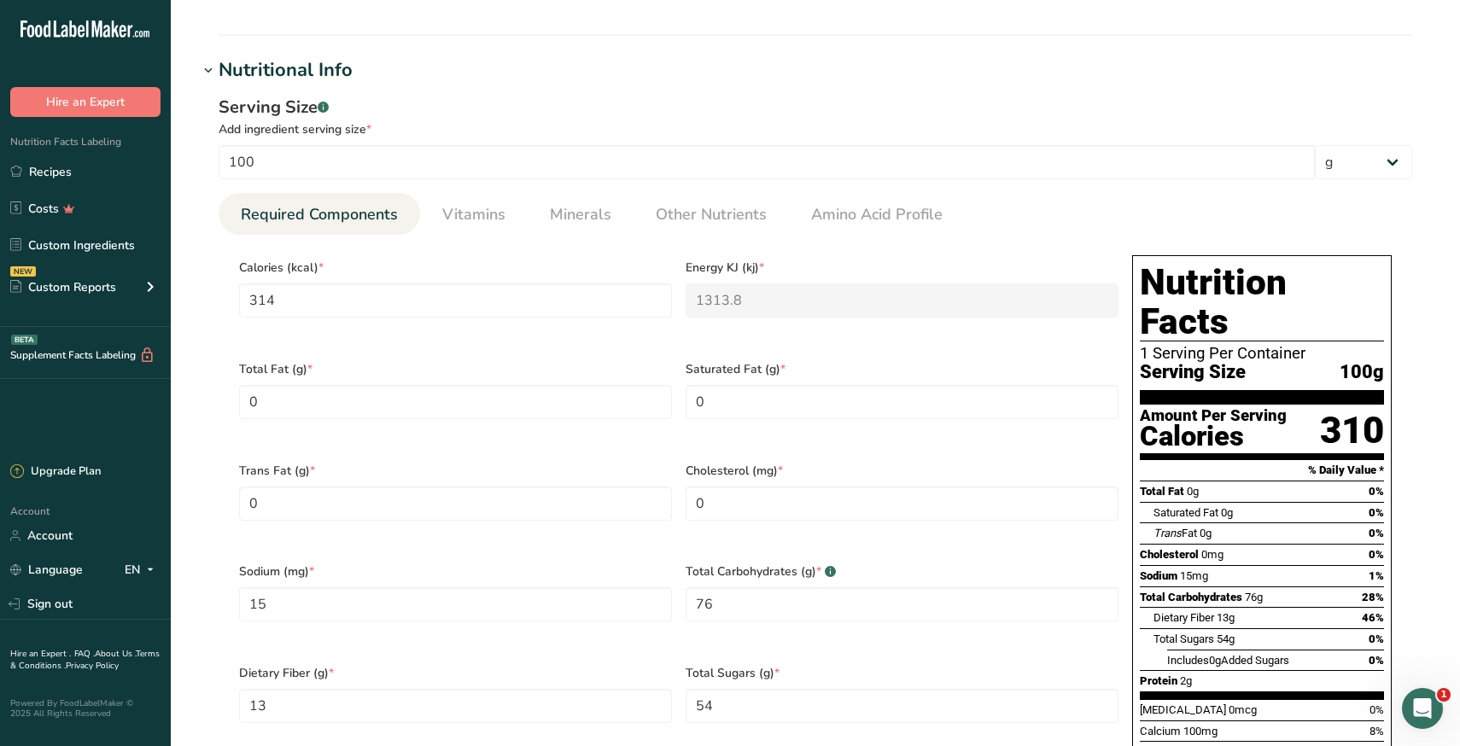
scroll to position [504, 0]
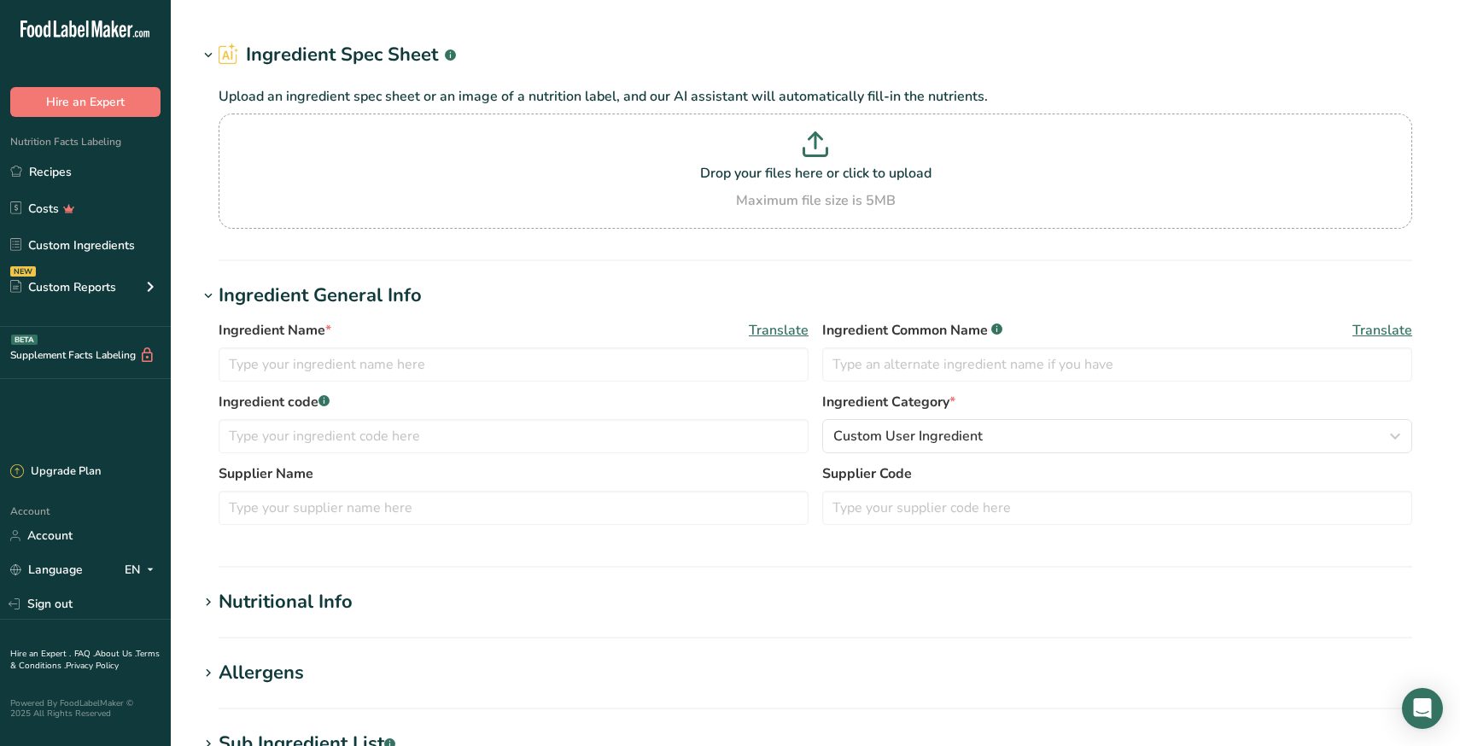
type input "Maple Syrup - 100% Pure Grade A"
type input "100% Pure Maple Syrup"
type input "2"
select select "19"
select select "22"
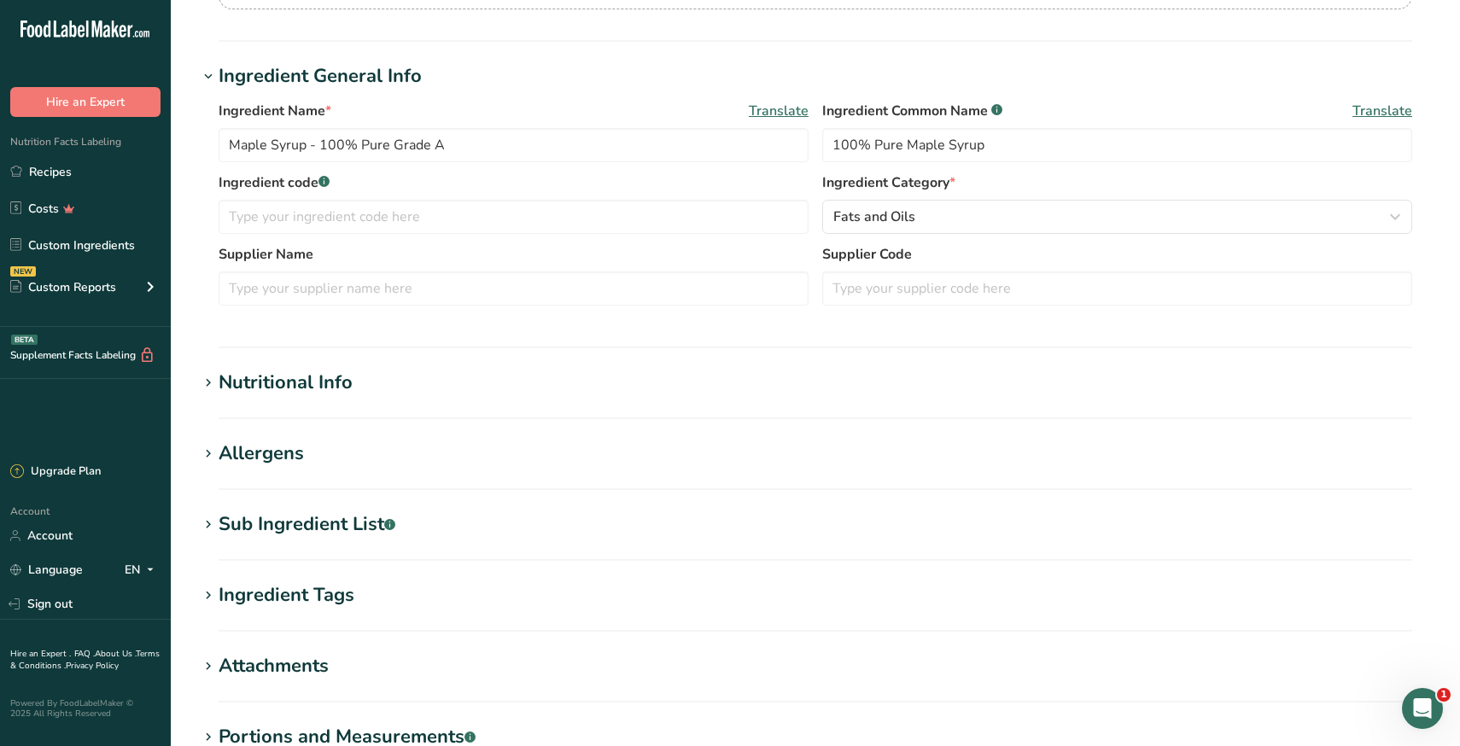
scroll to position [281, 0]
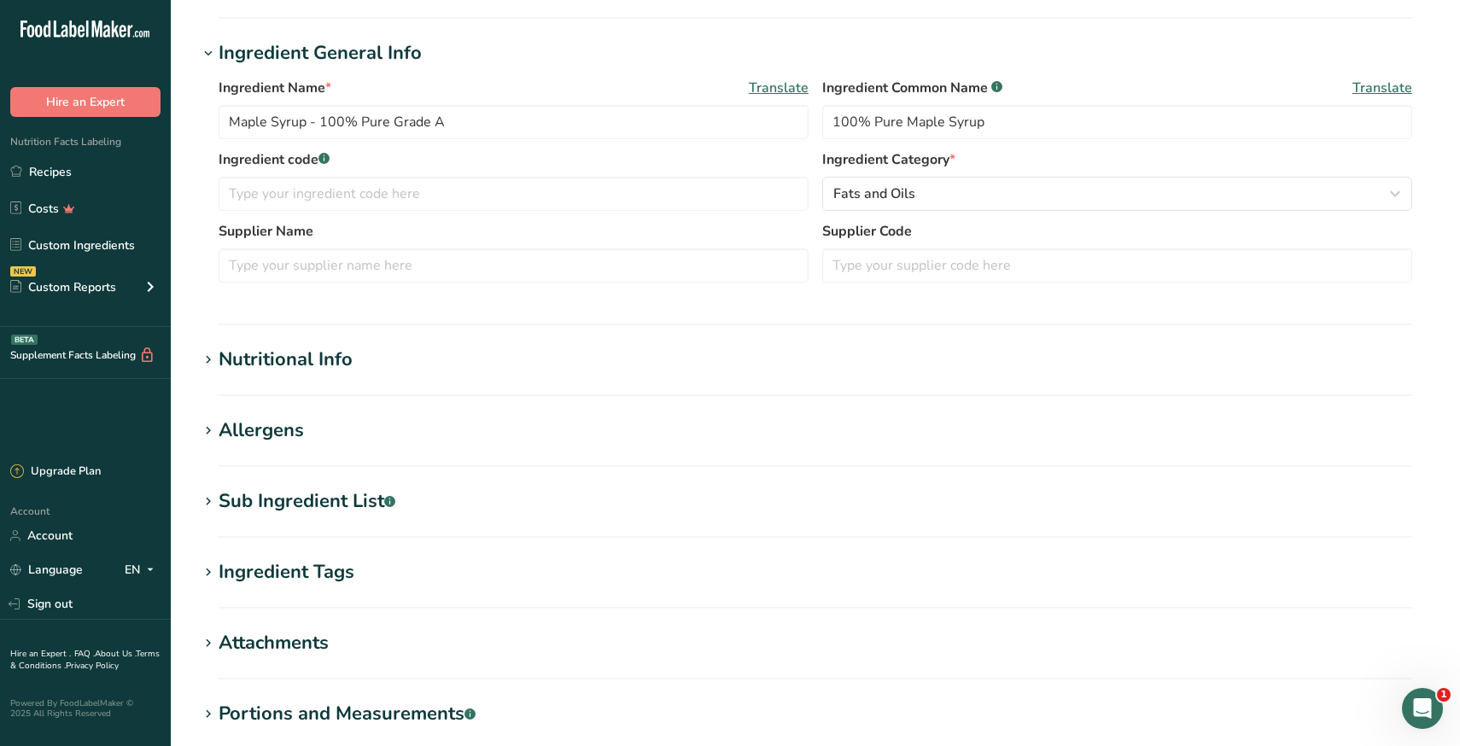
click at [209, 362] on icon at bounding box center [208, 360] width 15 height 24
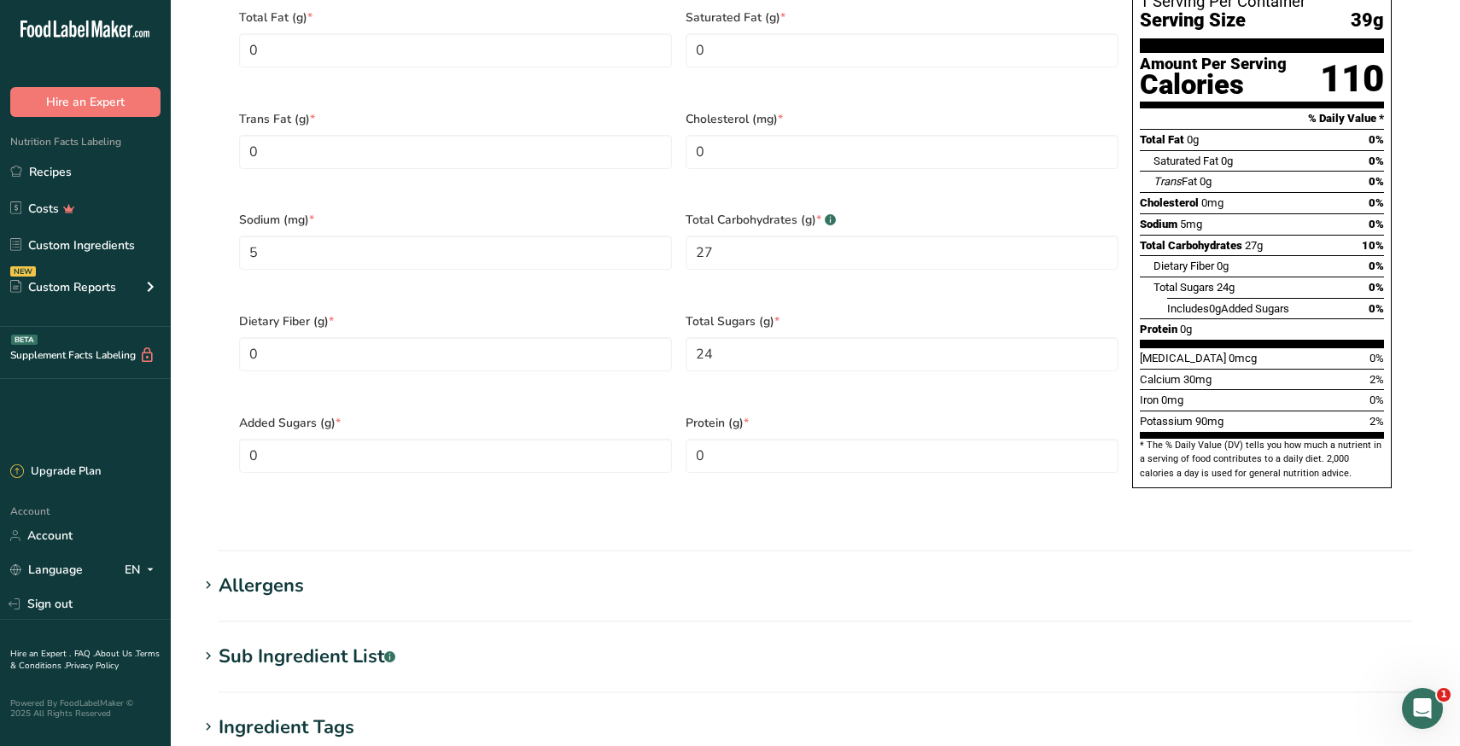
scroll to position [918, 0]
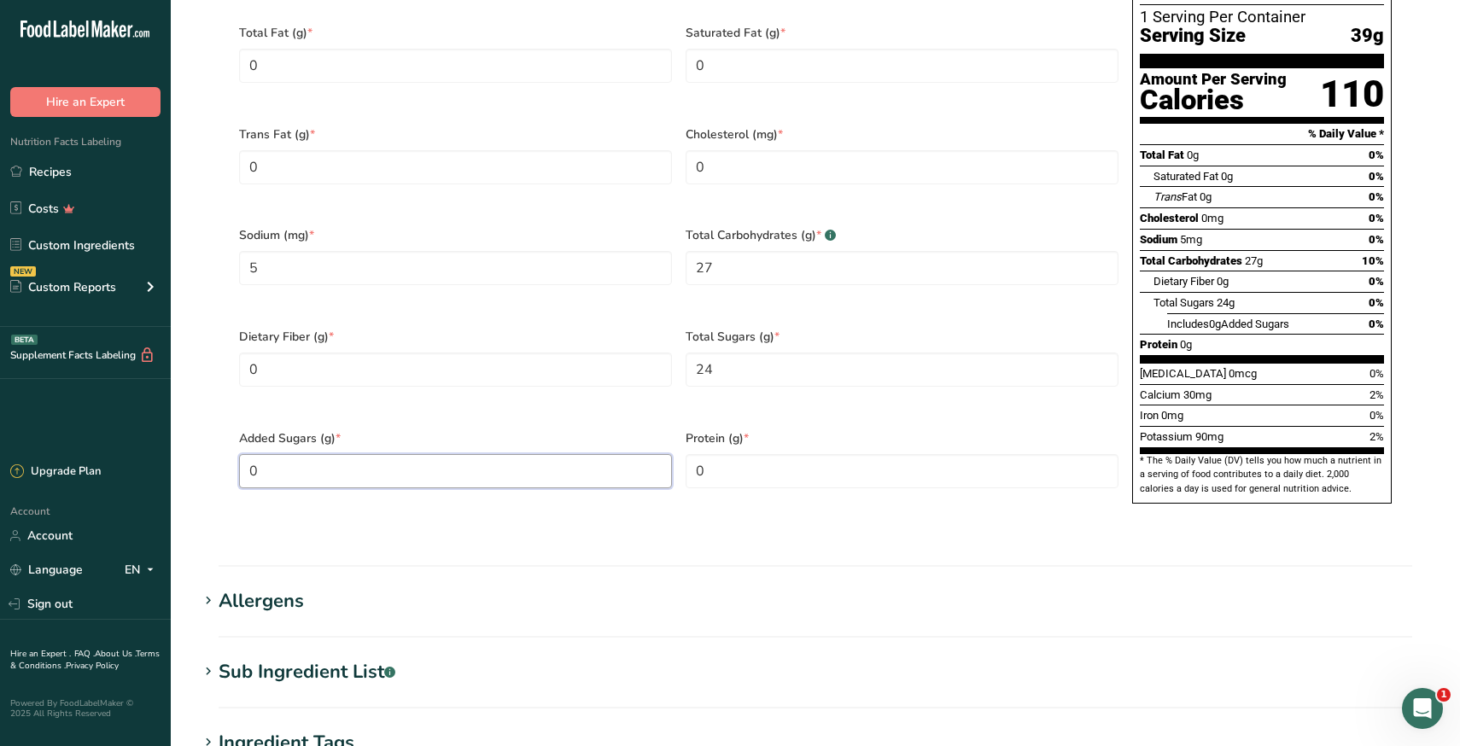
click at [454, 454] on Sugars "0" at bounding box center [455, 471] width 433 height 34
type Sugars "24"
click at [629, 520] on section "Nutritional Info Serving Size .a-a{fill:#347362;}.b-a{fill:#fff;} Add ingredien…" at bounding box center [815, 138] width 1235 height 858
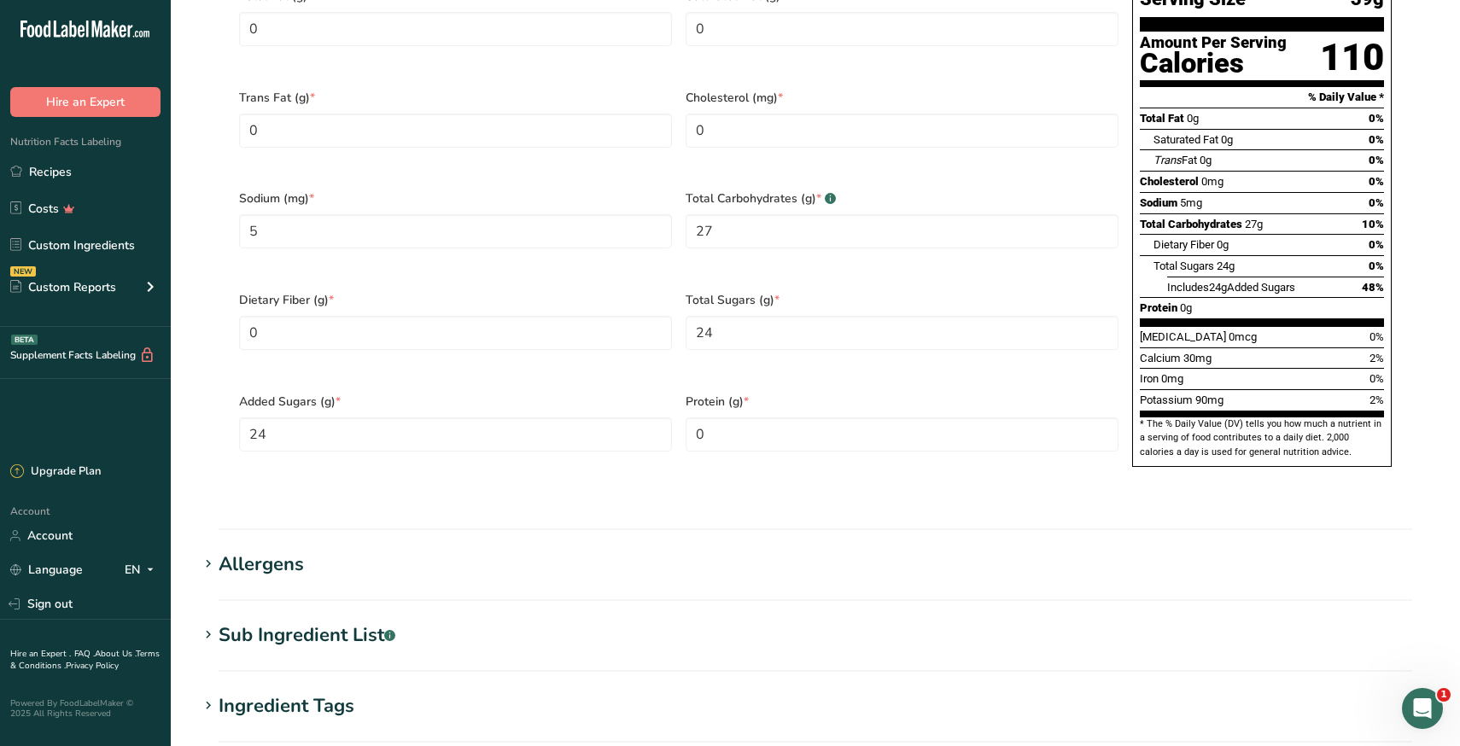
scroll to position [1260, 0]
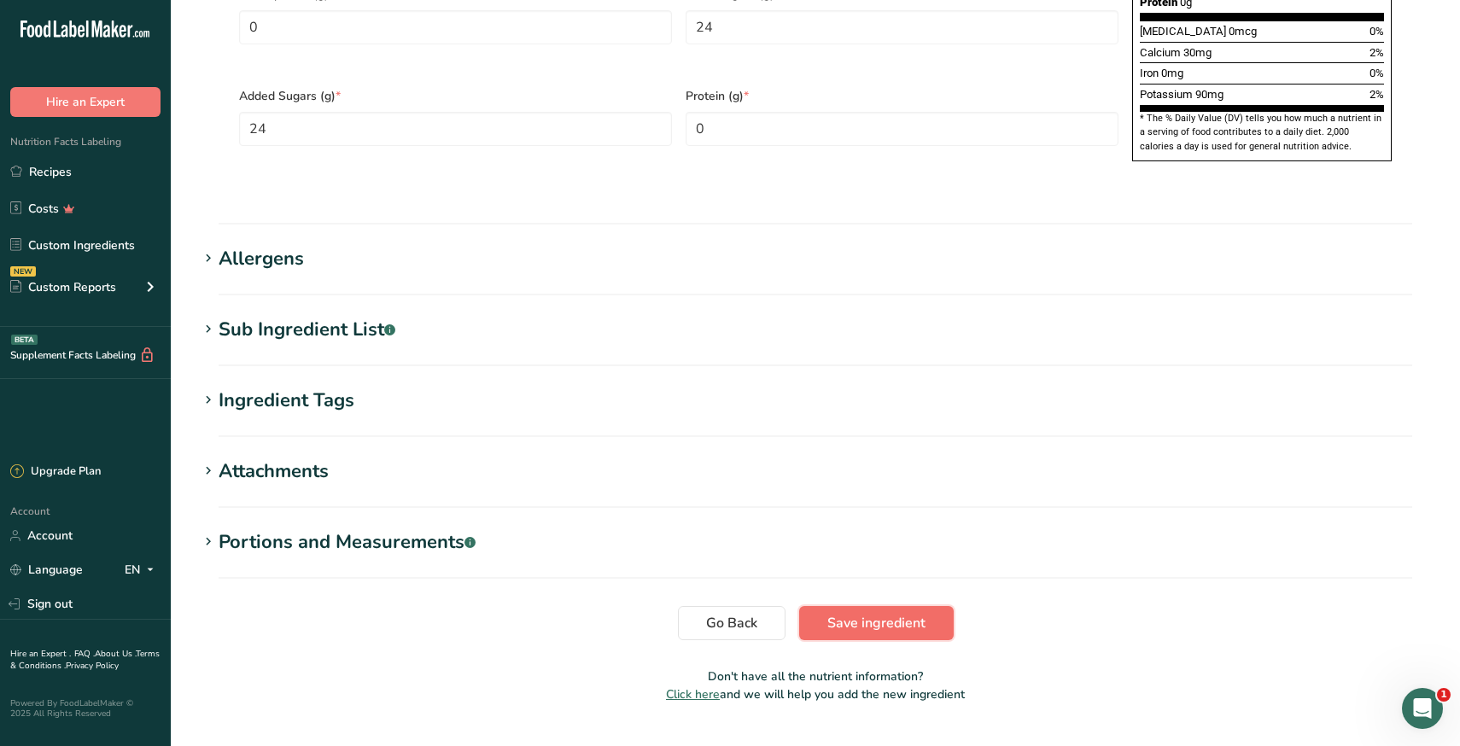
click at [838, 613] on span "Save ingredient" at bounding box center [876, 623] width 98 height 20
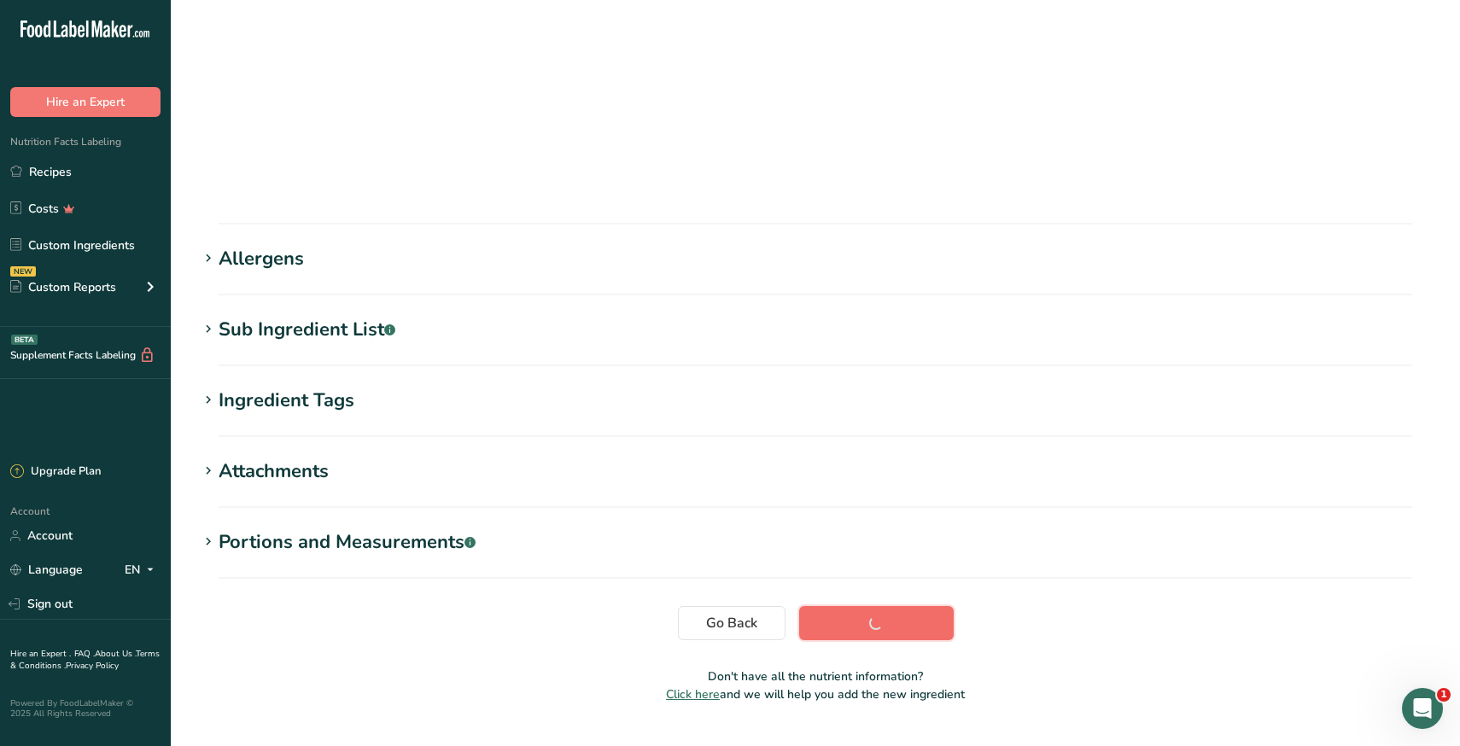
scroll to position [86, 0]
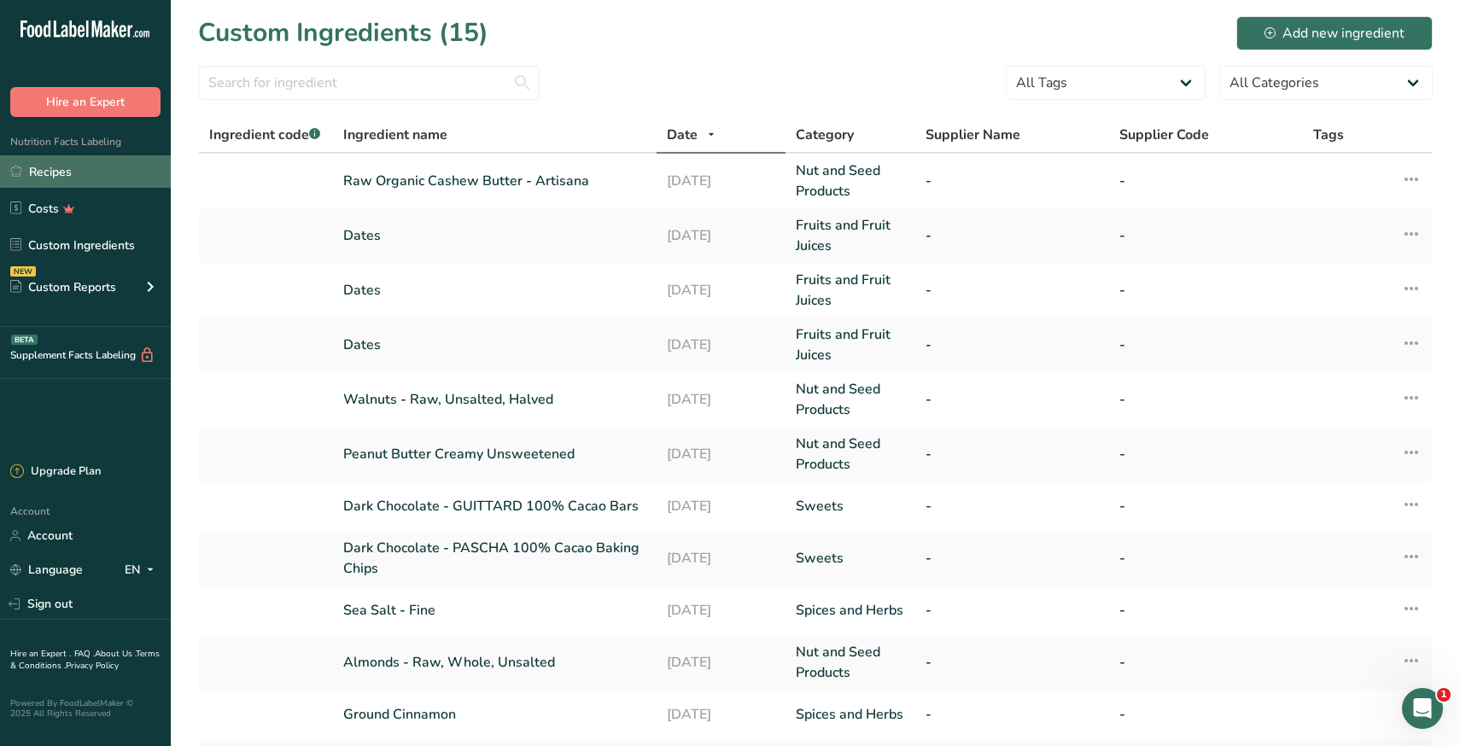
click at [73, 184] on link "Recipes" at bounding box center [85, 171] width 171 height 32
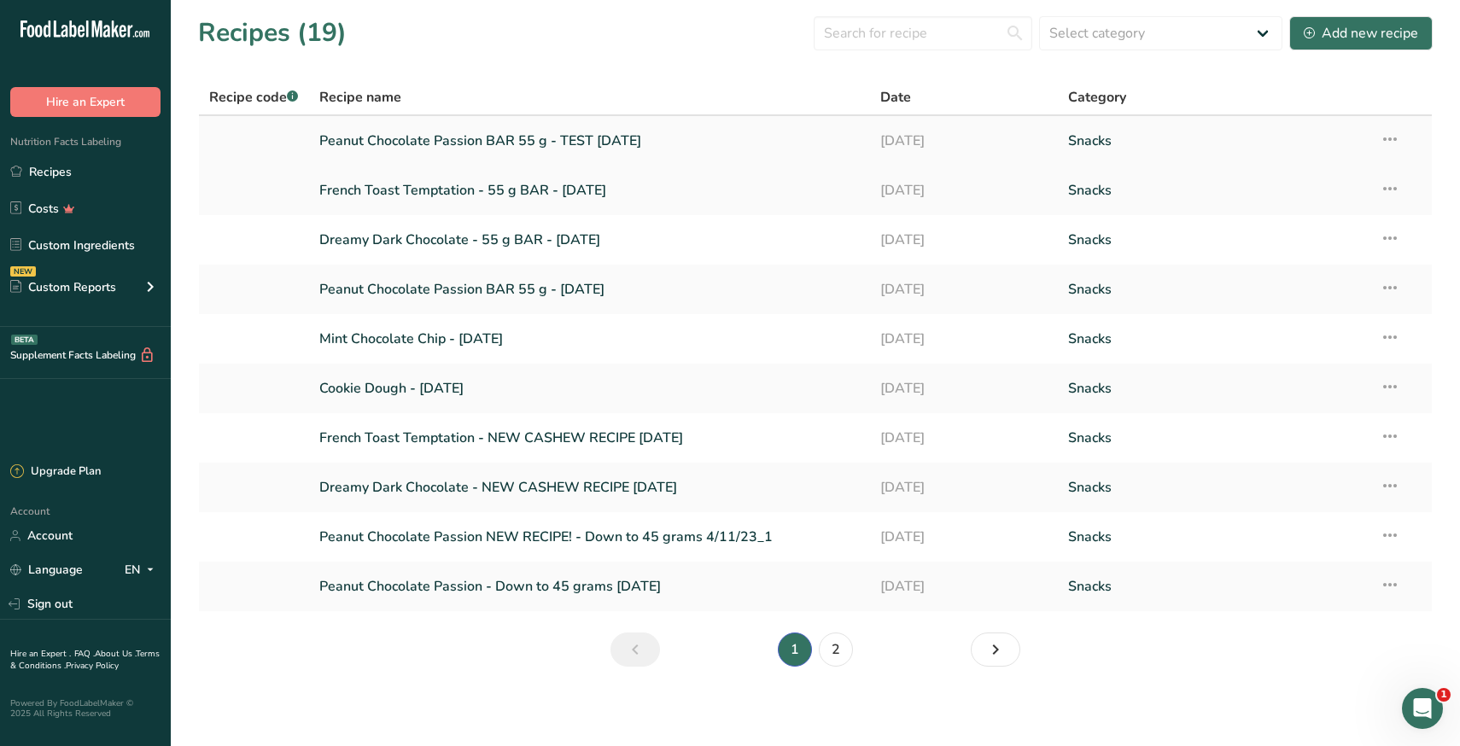
click at [453, 149] on link "Peanut Chocolate Passion BAR 55 g - TEST [DATE]" at bounding box center [589, 141] width 541 height 36
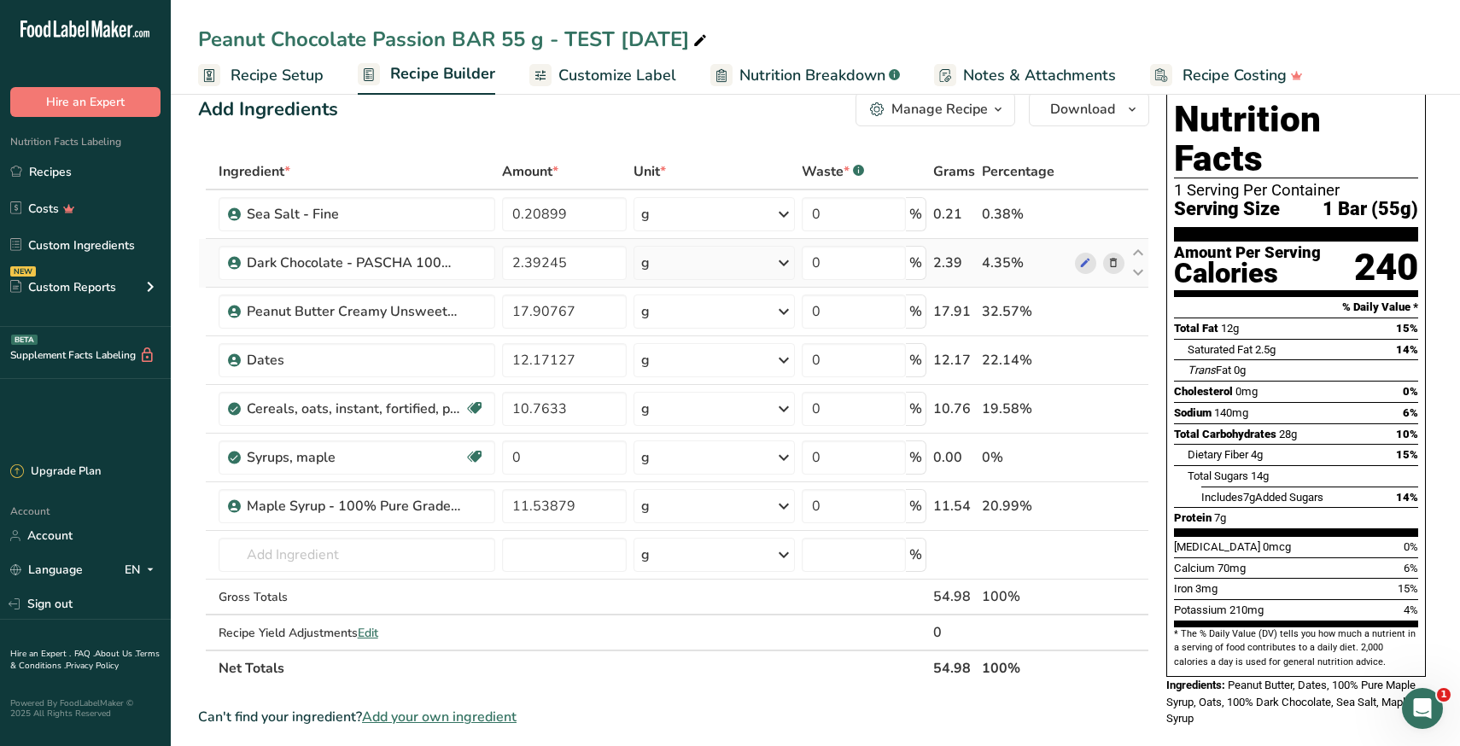
scroll to position [29, 0]
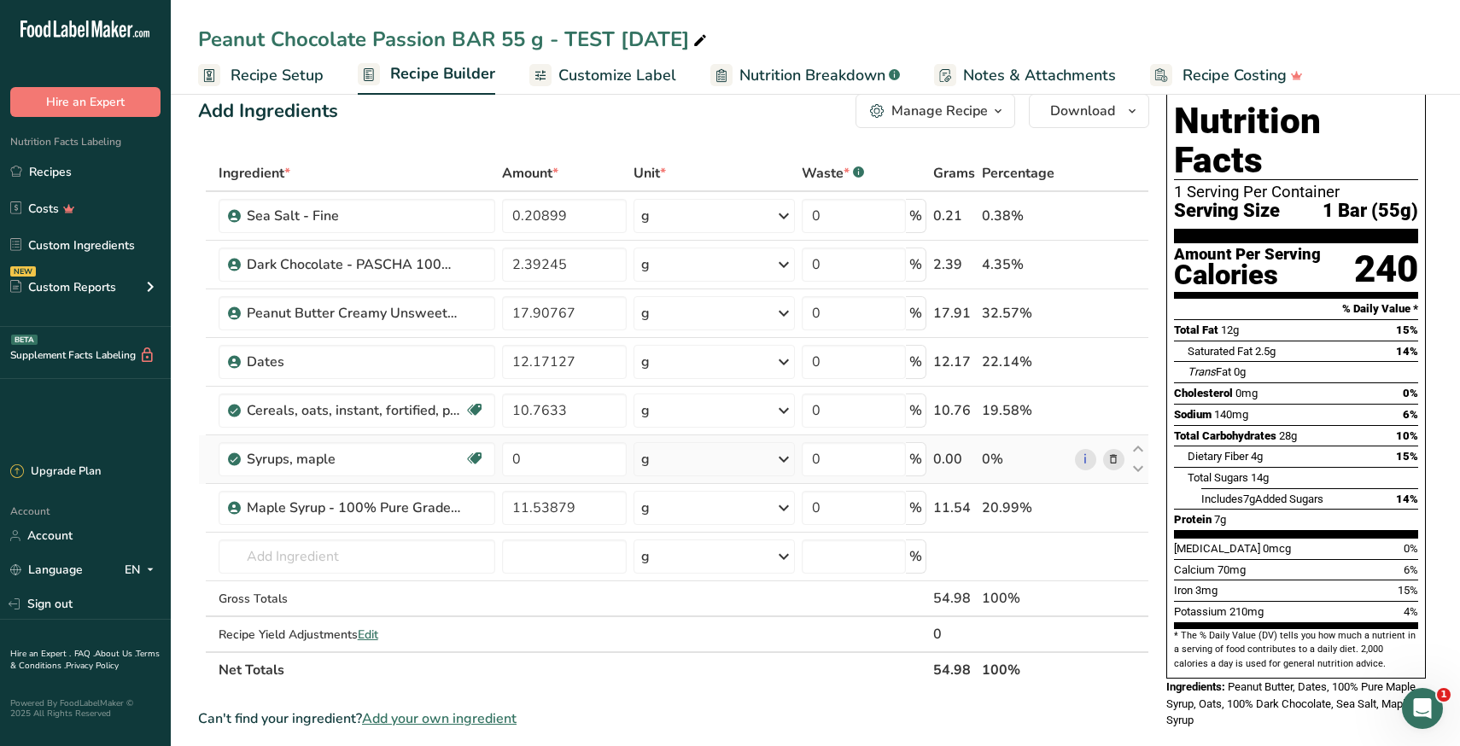
click at [1114, 456] on icon at bounding box center [1113, 460] width 12 height 18
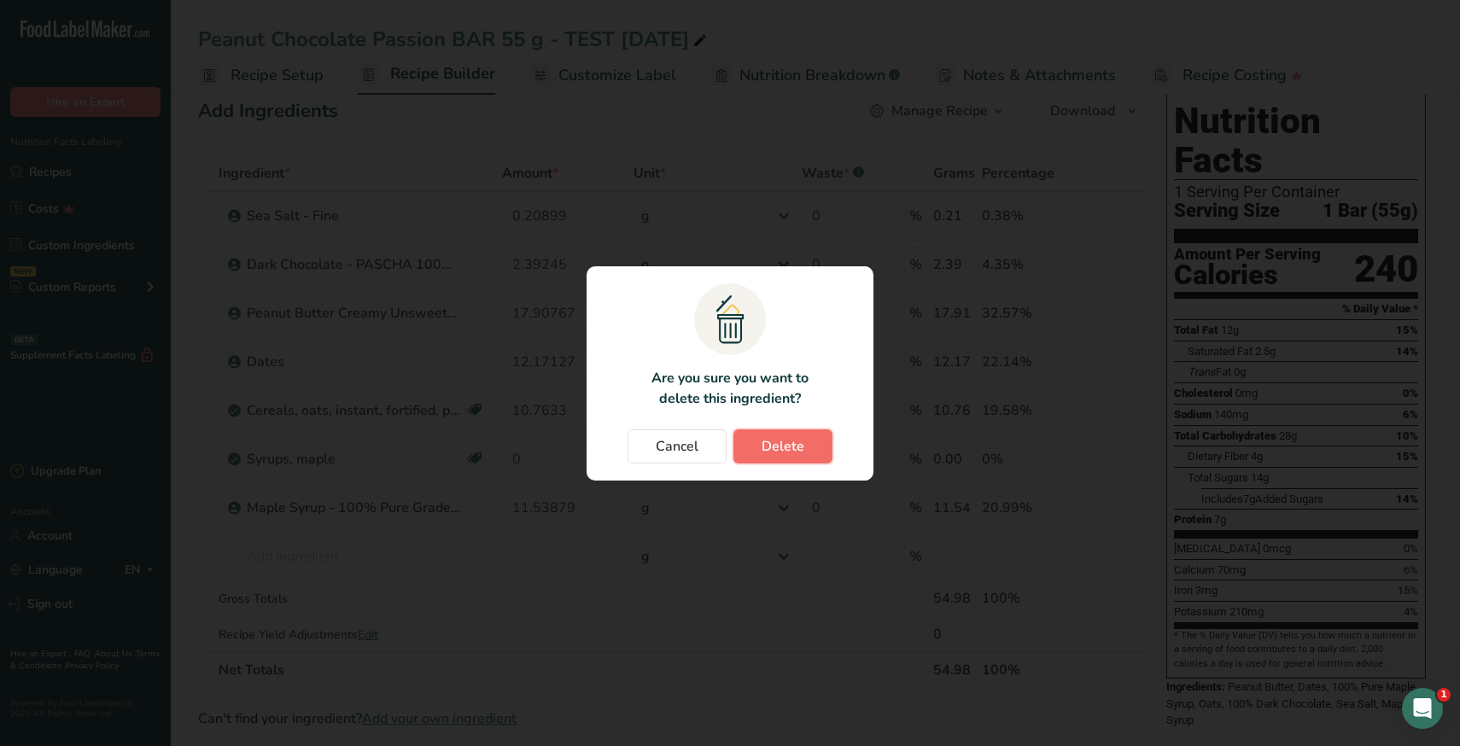
click at [800, 445] on span "Delete" at bounding box center [783, 446] width 43 height 20
type input "11.53879"
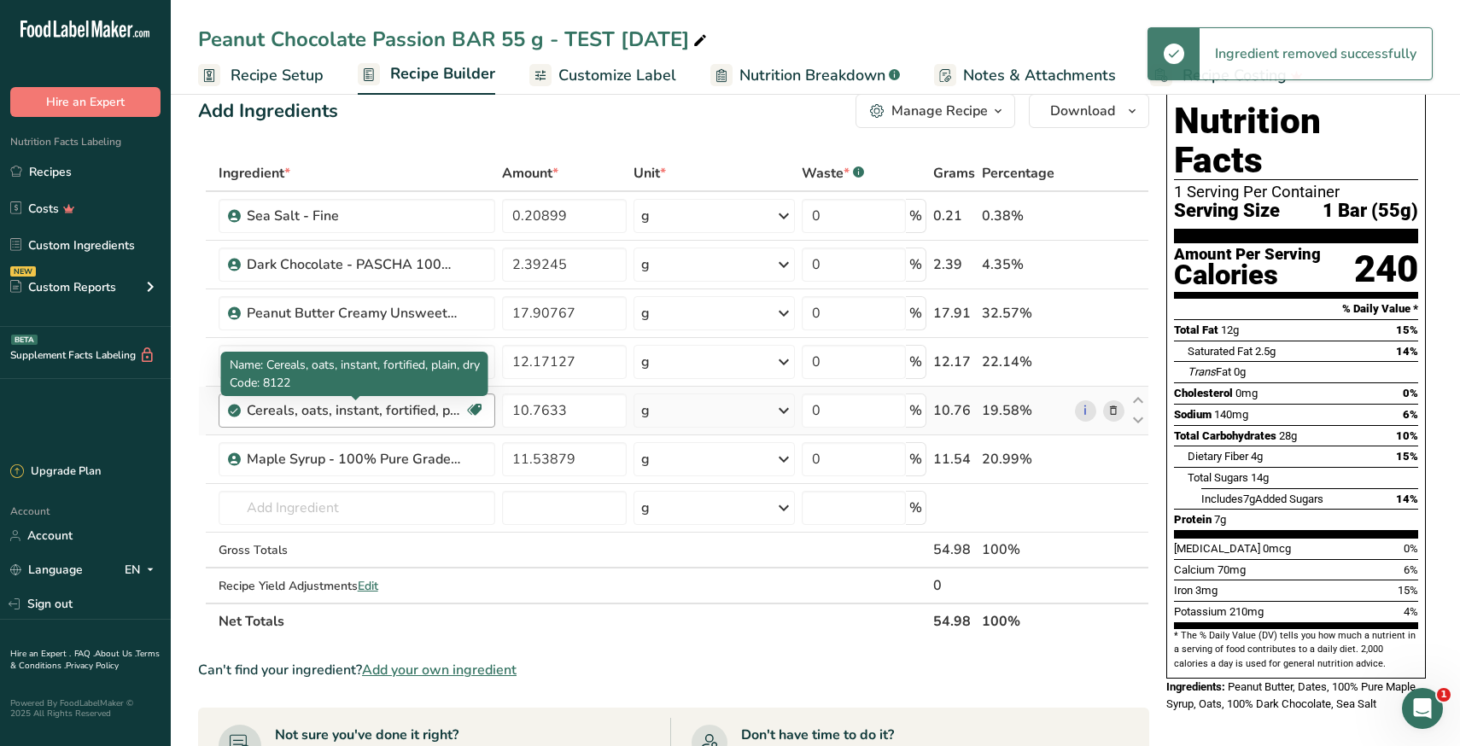
scroll to position [0, 0]
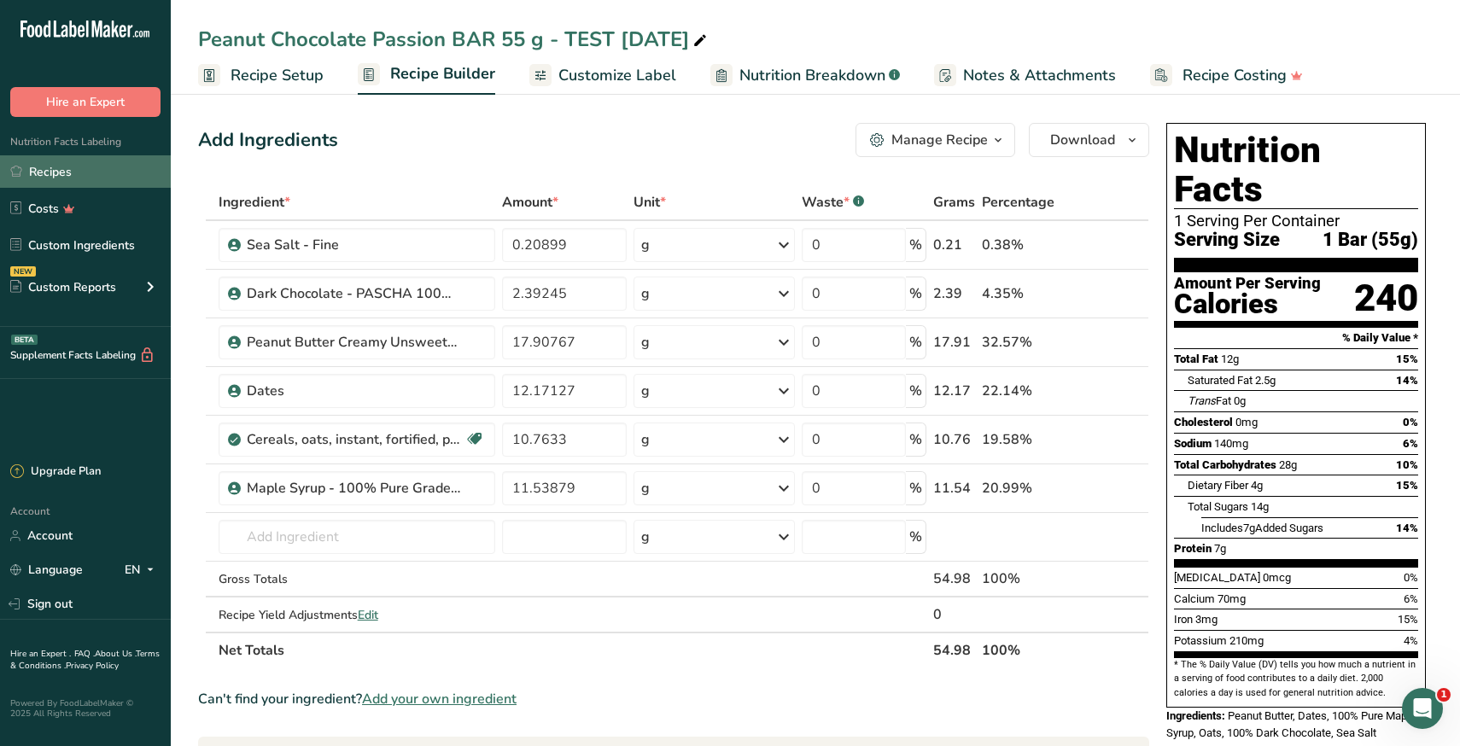
click at [60, 176] on link "Recipes" at bounding box center [85, 171] width 171 height 32
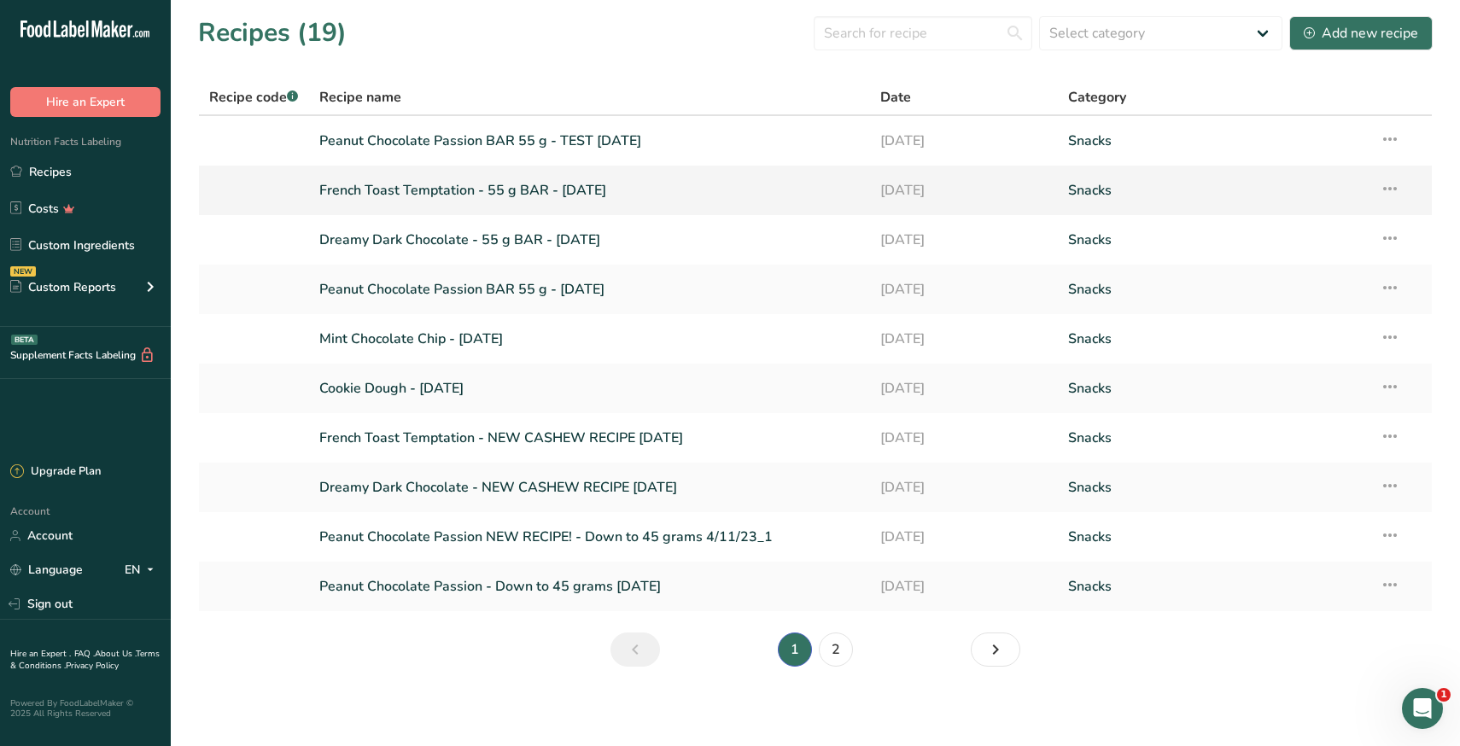
click at [1393, 184] on icon at bounding box center [1390, 188] width 20 height 31
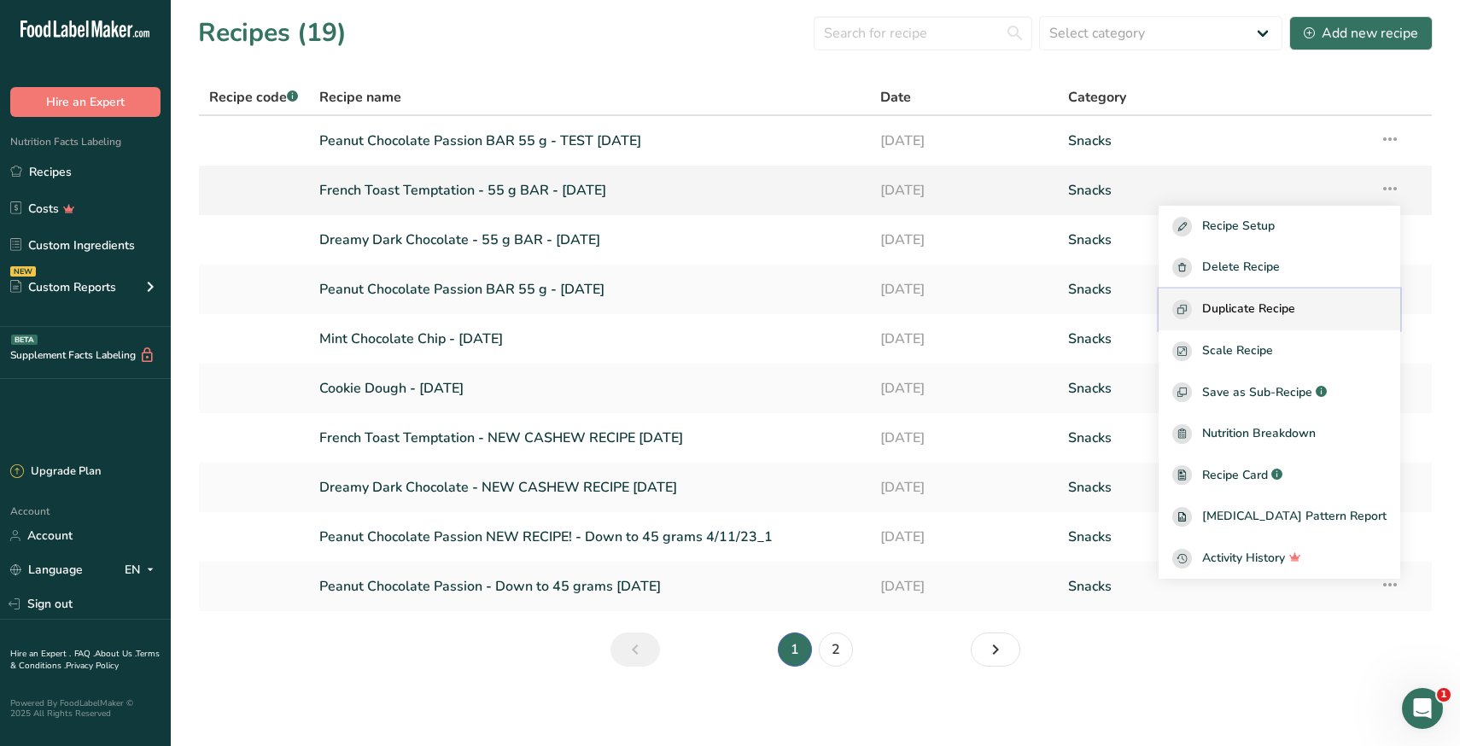
click at [1268, 304] on span "Duplicate Recipe" at bounding box center [1248, 310] width 93 height 20
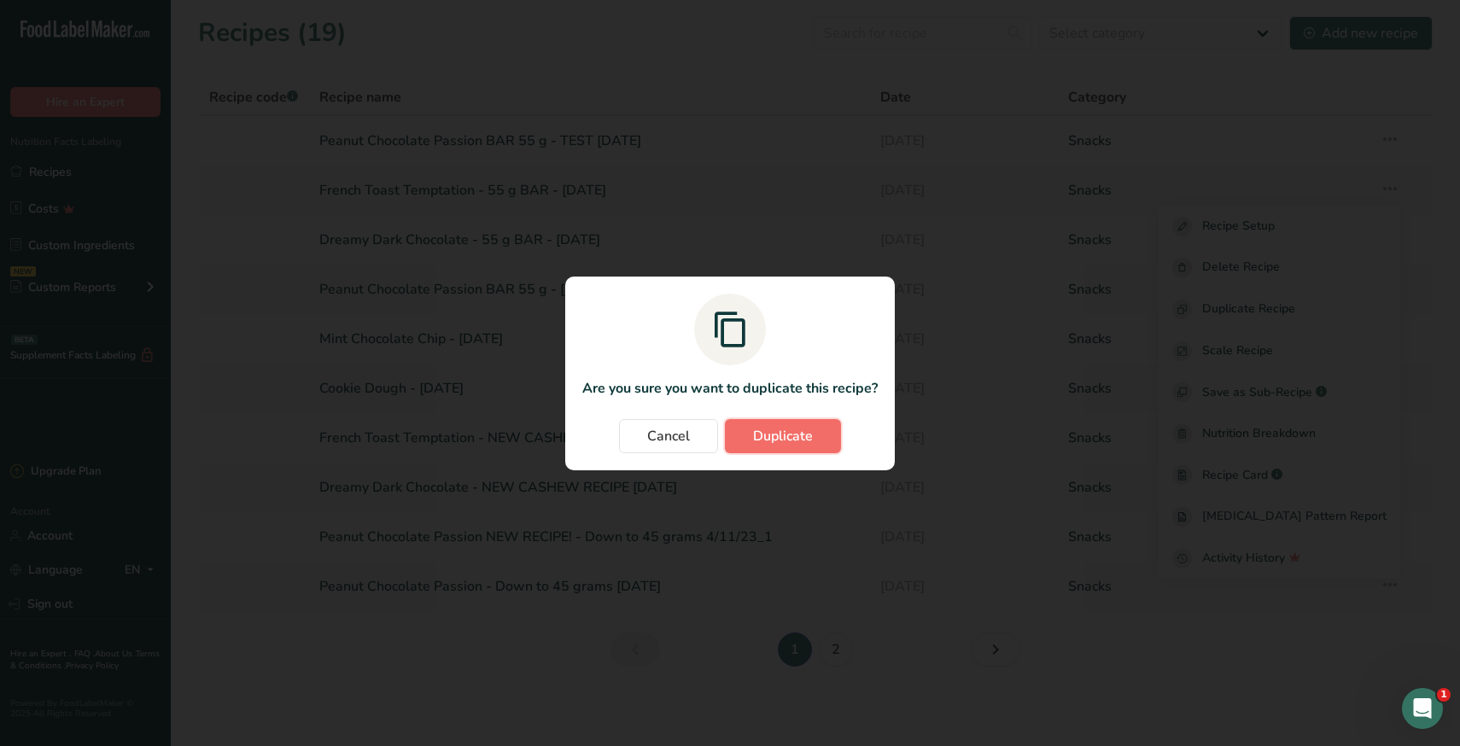
click at [763, 423] on button "Duplicate" at bounding box center [783, 436] width 116 height 34
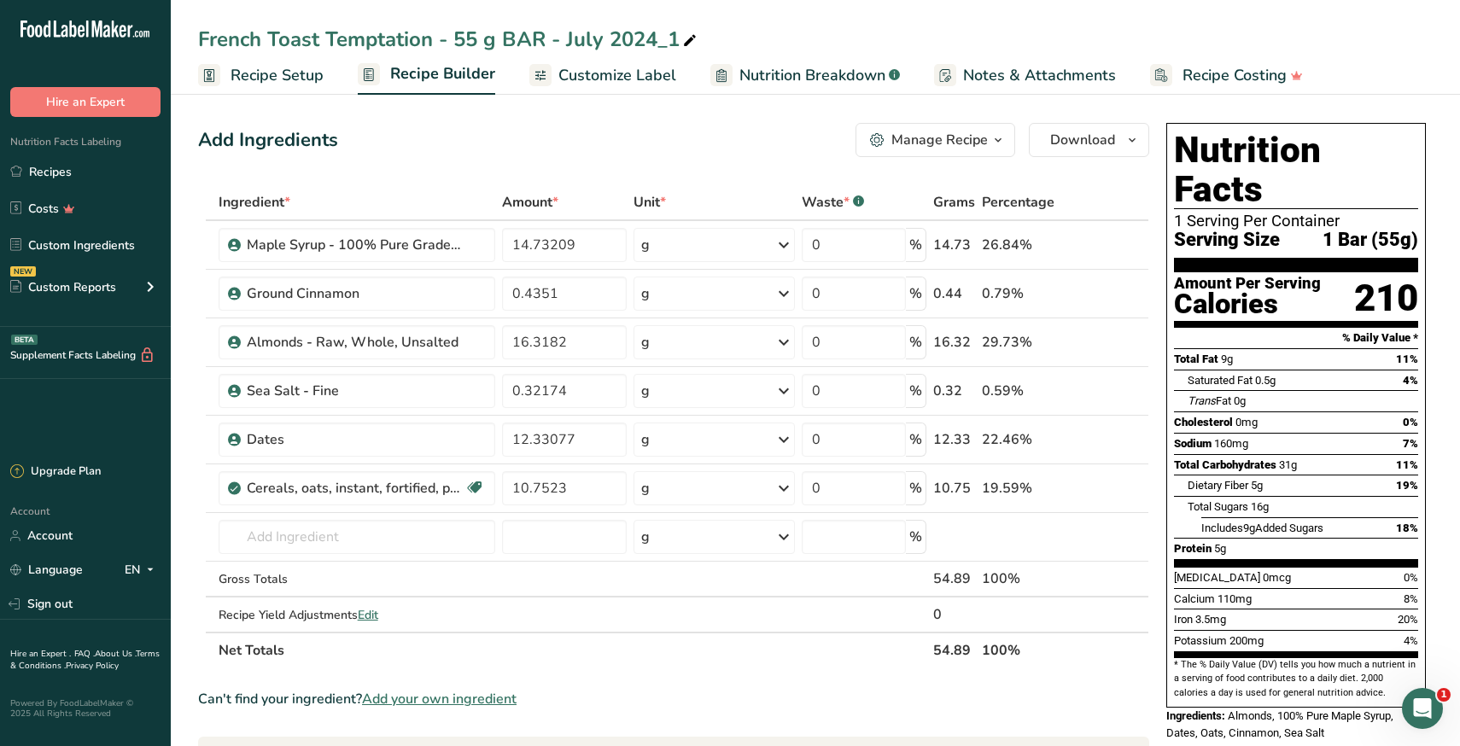
click at [653, 44] on div "French Toast Temptation - 55 g BAR - July 2024_1" at bounding box center [449, 39] width 502 height 31
type input "French Toast Temptation - 55 g BAR - TEST [DATE]"
click at [669, 119] on div "Add Ingredients Manage Recipe Delete Recipe Duplicate Recipe Scale Recipe Save …" at bounding box center [678, 694] width 961 height 1157
click at [74, 181] on link "Recipes" at bounding box center [85, 171] width 171 height 32
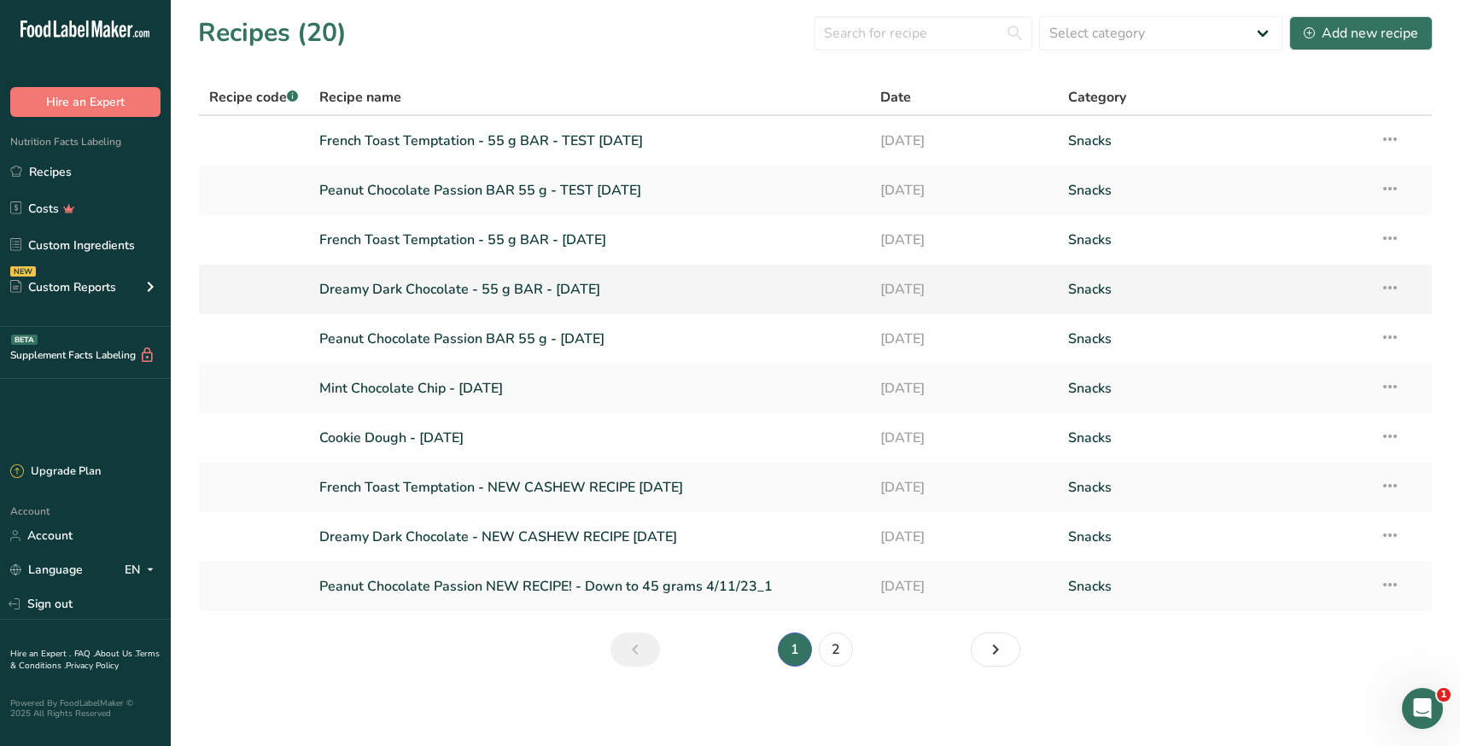
click at [418, 296] on link "Dreamy Dark Chocolate - 55 g BAR - [DATE]" at bounding box center [589, 290] width 541 height 36
click at [1389, 141] on icon at bounding box center [1390, 139] width 20 height 31
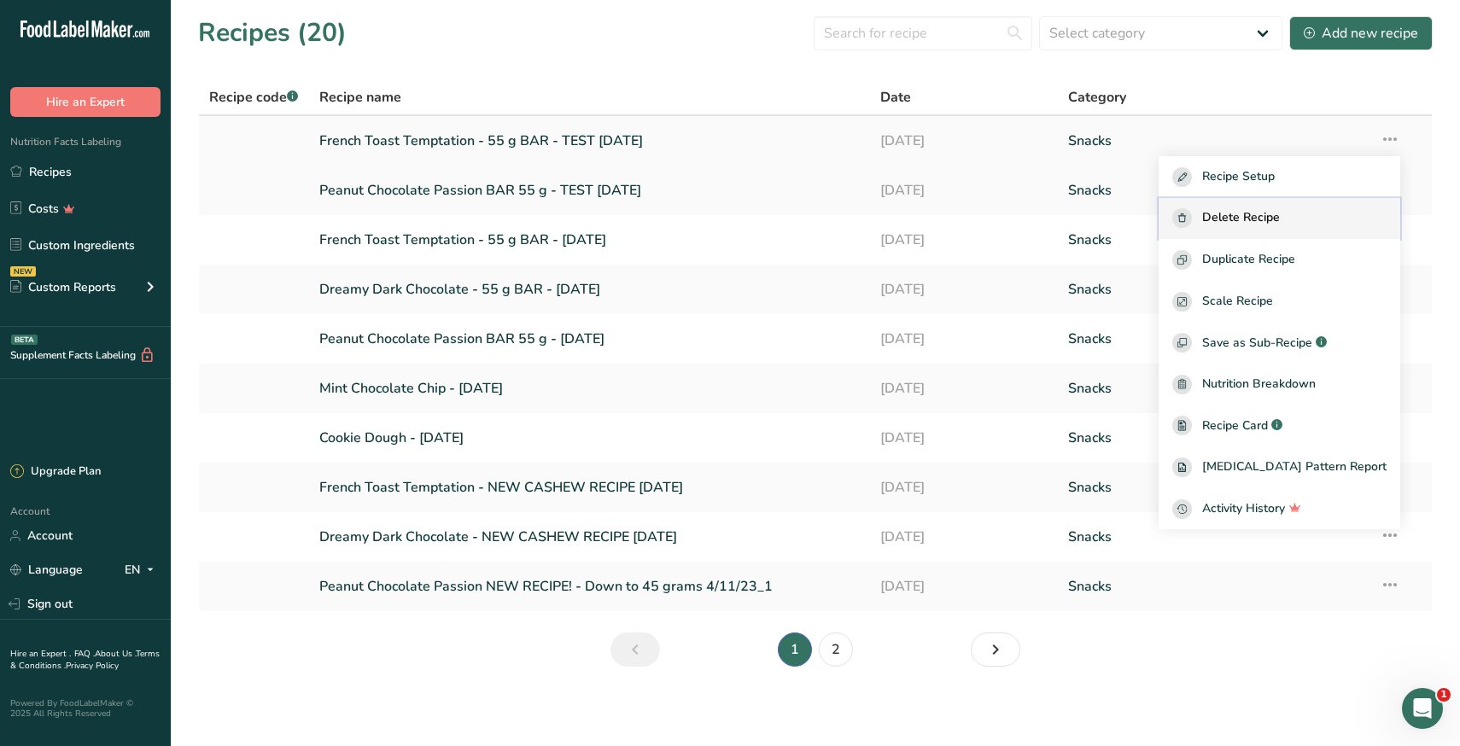
click at [1280, 216] on span "Delete Recipe" at bounding box center [1241, 218] width 78 height 20
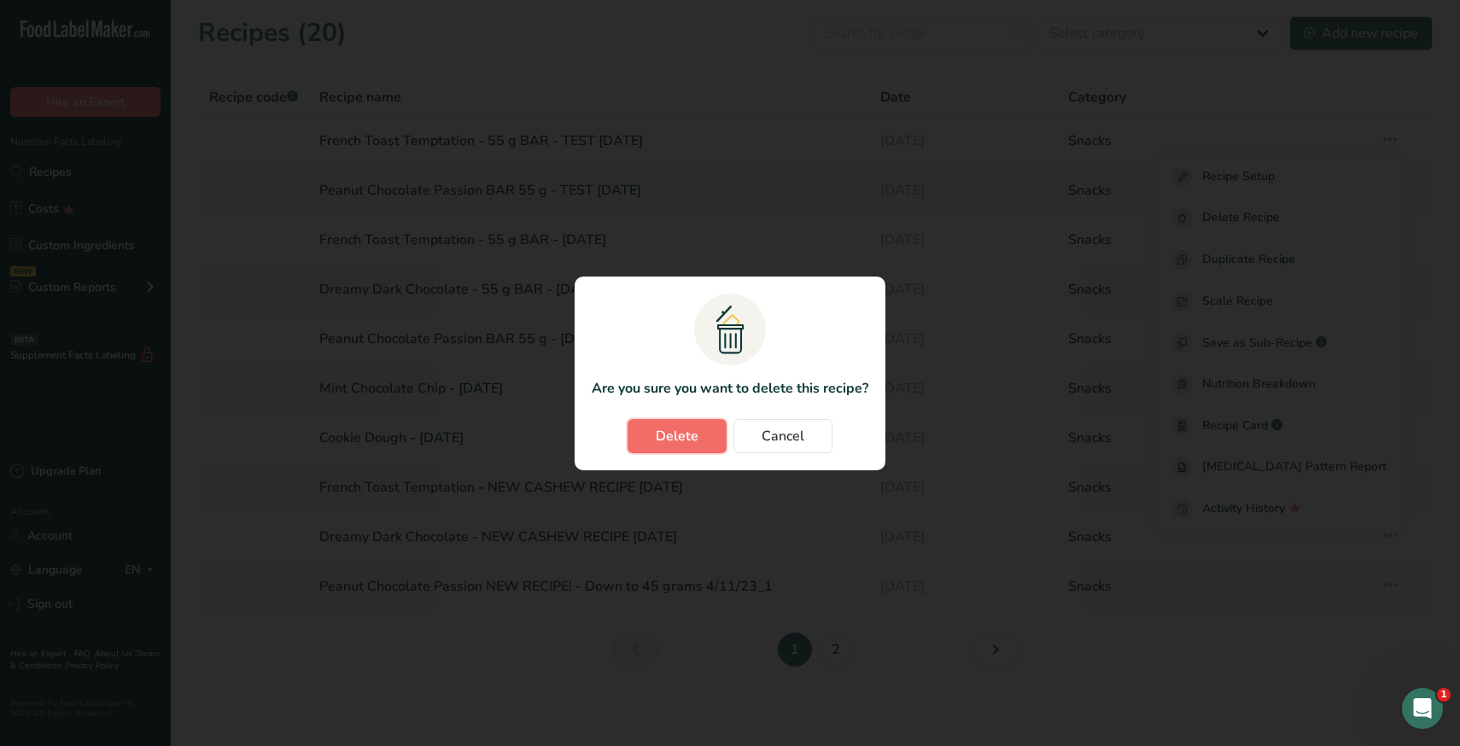
click at [672, 438] on span "Delete" at bounding box center [677, 436] width 43 height 20
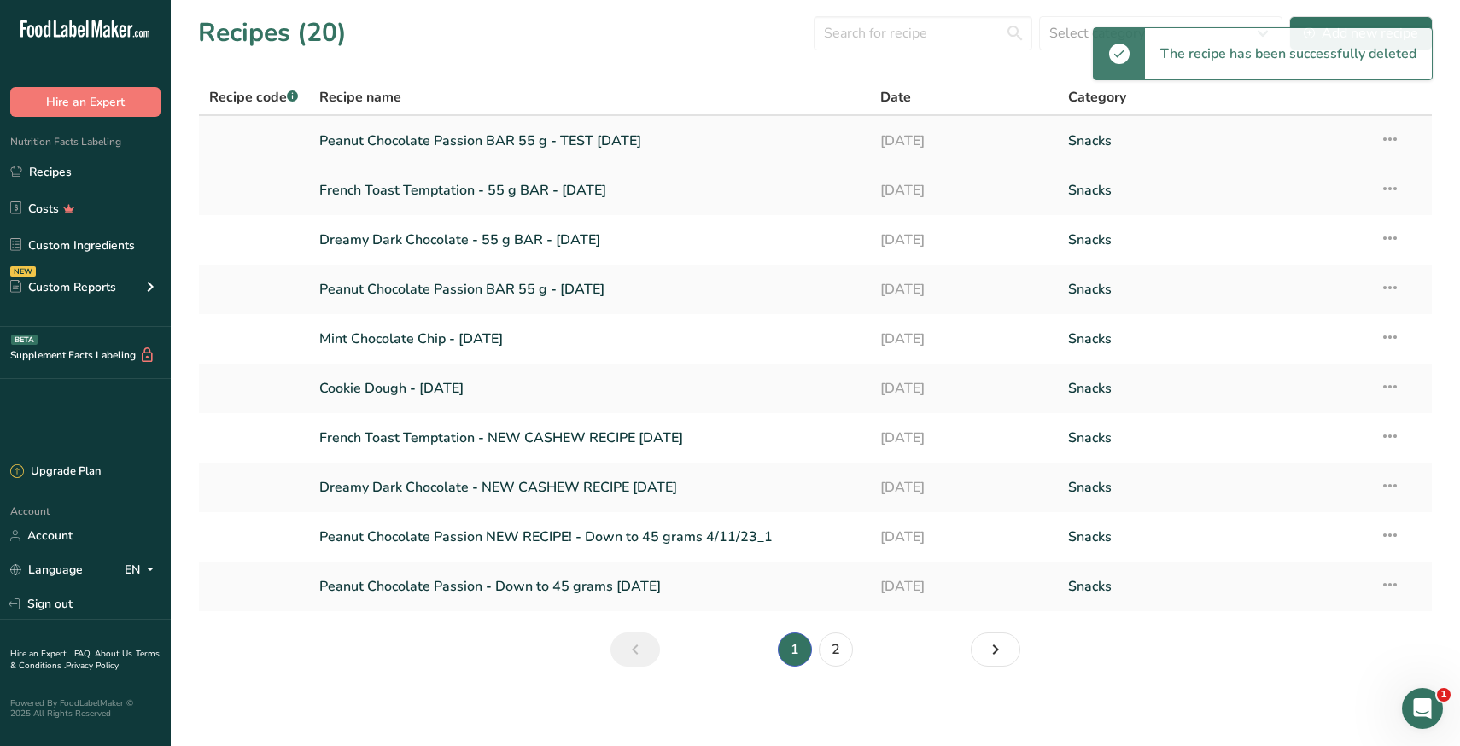
click at [1392, 133] on icon at bounding box center [1390, 139] width 20 height 31
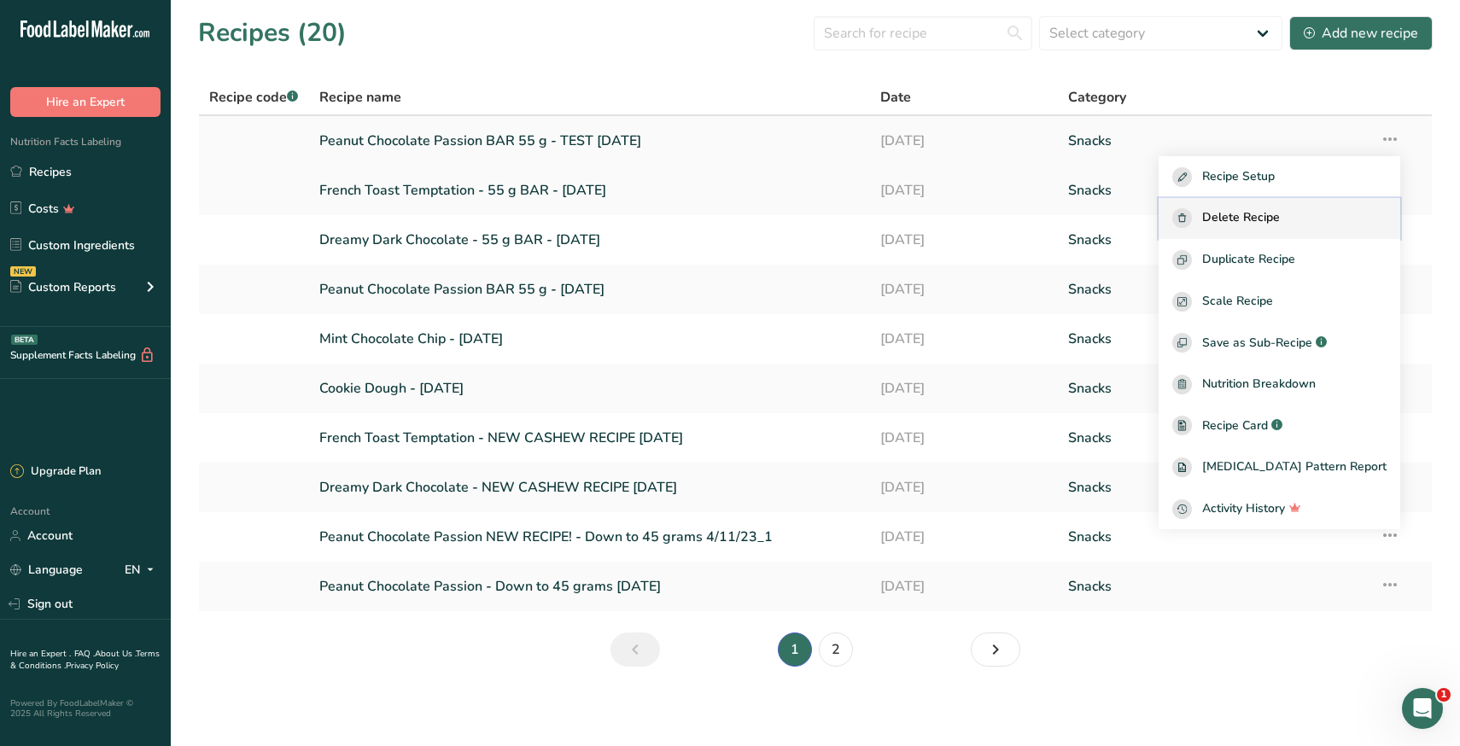
click at [1267, 218] on span "Delete Recipe" at bounding box center [1241, 218] width 78 height 20
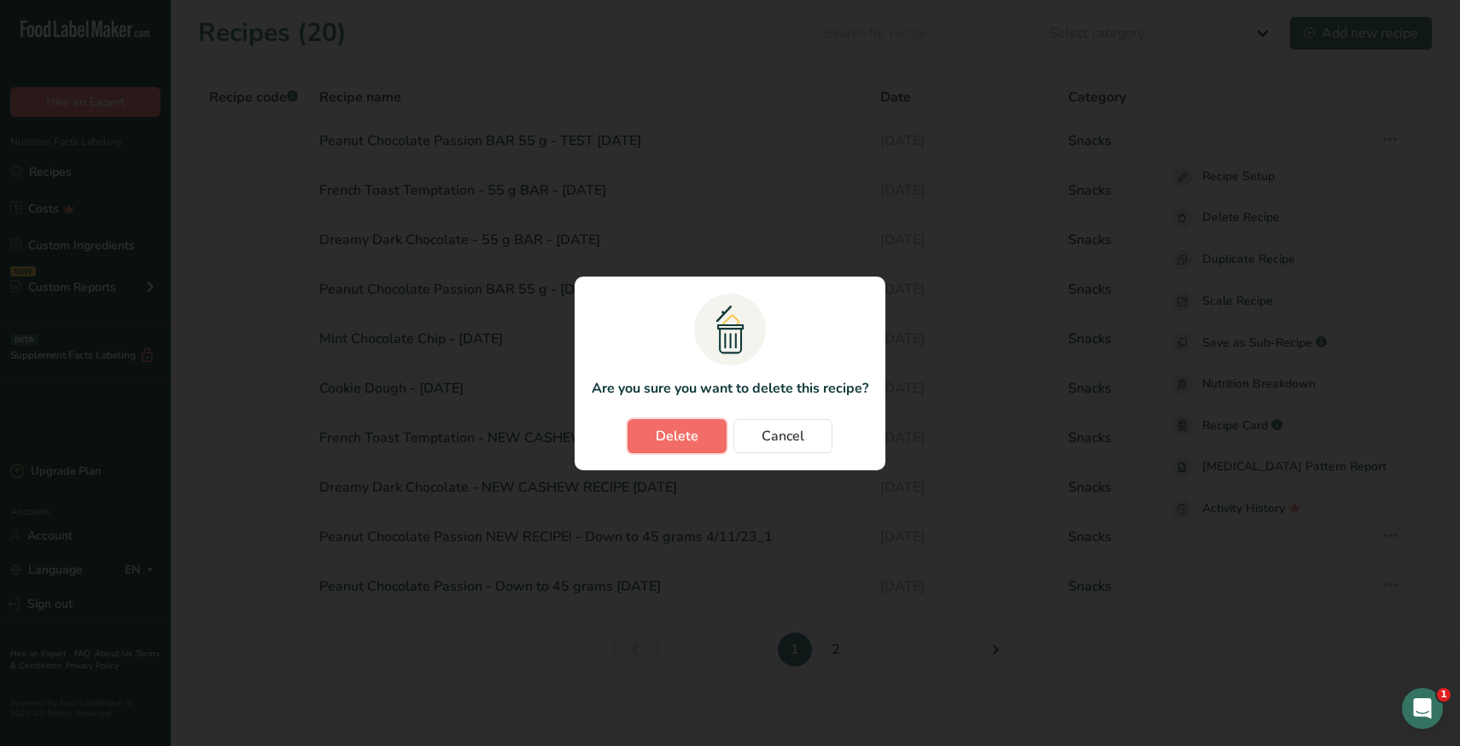
click at [677, 434] on span "Delete" at bounding box center [677, 436] width 43 height 20
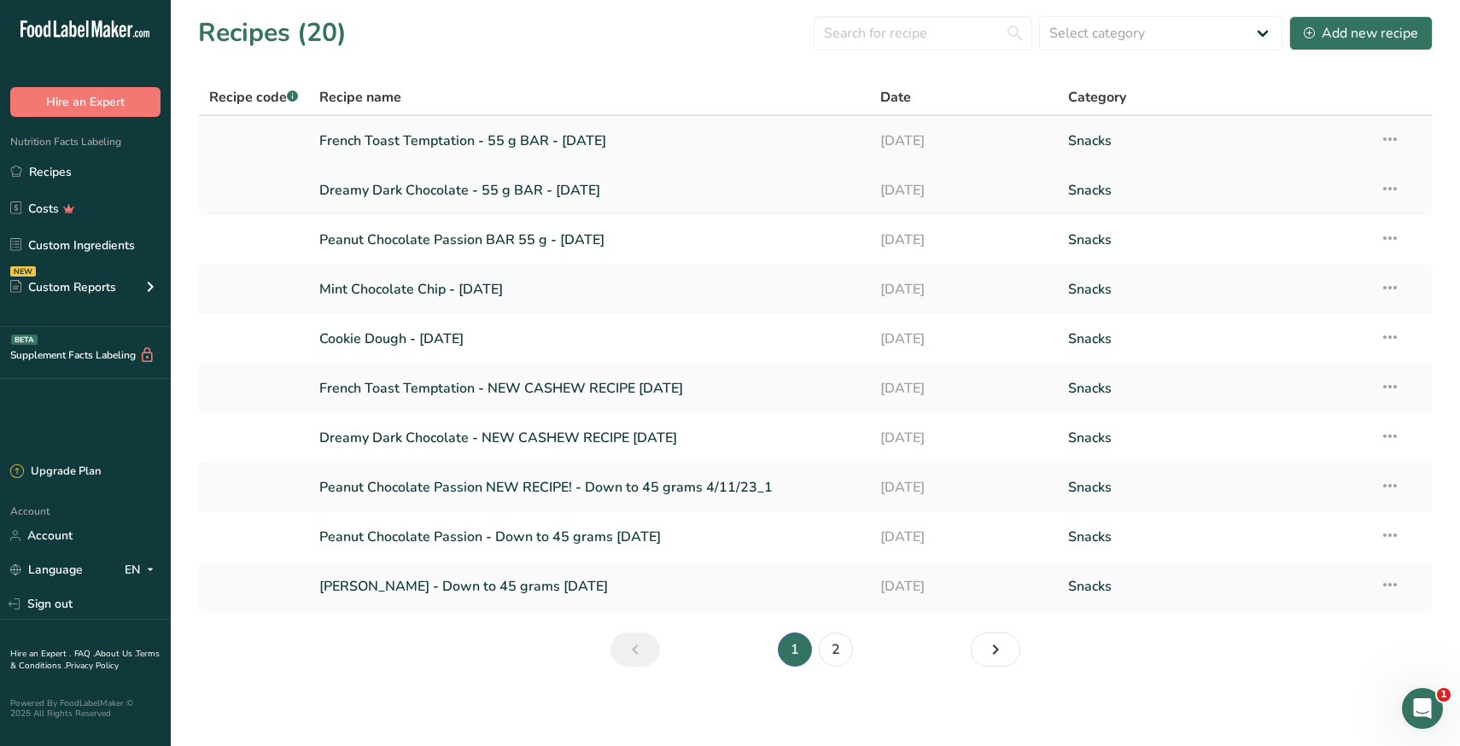
click at [475, 152] on link "French Toast Temptation - 55 g BAR - [DATE]" at bounding box center [589, 141] width 541 height 36
click at [434, 192] on link "Dreamy Dark Chocolate - 55 g BAR - [DATE]" at bounding box center [589, 190] width 541 height 36
